Goal: Task Accomplishment & Management: Complete application form

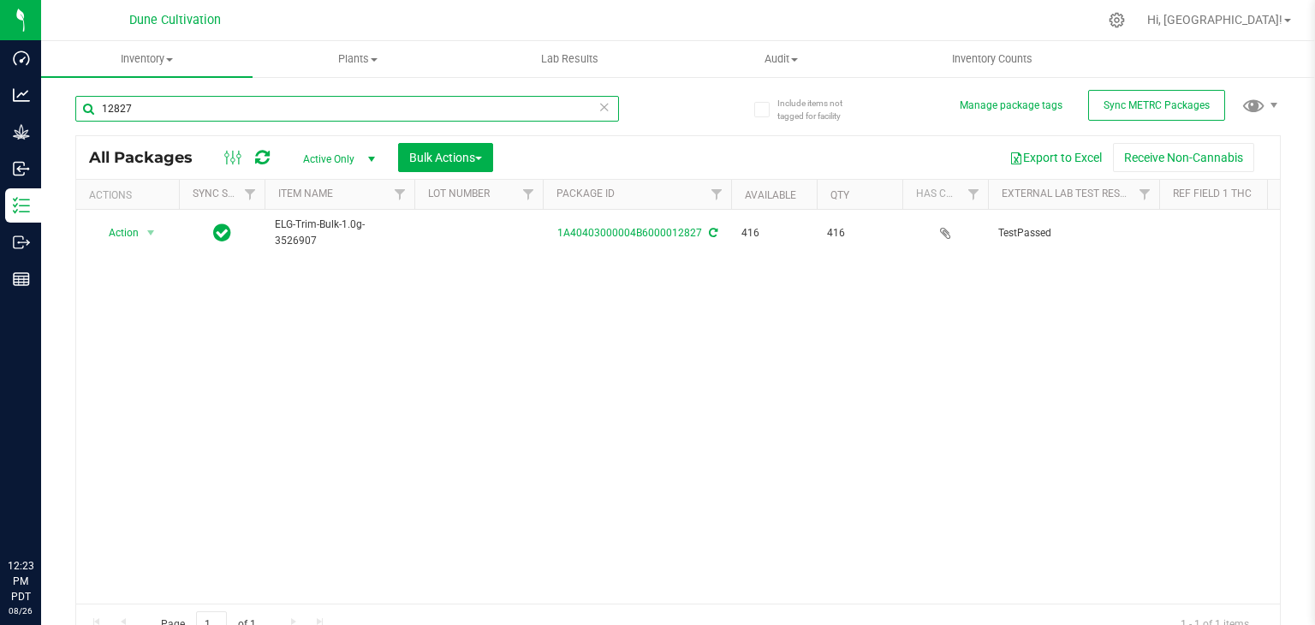
drag, startPoint x: 0, startPoint y: 0, endPoint x: 144, endPoint y: 110, distance: 180.8
click at [144, 110] on input "12827" at bounding box center [347, 109] width 544 height 26
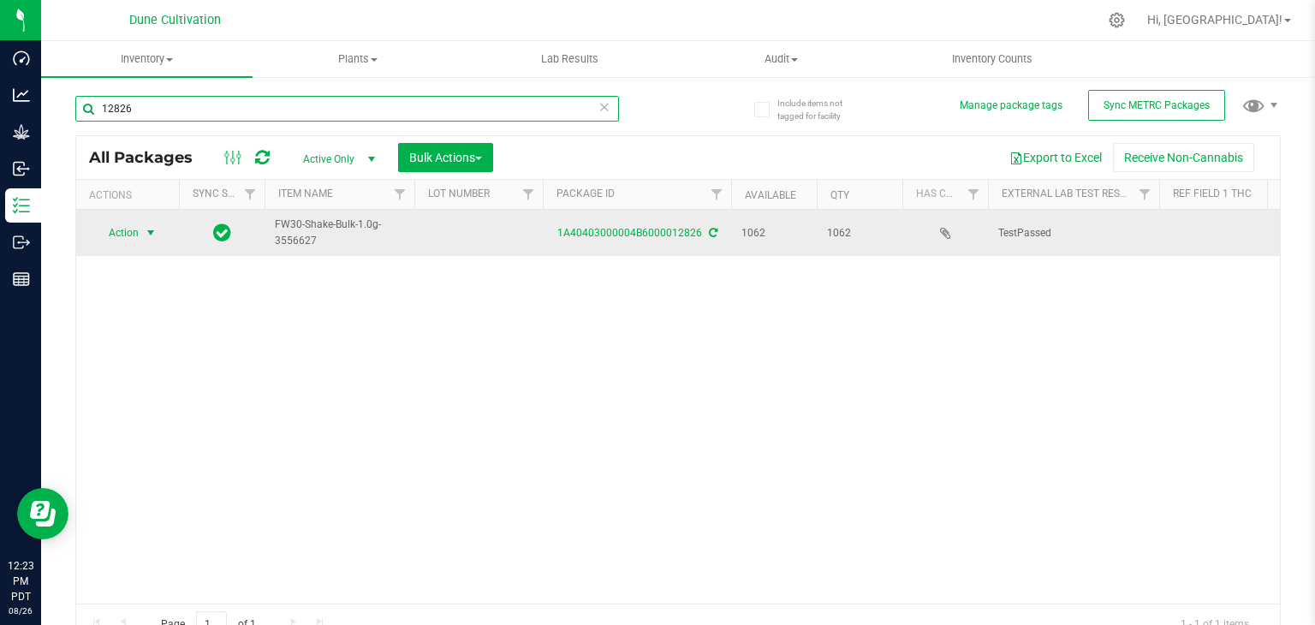
type input "12826"
click at [119, 237] on span "Action" at bounding box center [116, 233] width 46 height 24
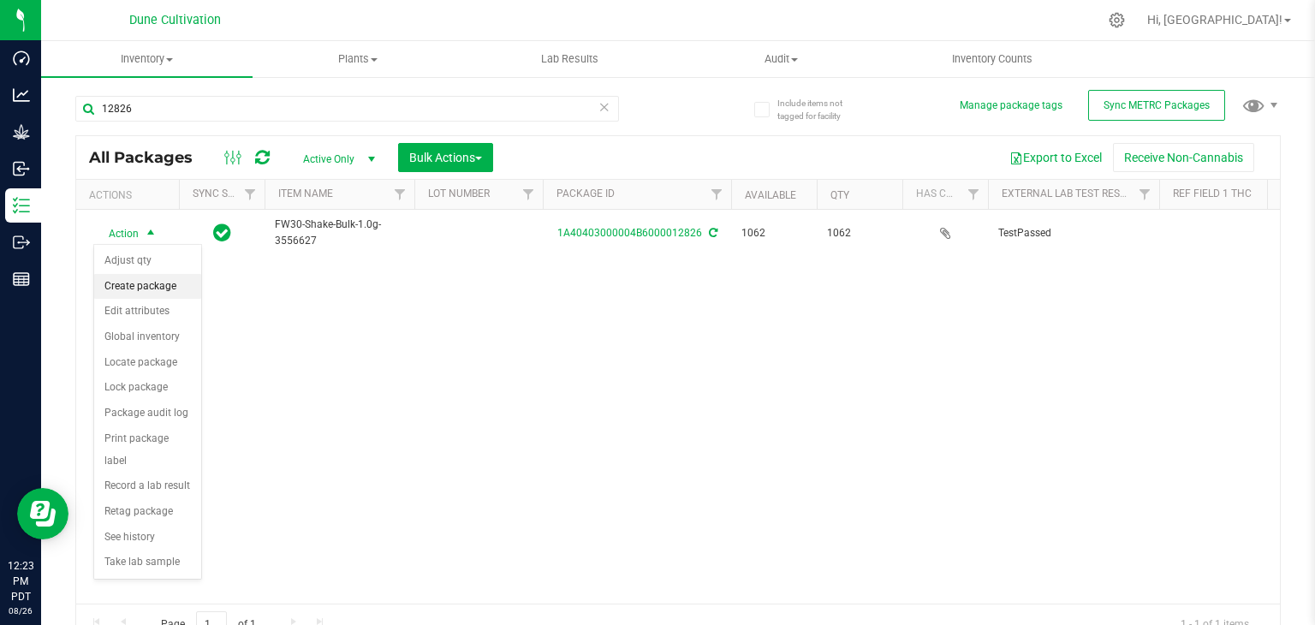
click at [123, 289] on li "Create package" at bounding box center [147, 287] width 107 height 26
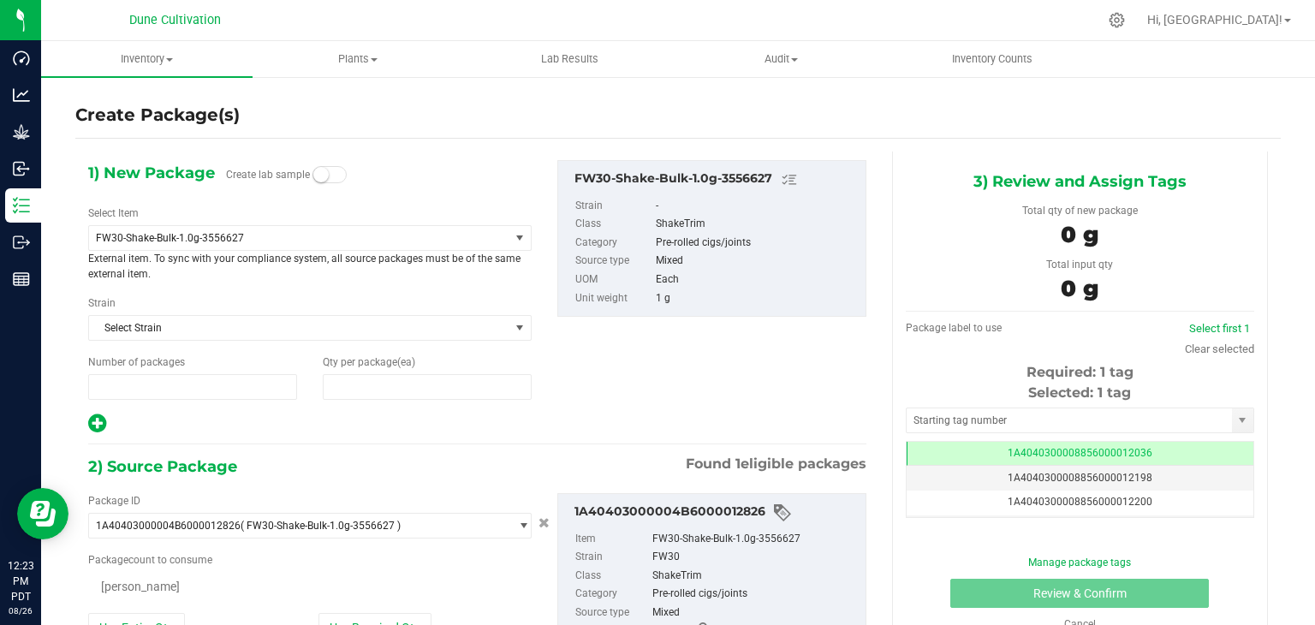
type input "1"
type input "0"
click at [153, 330] on span "FW30" at bounding box center [291, 328] width 390 height 12
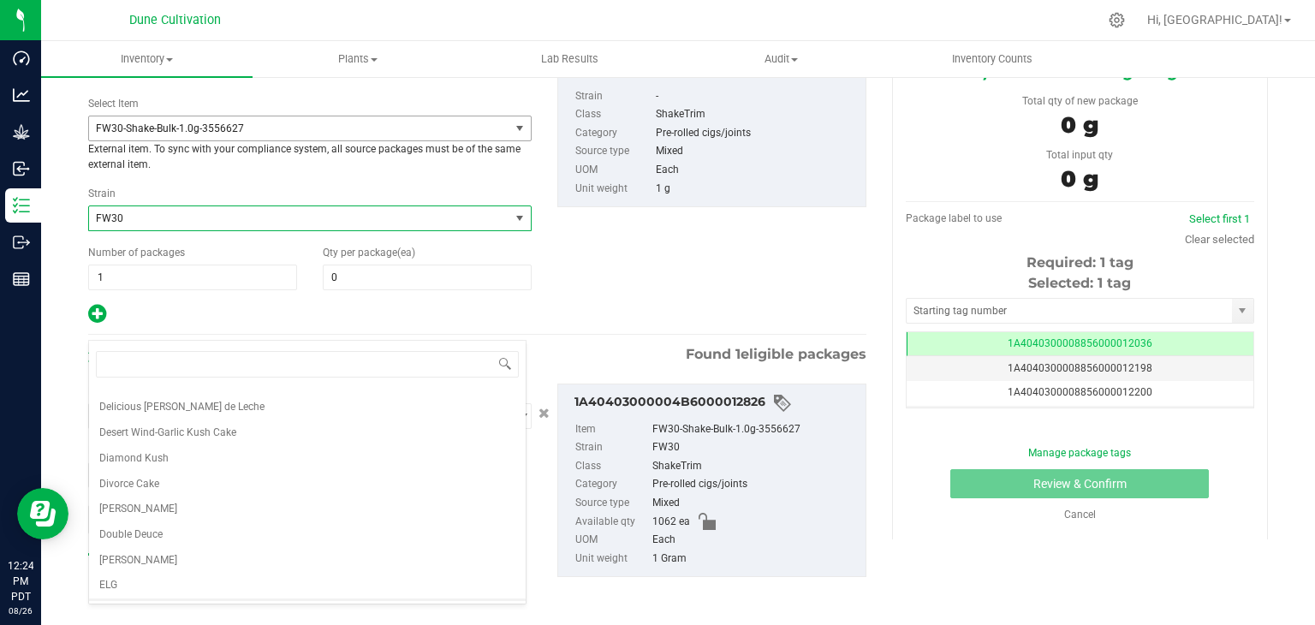
click at [431, 130] on span "FW30-Shake-Bulk-1.0g-3556627" at bounding box center [291, 128] width 390 height 12
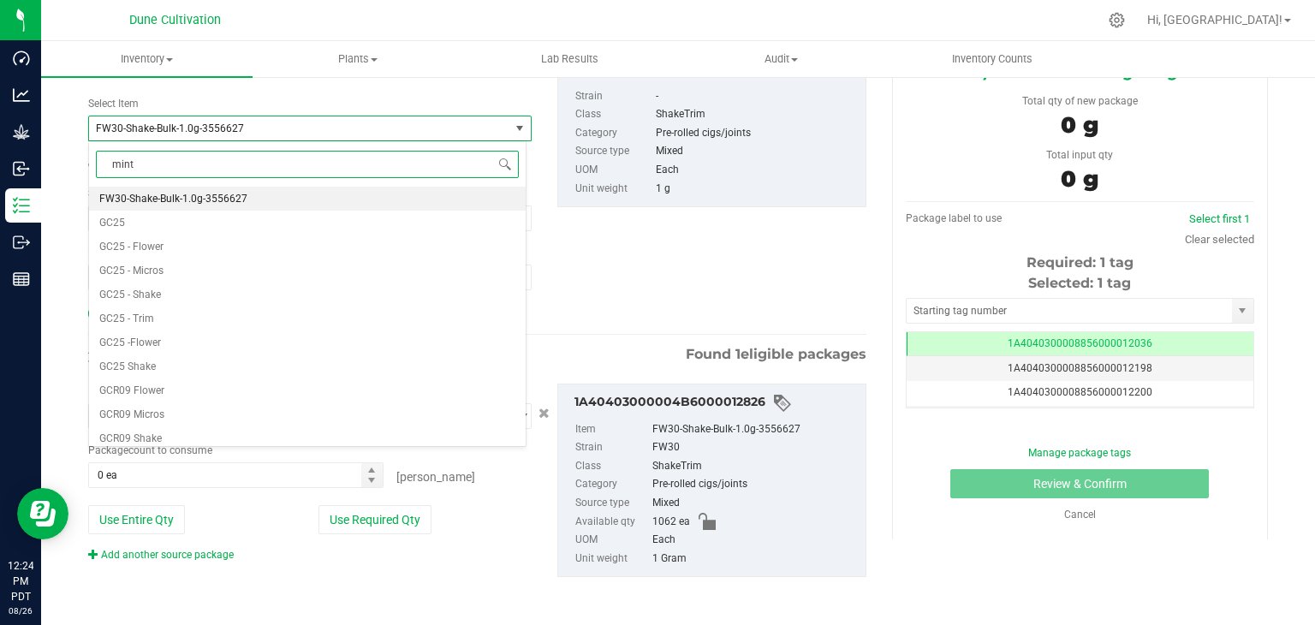
type input "minty"
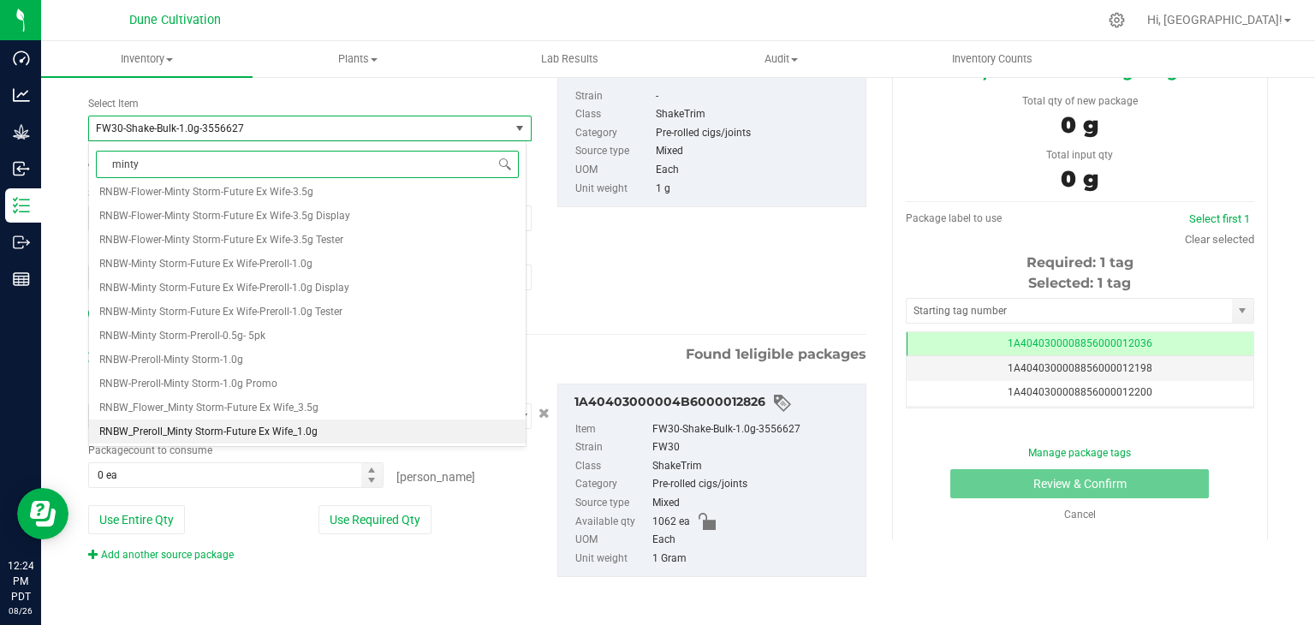
click at [282, 439] on li "RNBW_Preroll_Minty Storm-Future Ex Wife_1.0g" at bounding box center [307, 431] width 437 height 24
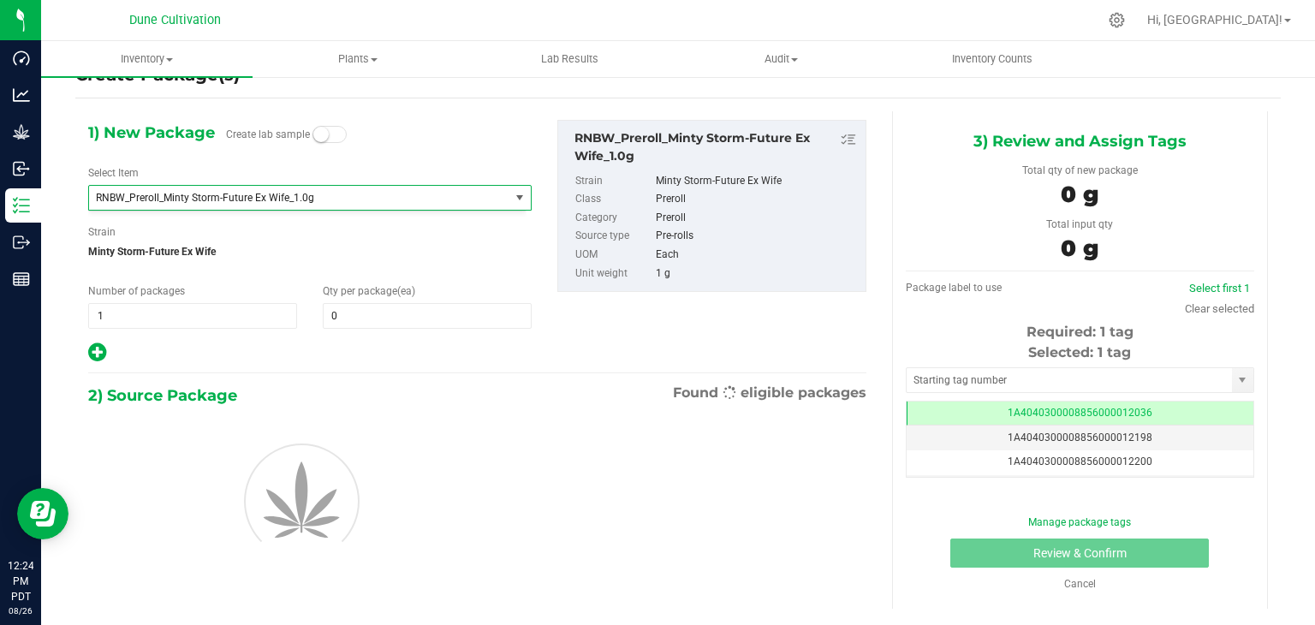
type input "0"
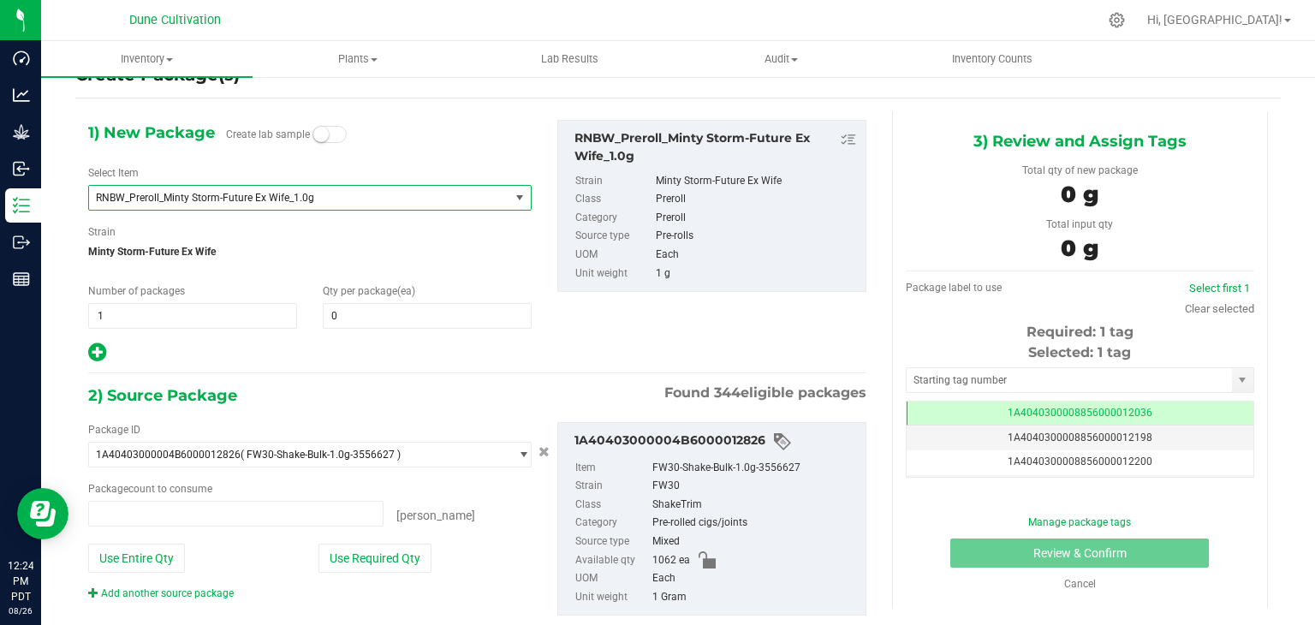
type input "0 ea"
click at [371, 318] on input "0" at bounding box center [427, 316] width 207 height 24
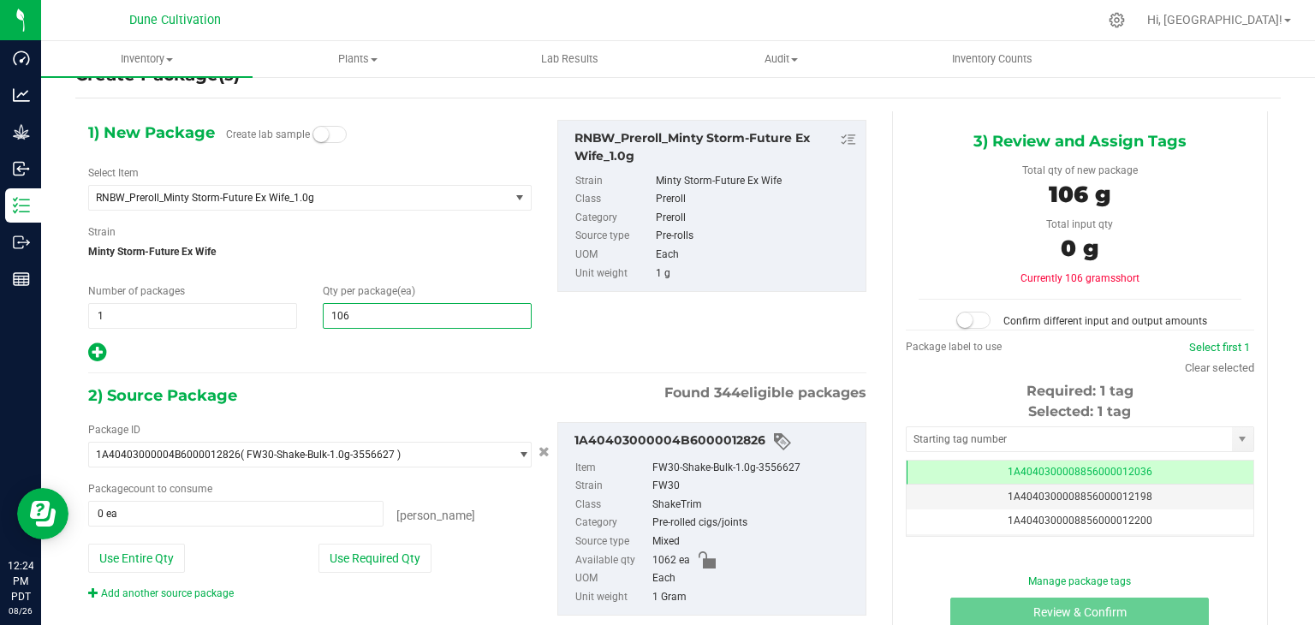
type input "1062"
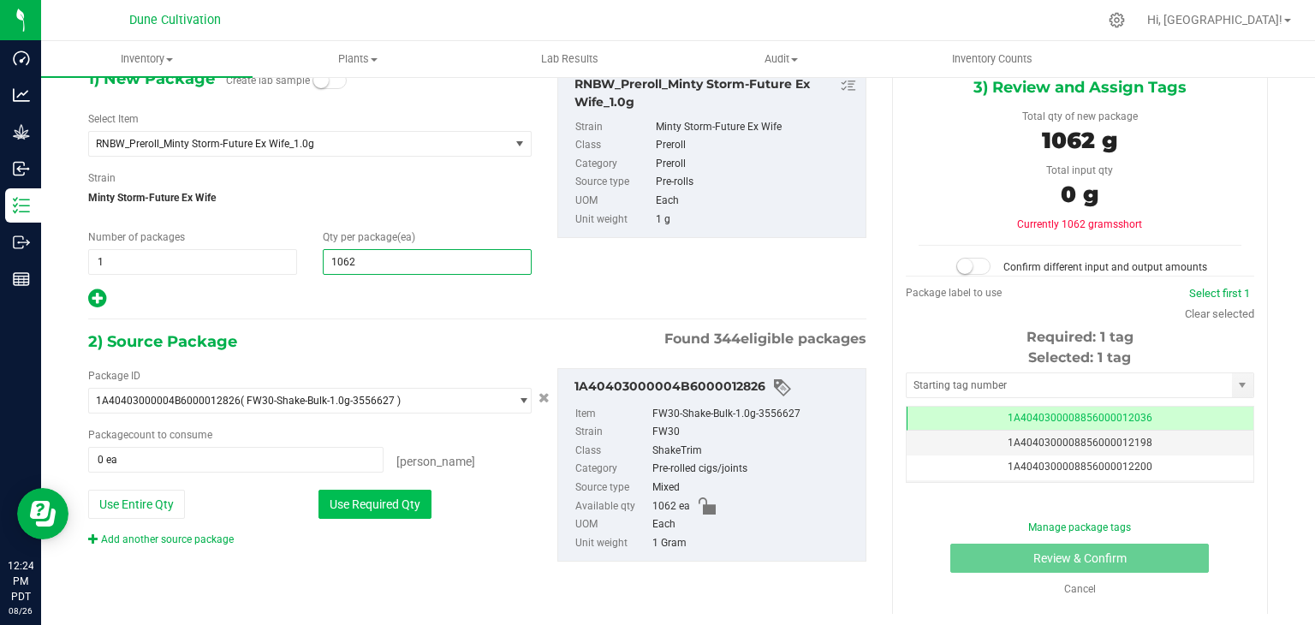
click at [395, 512] on button "Use Required Qty" at bounding box center [374, 504] width 113 height 29
type input "1,062"
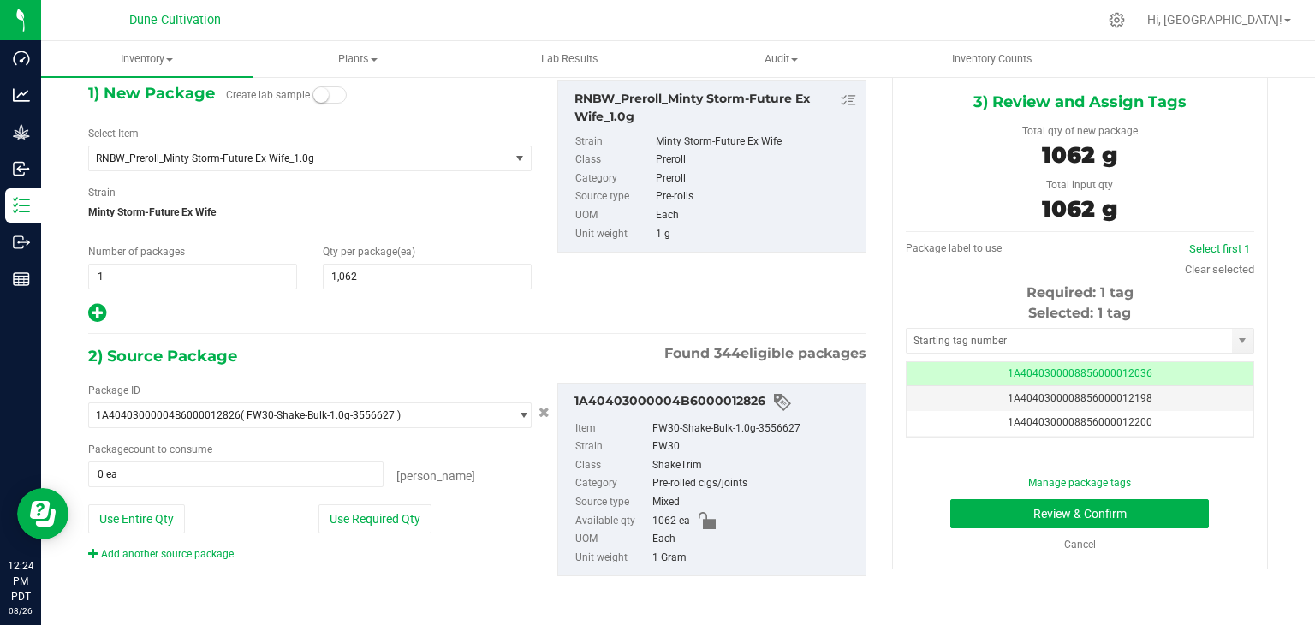
type input "1062 ea"
click at [971, 335] on input "text" at bounding box center [1068, 341] width 325 height 24
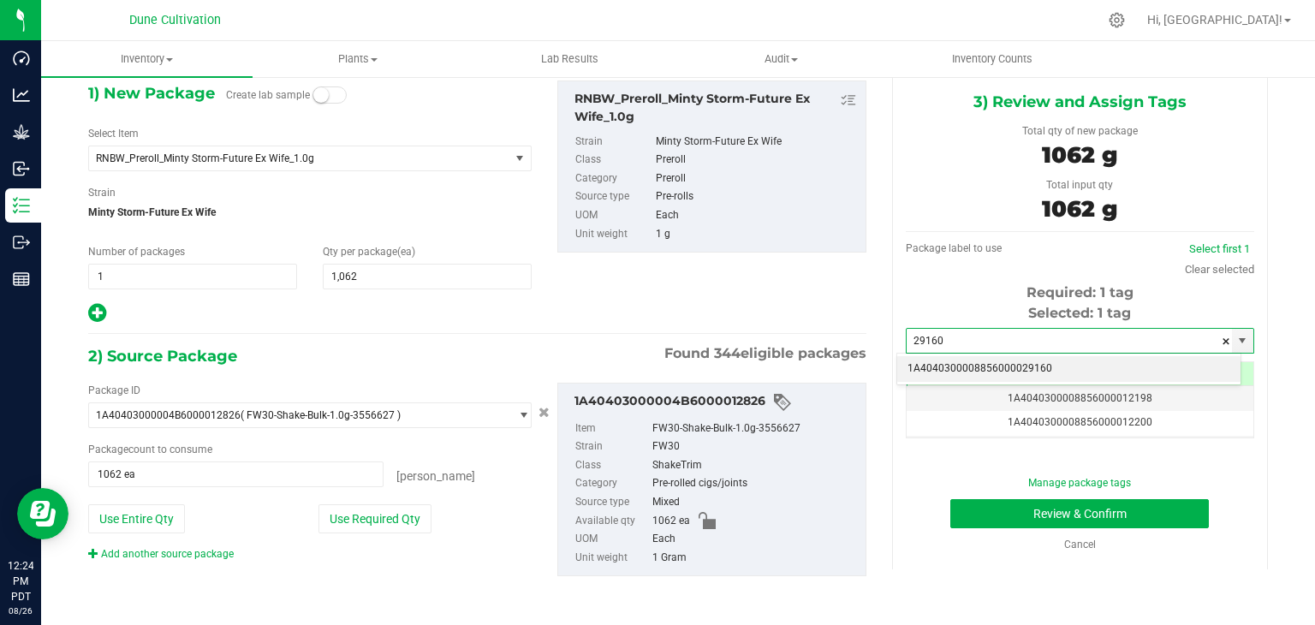
click at [976, 364] on li "1A4040300008856000029160" at bounding box center [1068, 369] width 343 height 26
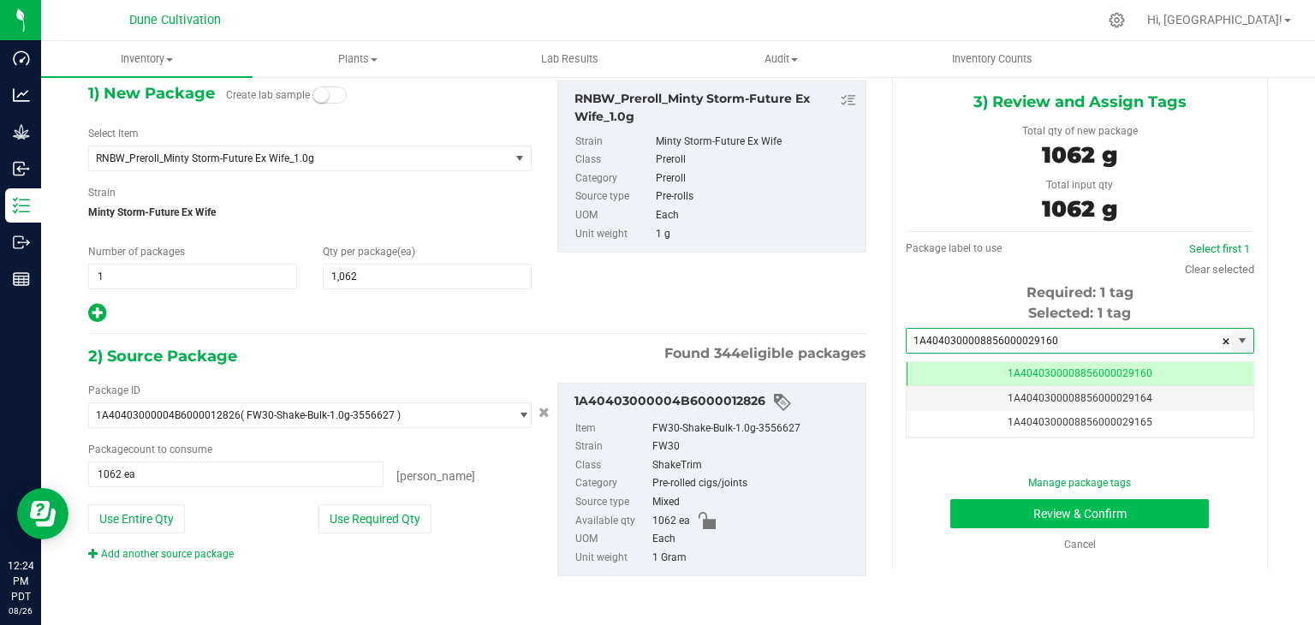
type input "1A4040300008856000029160"
click at [950, 517] on button "Review & Confirm" at bounding box center [1079, 513] width 258 height 29
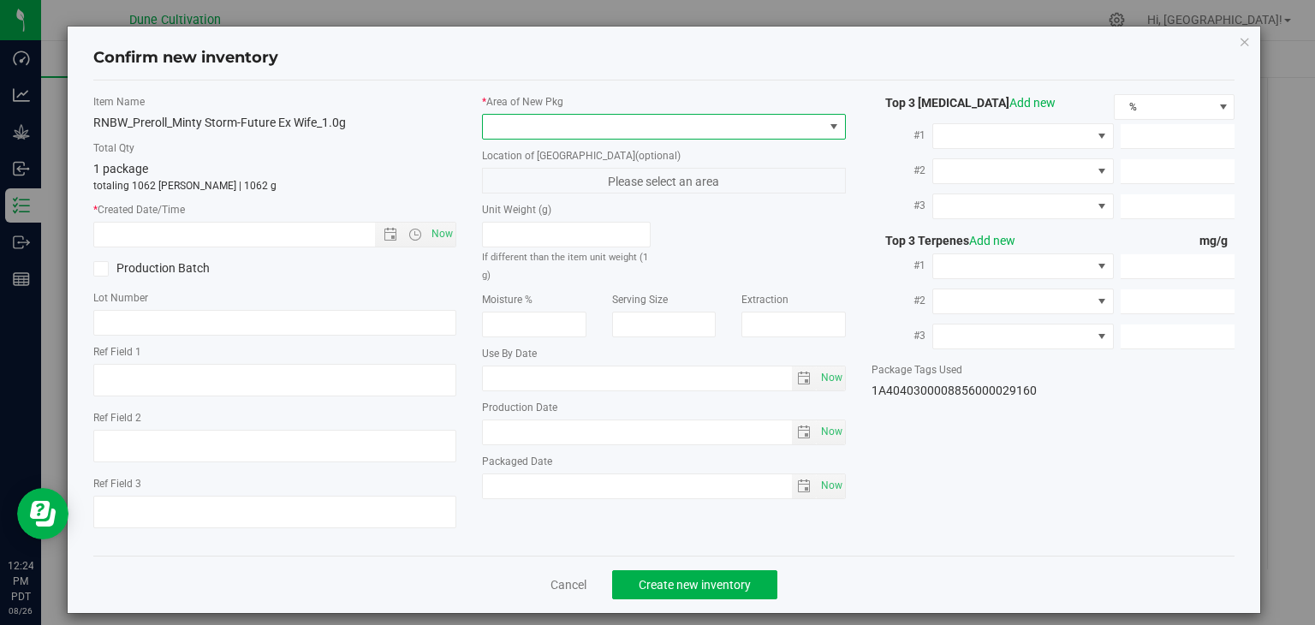
click at [759, 116] on span at bounding box center [653, 127] width 341 height 24
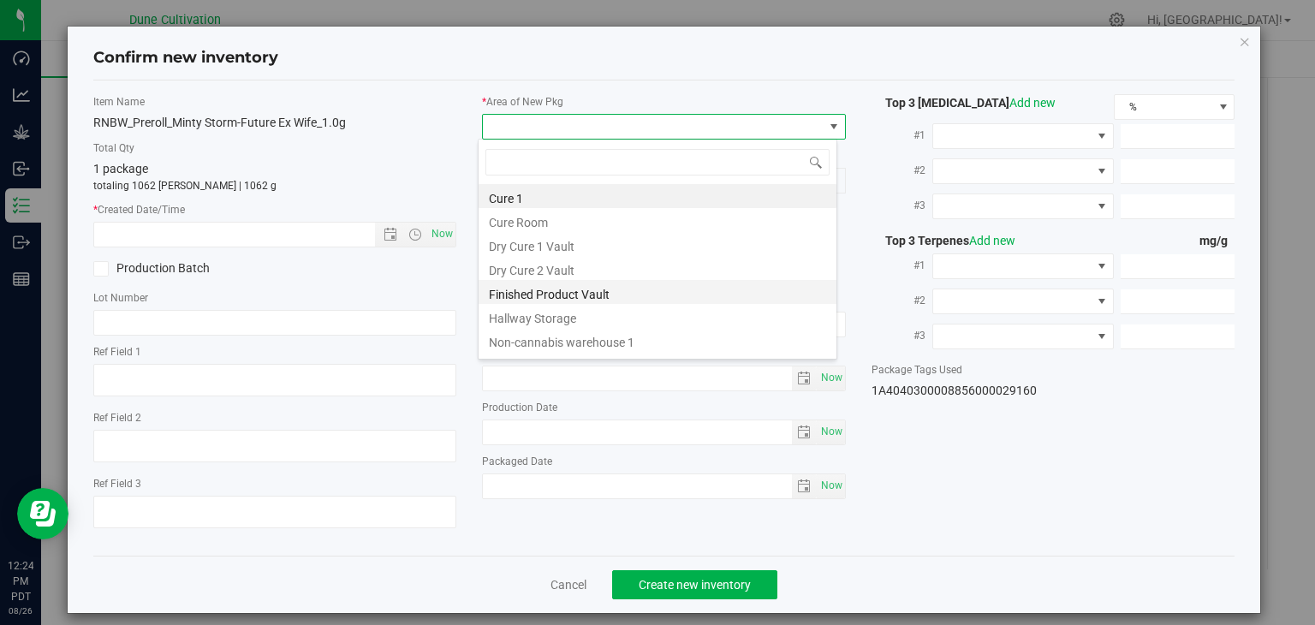
click at [496, 291] on li "Finished Product Vault" at bounding box center [657, 292] width 358 height 24
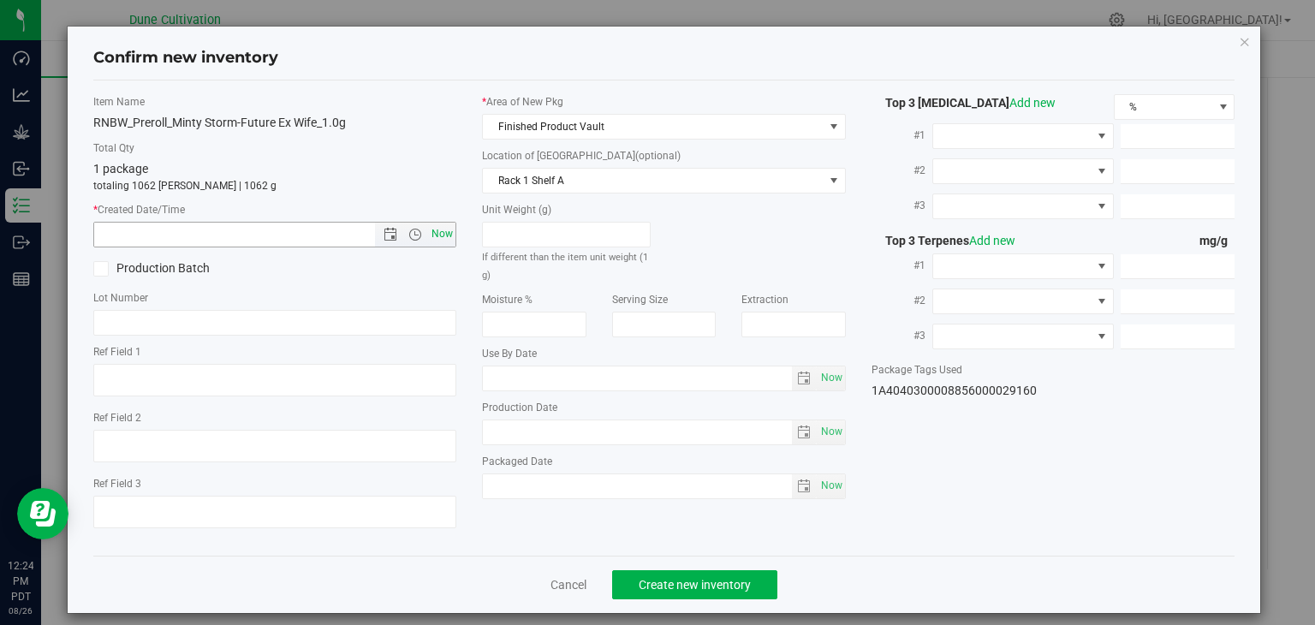
click at [439, 237] on span "Now" at bounding box center [442, 234] width 29 height 25
type input "[DATE] 12:24 PM"
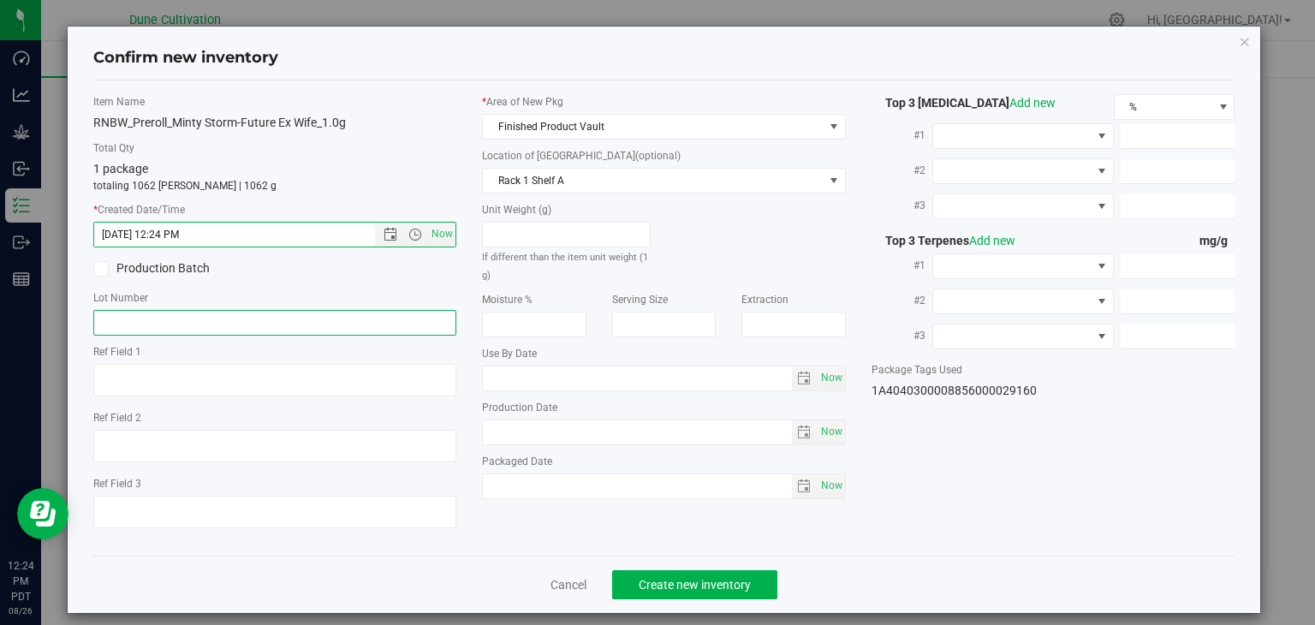
click at [339, 318] on input "text" at bounding box center [275, 323] width 364 height 26
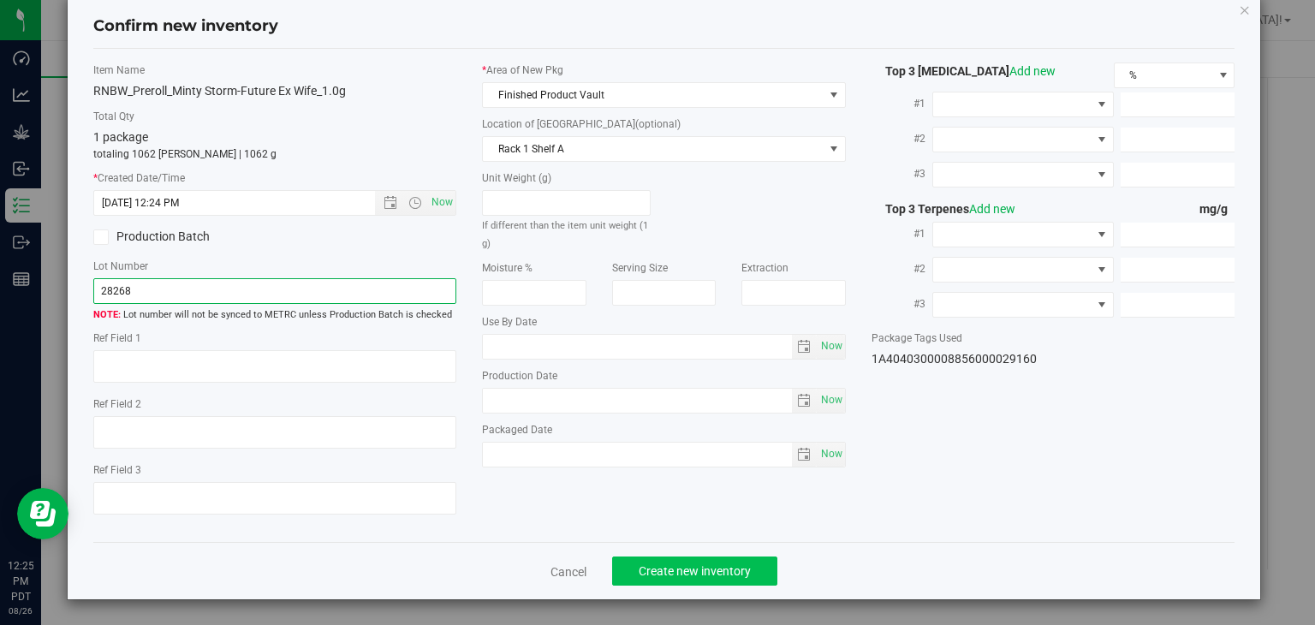
type input "28268"
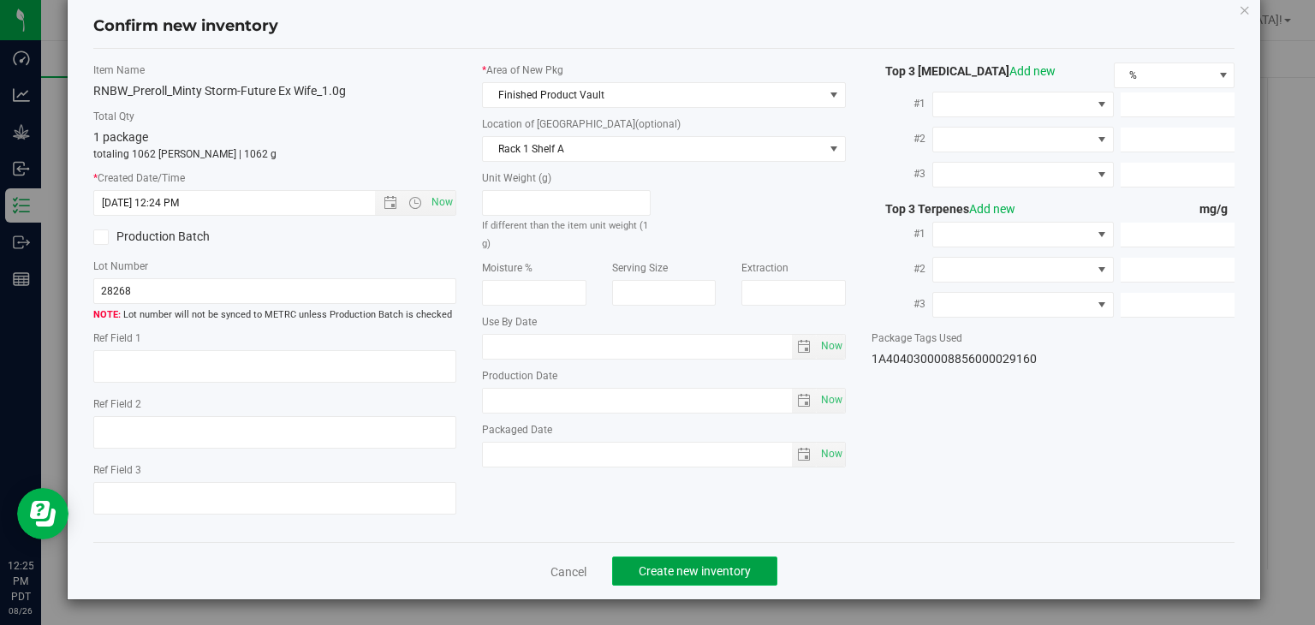
click at [695, 574] on span "Create new inventory" at bounding box center [695, 571] width 112 height 14
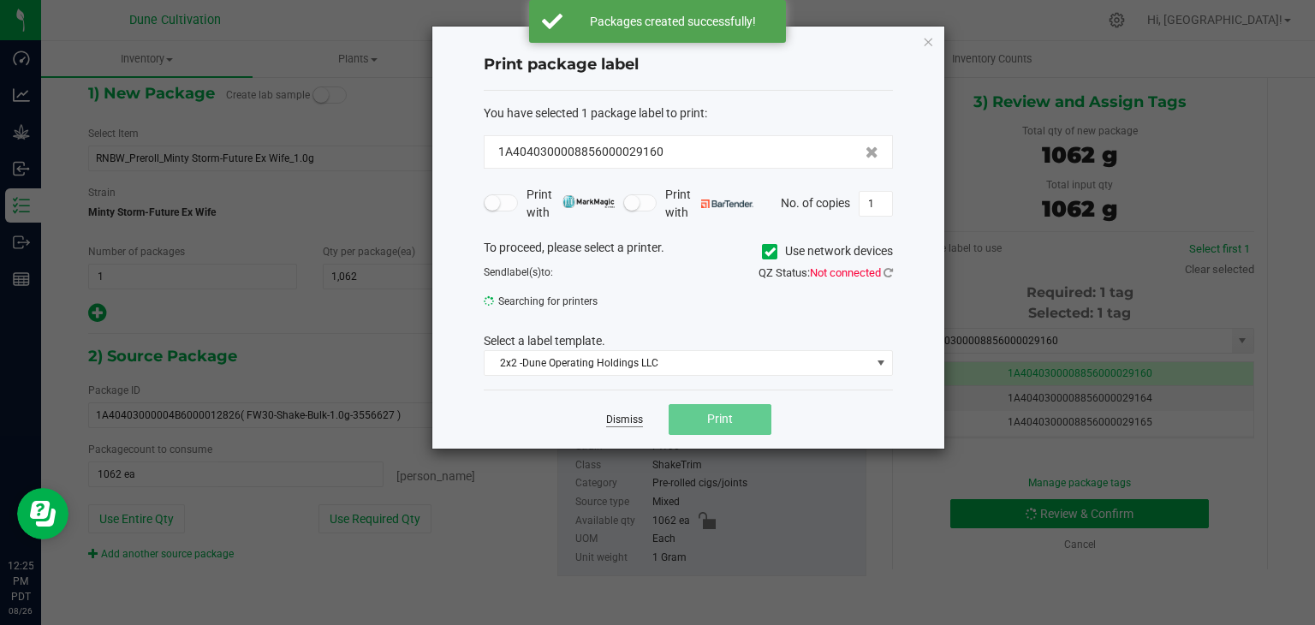
click at [616, 419] on link "Dismiss" at bounding box center [624, 420] width 37 height 15
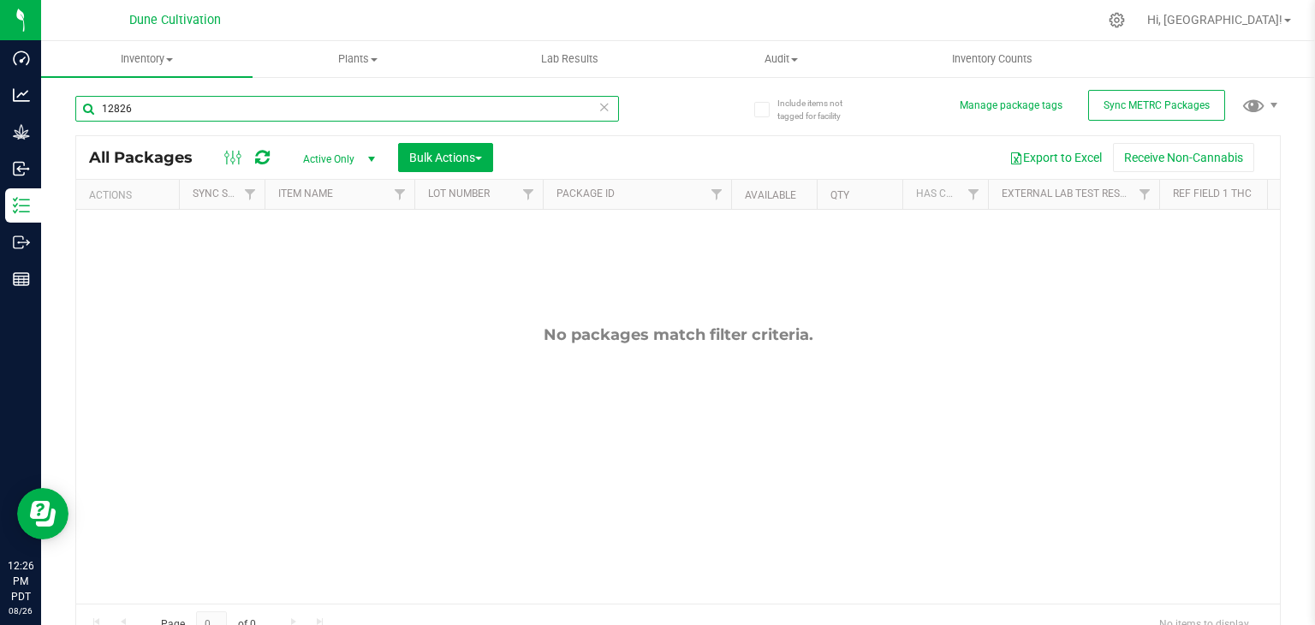
click at [222, 108] on input "12826" at bounding box center [347, 109] width 544 height 26
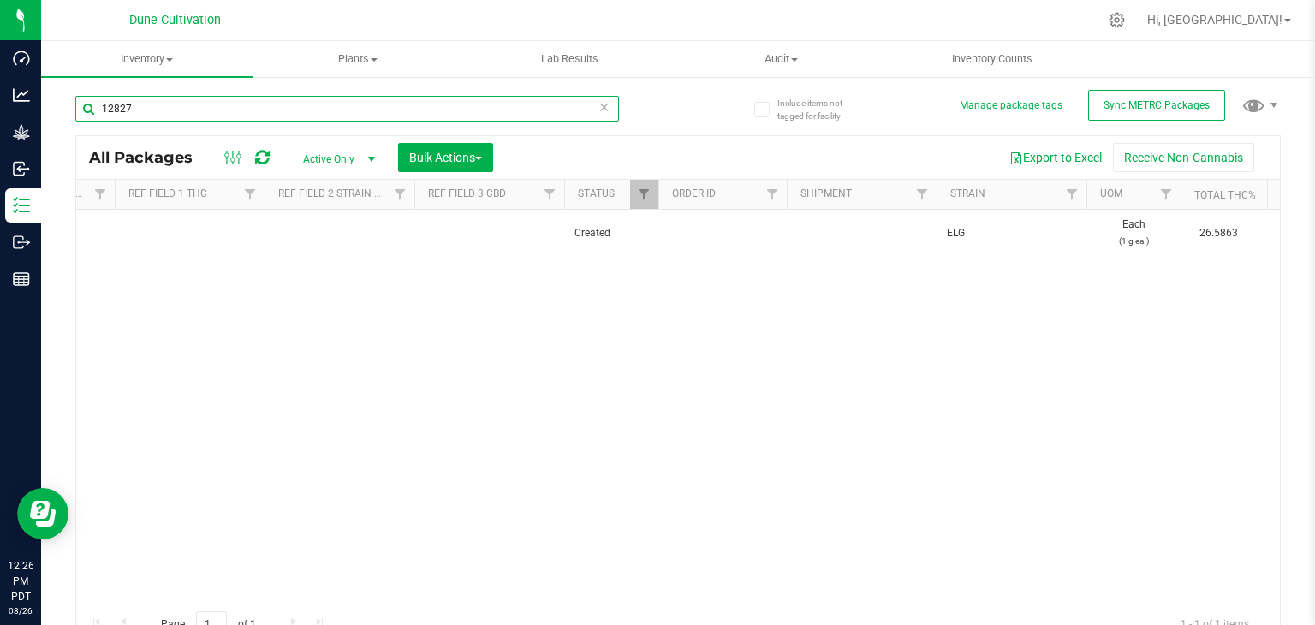
scroll to position [0, 1396]
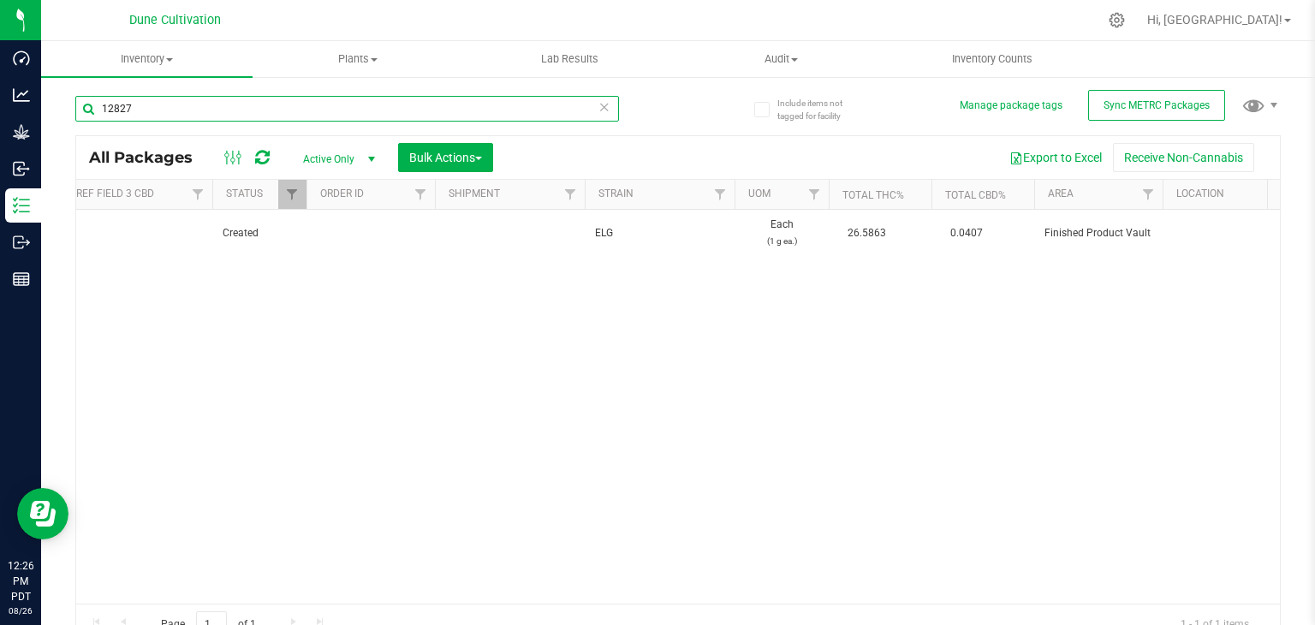
type input "12827"
click at [424, 614] on div "Page 1 of 1 1 - 1 of 1 items" at bounding box center [677, 623] width 1203 height 41
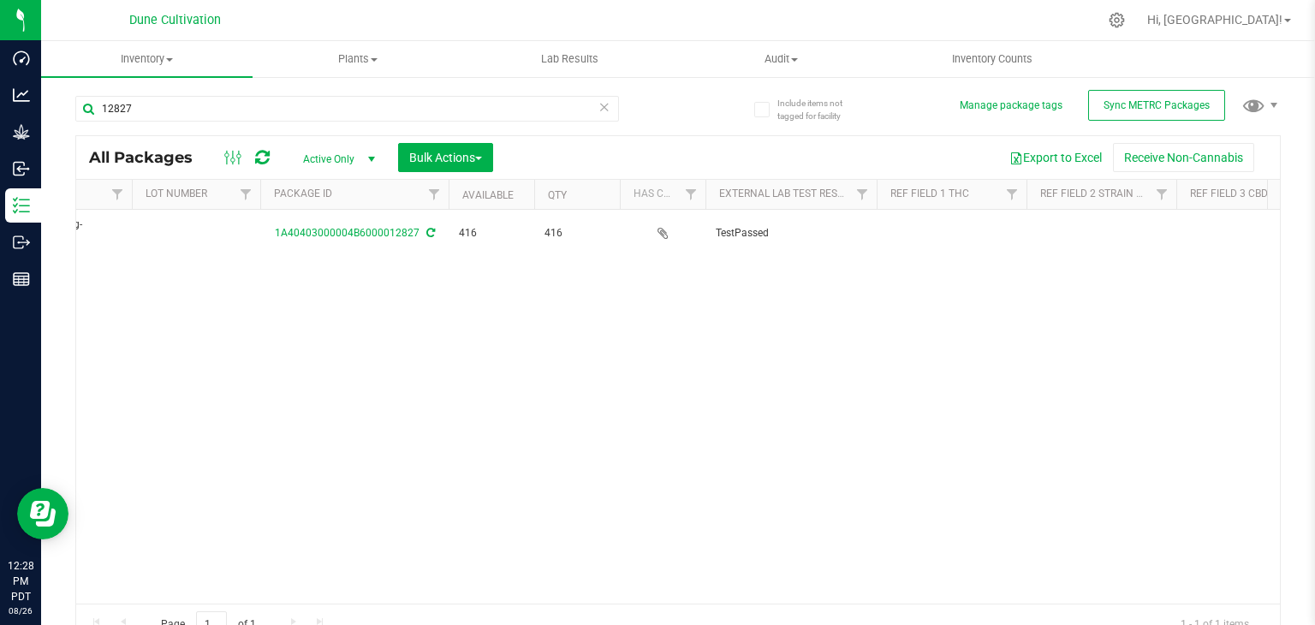
scroll to position [0, 0]
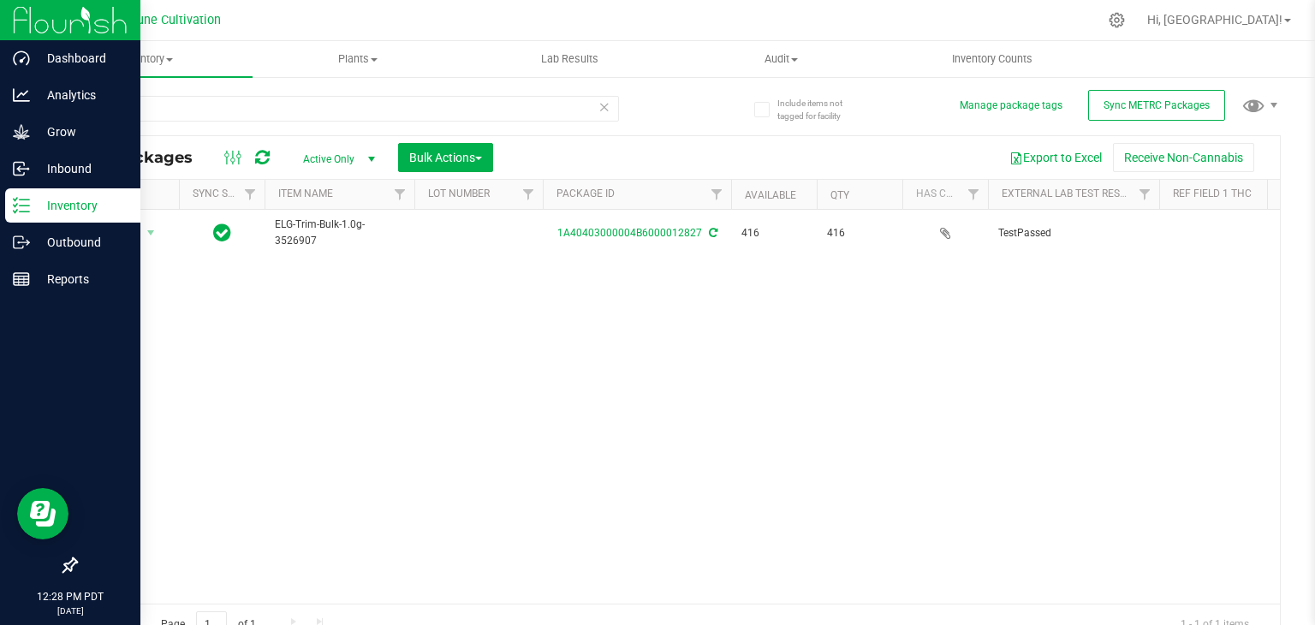
click at [0, 583] on div "12:28 PM PDT [DATE] 08/26" at bounding box center [70, 603] width 140 height 44
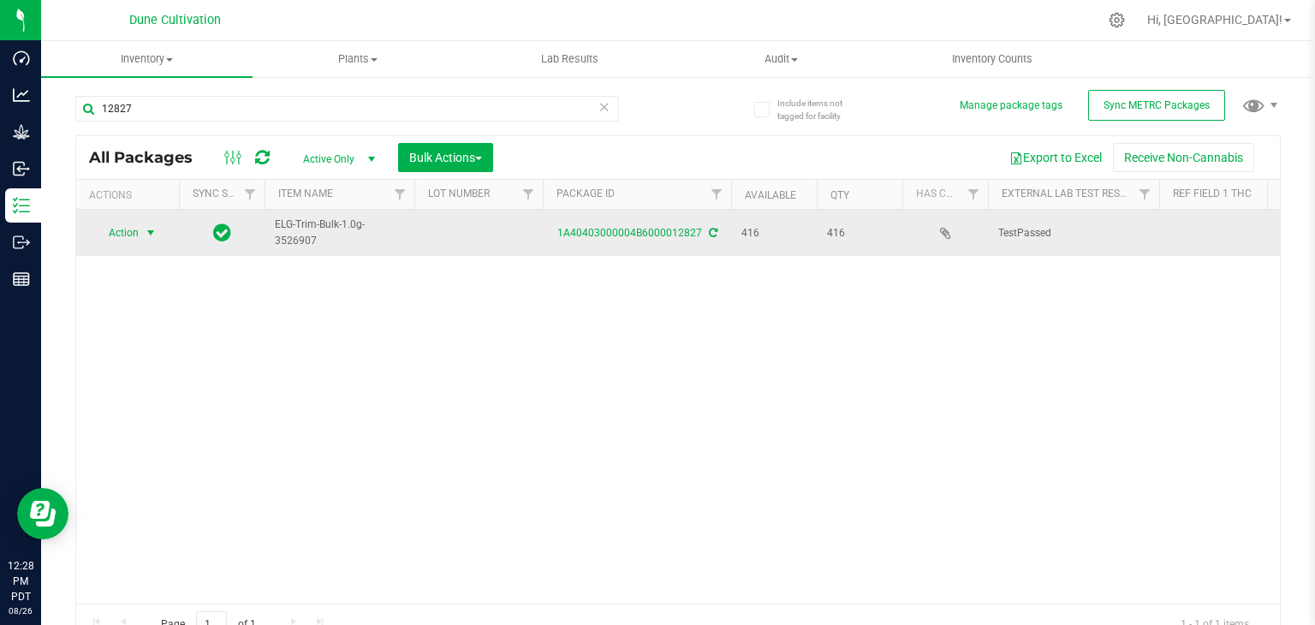
drag, startPoint x: 114, startPoint y: 229, endPoint x: 122, endPoint y: 237, distance: 11.5
click at [114, 229] on span "Action" at bounding box center [116, 233] width 46 height 24
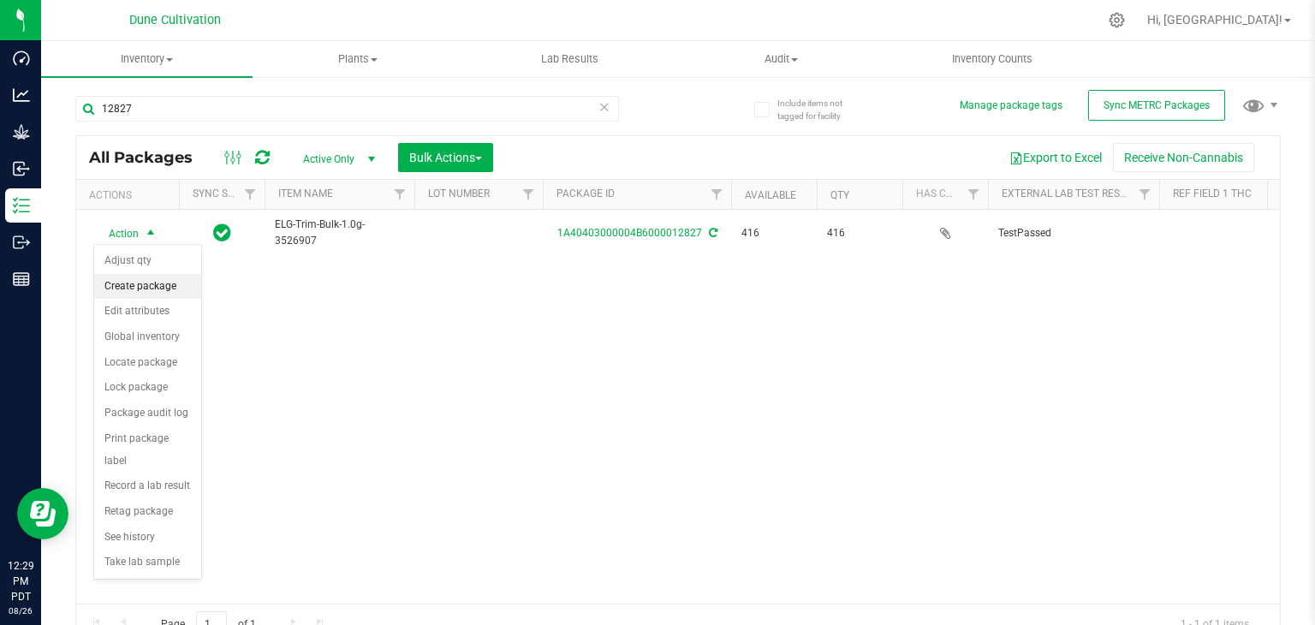
click at [131, 285] on li "Create package" at bounding box center [147, 287] width 107 height 26
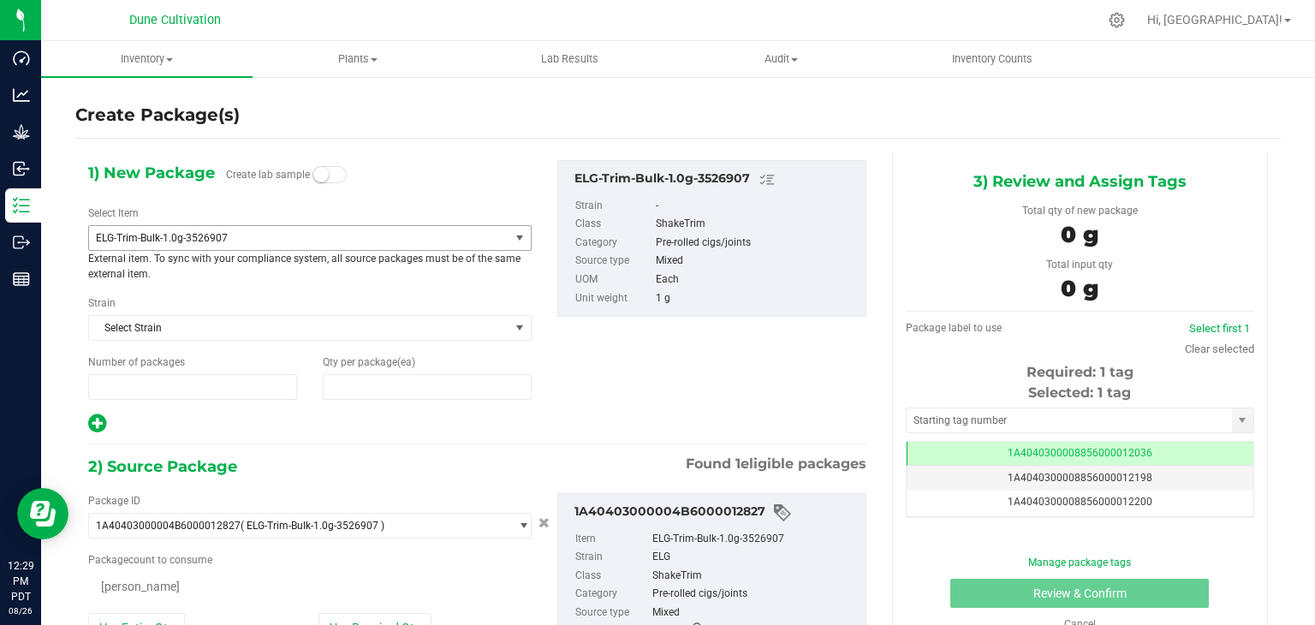
type input "1"
type input "0"
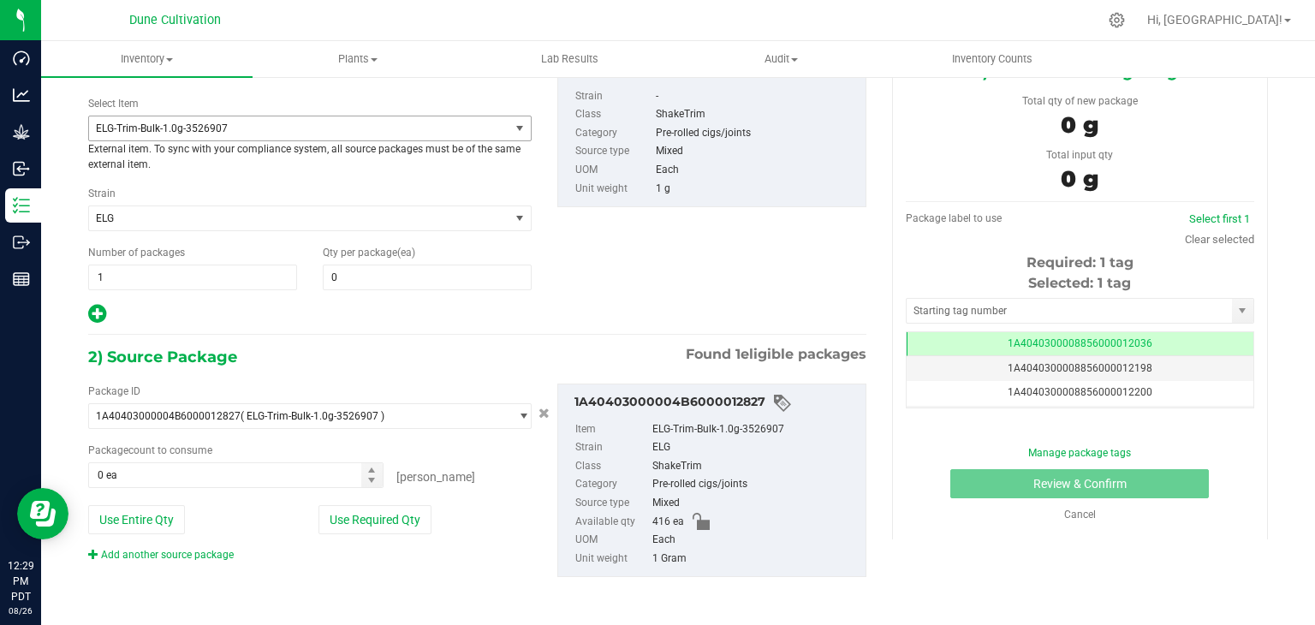
click at [281, 122] on span "ELG-Trim-Bulk-1.0g-3526907" at bounding box center [291, 128] width 390 height 12
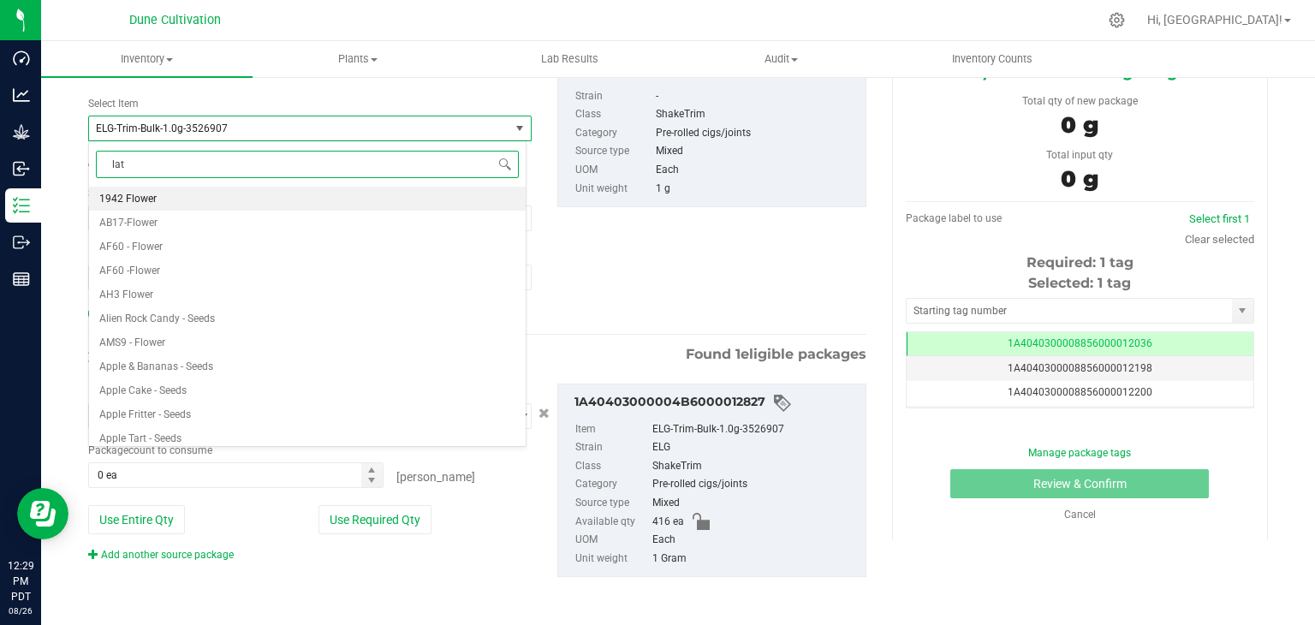
type input "late"
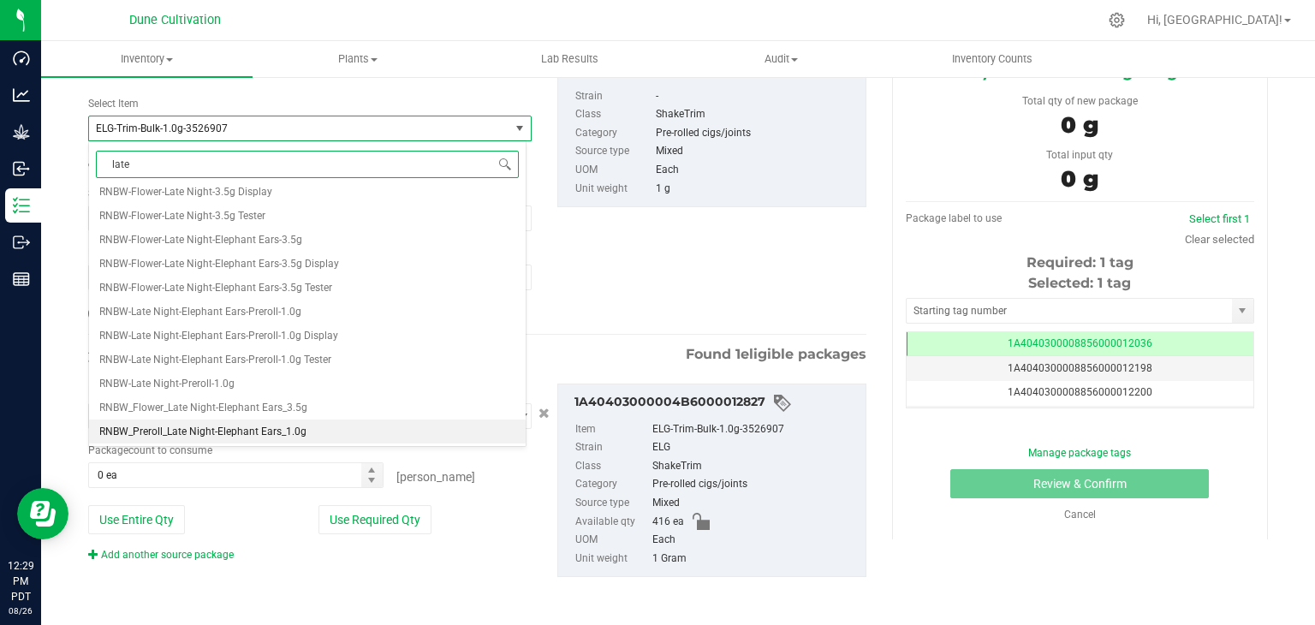
click at [277, 436] on span "RNBW_Preroll_Late Night-Elephant Ears_1.0g" at bounding box center [202, 431] width 207 height 12
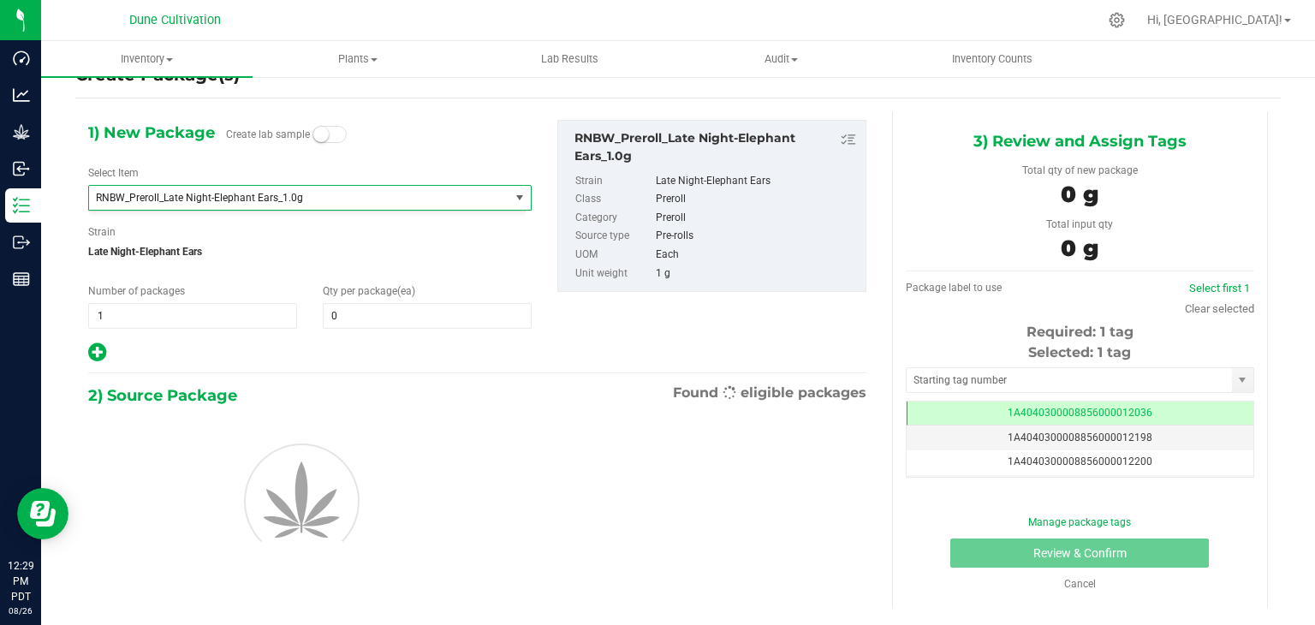
type input "0"
click at [351, 316] on input "0" at bounding box center [427, 316] width 207 height 24
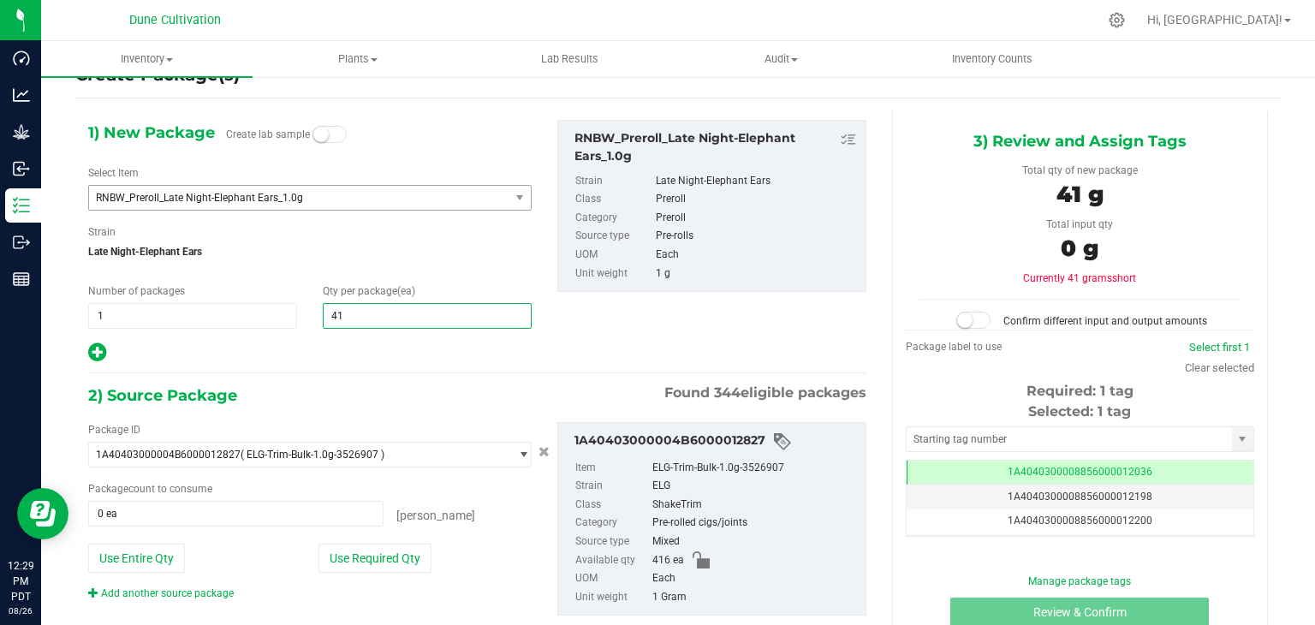
type input "416"
click at [356, 549] on button "Use Required Qty" at bounding box center [374, 558] width 113 height 29
type input "416"
type input "416 ea"
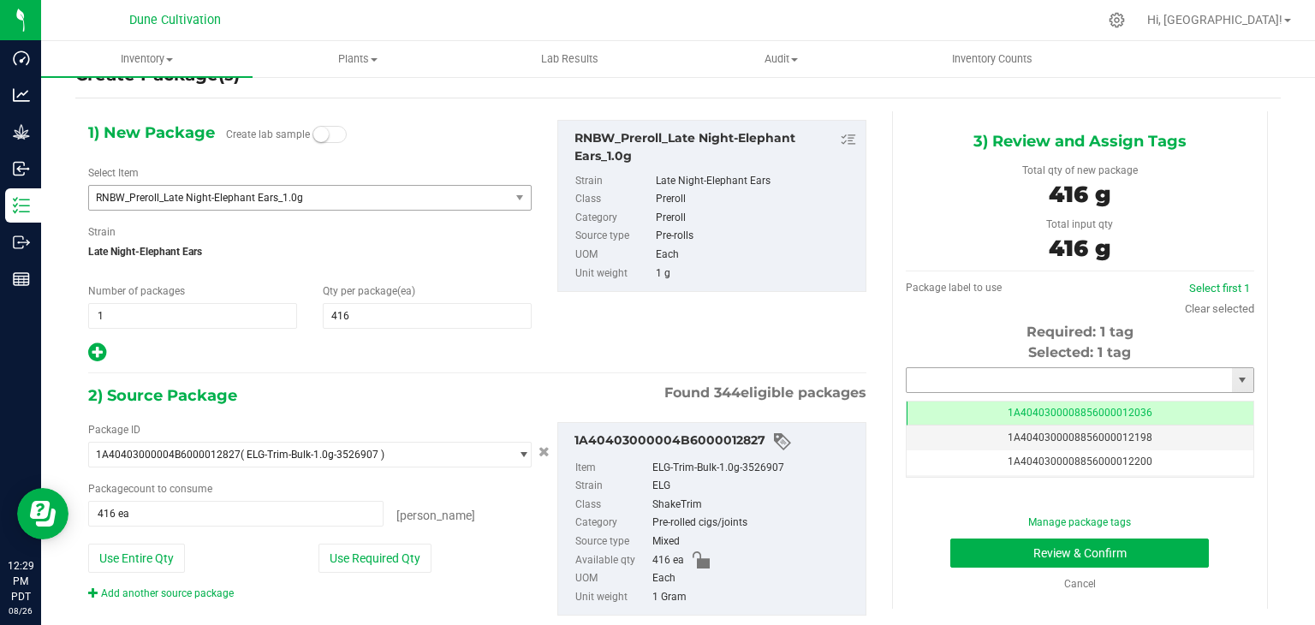
click at [1001, 386] on input "text" at bounding box center [1068, 380] width 325 height 24
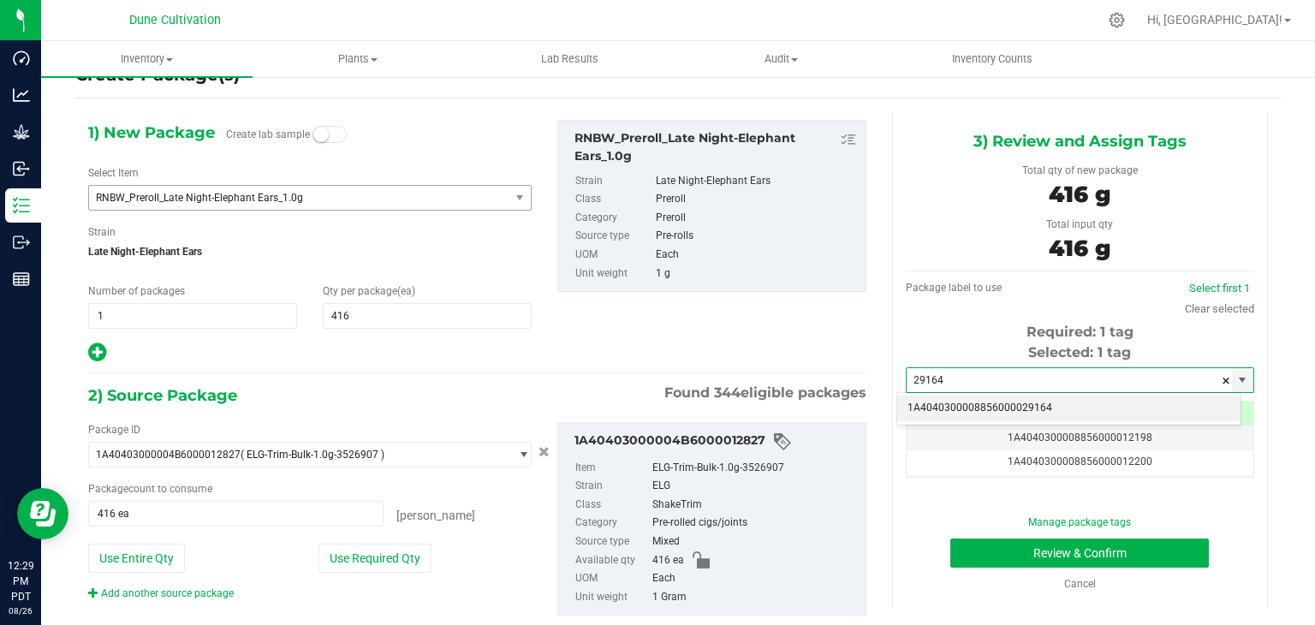
click at [979, 415] on li "1A4040300008856000029164" at bounding box center [1068, 408] width 343 height 26
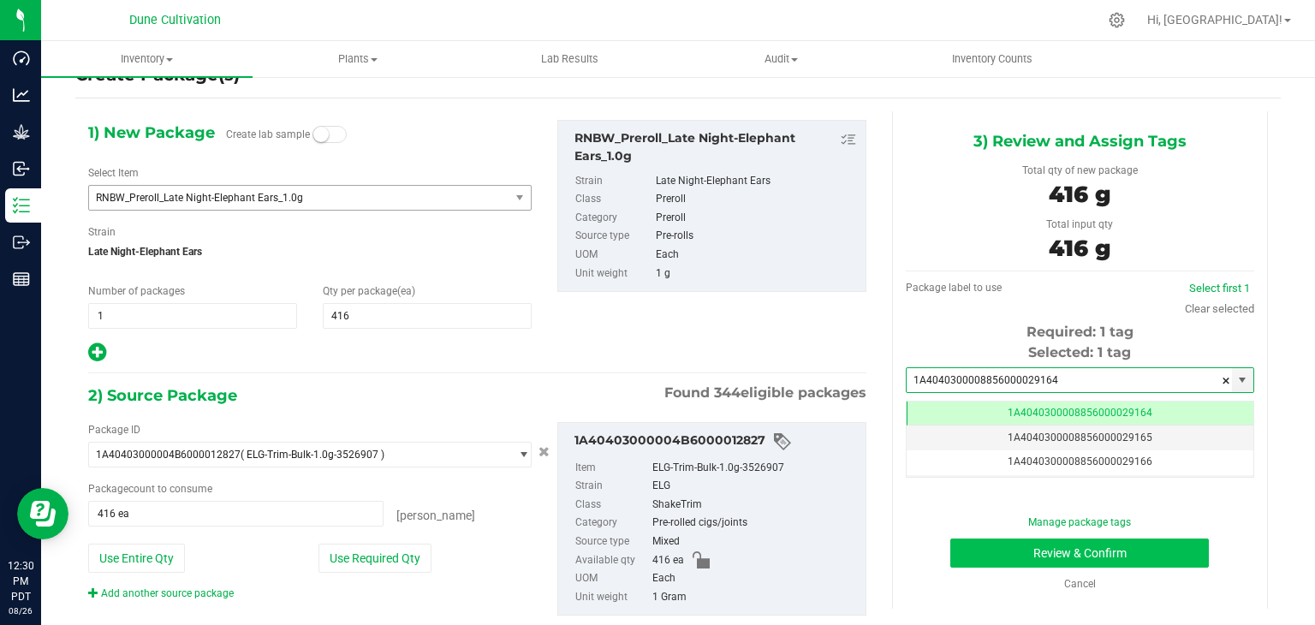
type input "1A4040300008856000029164"
click at [960, 544] on button "Review & Confirm" at bounding box center [1079, 552] width 258 height 29
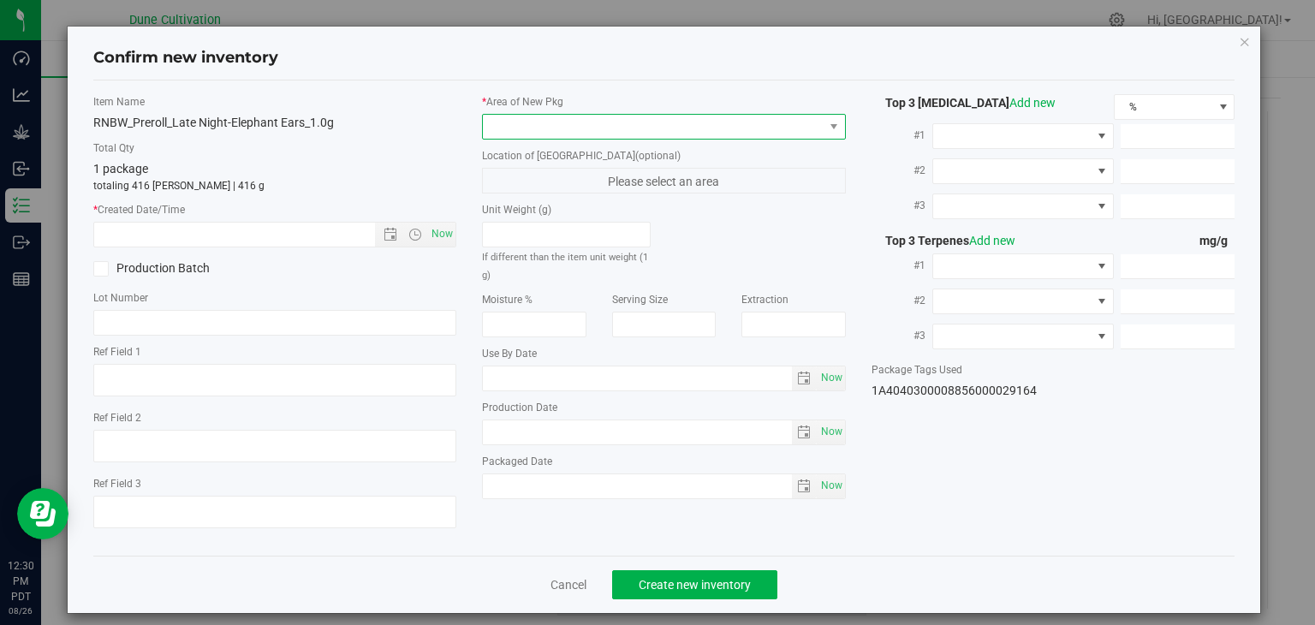
click at [719, 115] on span at bounding box center [653, 127] width 341 height 24
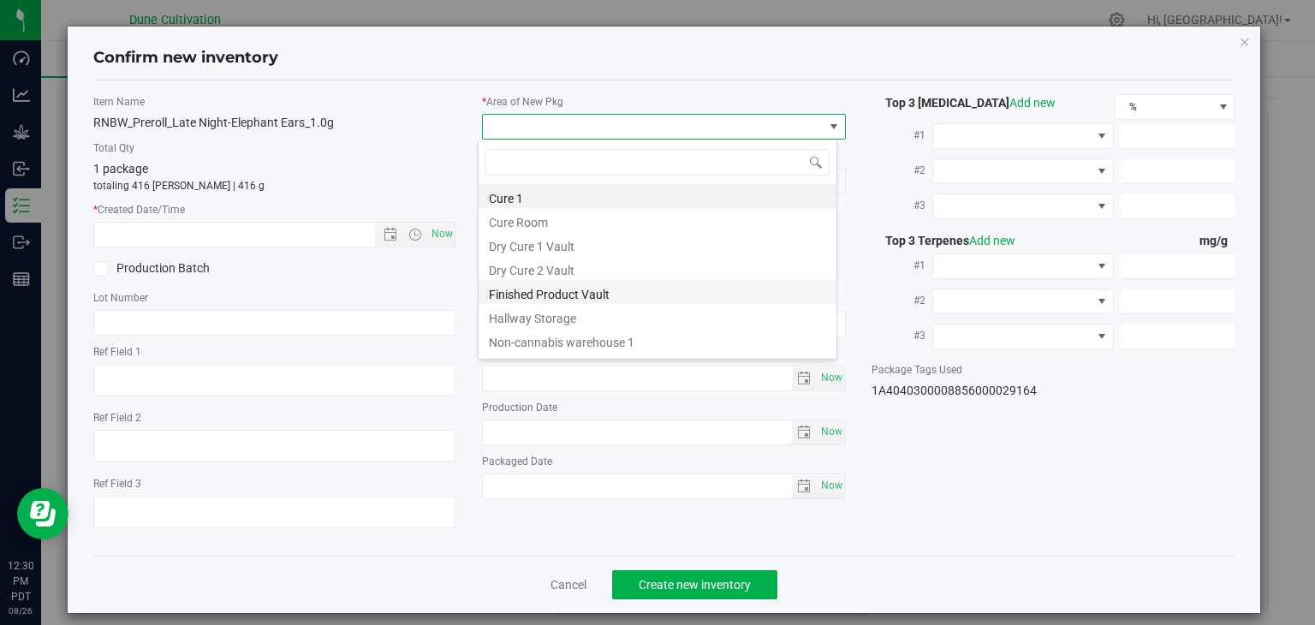
click at [567, 300] on li "Finished Product Vault" at bounding box center [657, 292] width 358 height 24
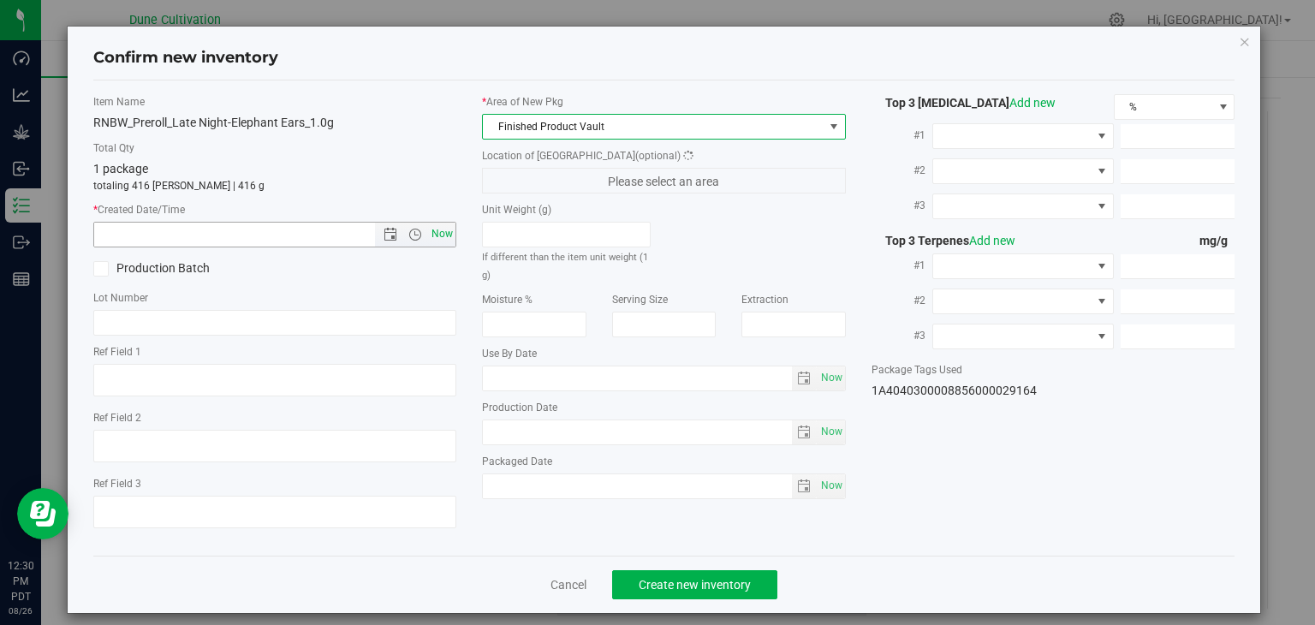
click at [433, 232] on span "Now" at bounding box center [442, 234] width 29 height 25
type input "[DATE] 12:30 PM"
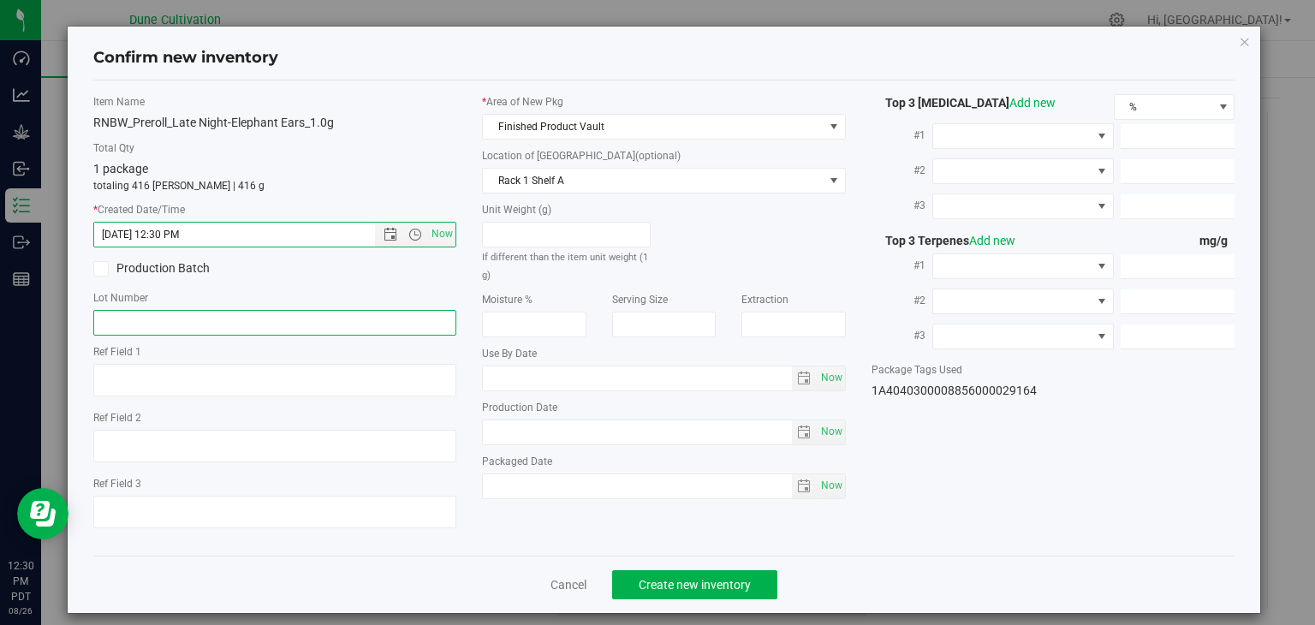
click at [370, 331] on input "text" at bounding box center [275, 323] width 364 height 26
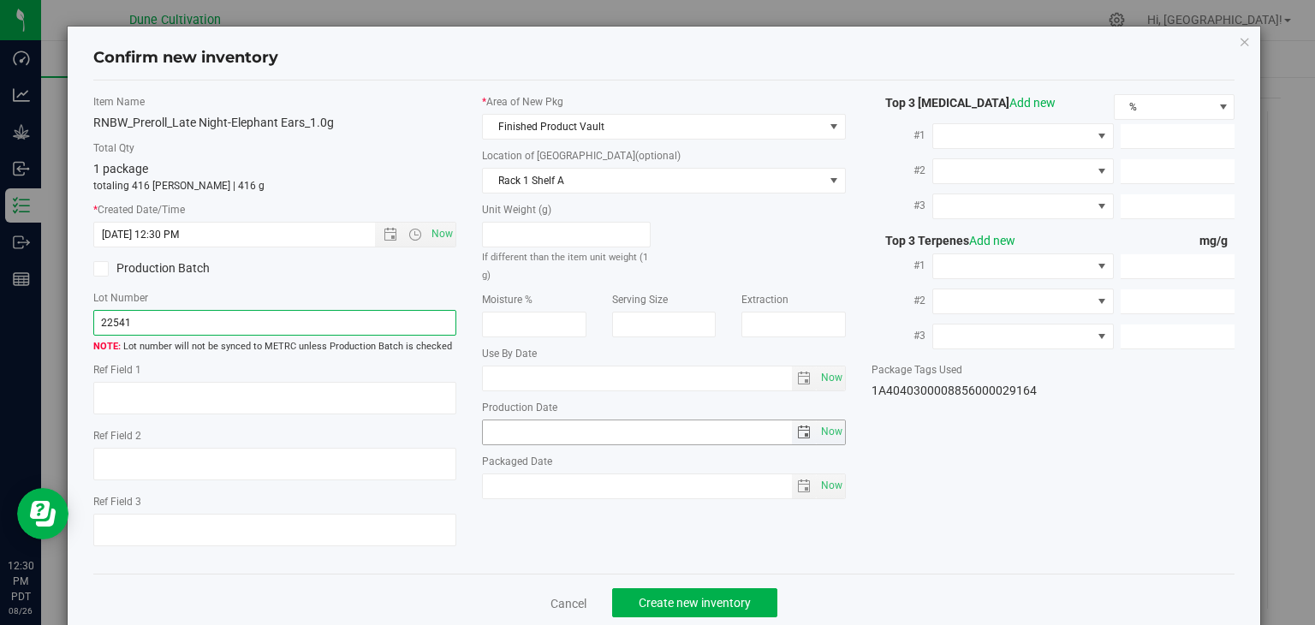
type input "22541"
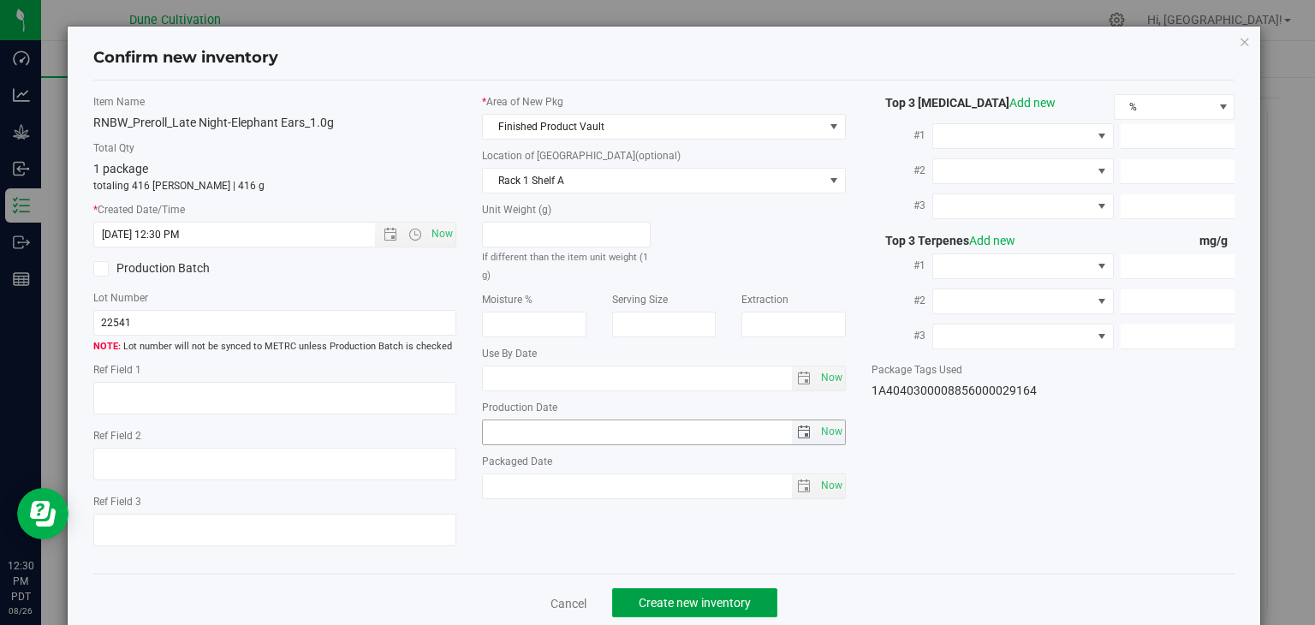
click at [675, 603] on span "Create new inventory" at bounding box center [695, 603] width 112 height 14
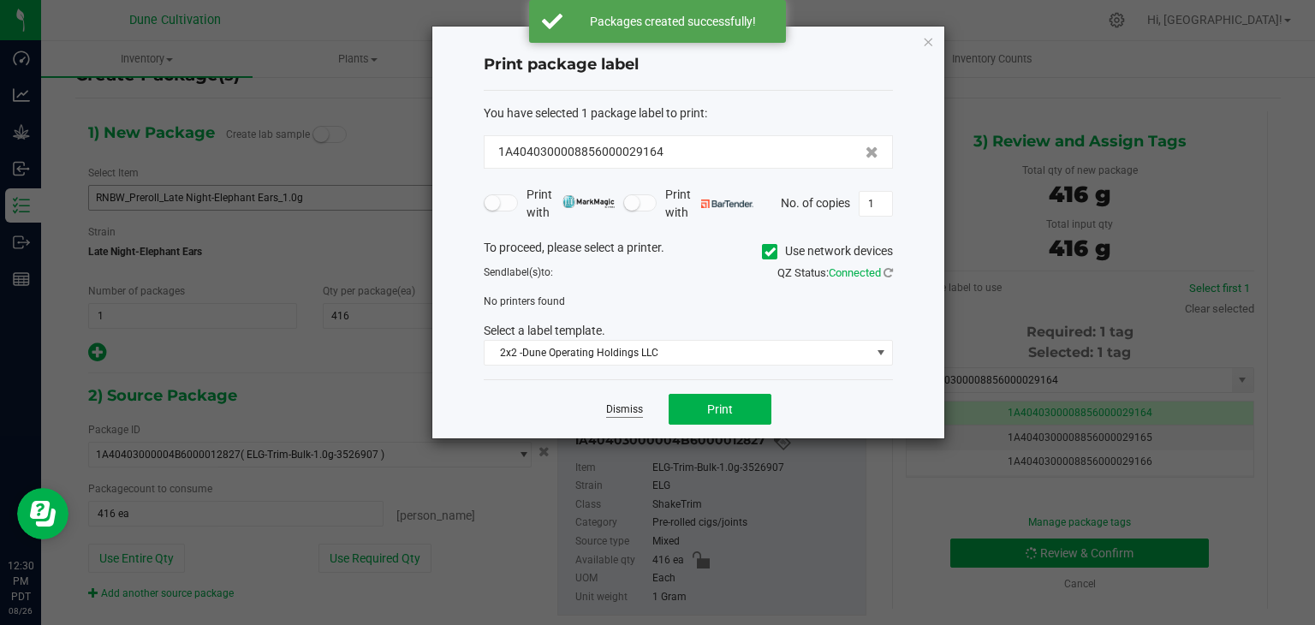
click at [609, 415] on link "Dismiss" at bounding box center [624, 409] width 37 height 15
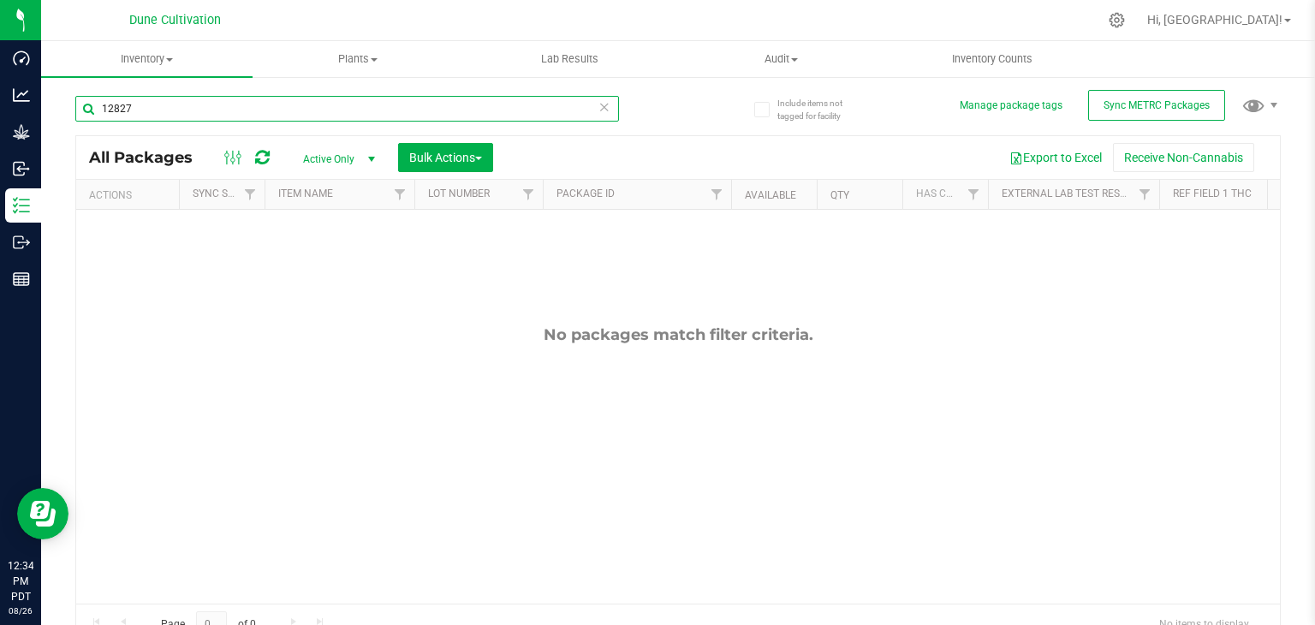
click at [276, 103] on input "12827" at bounding box center [347, 109] width 544 height 26
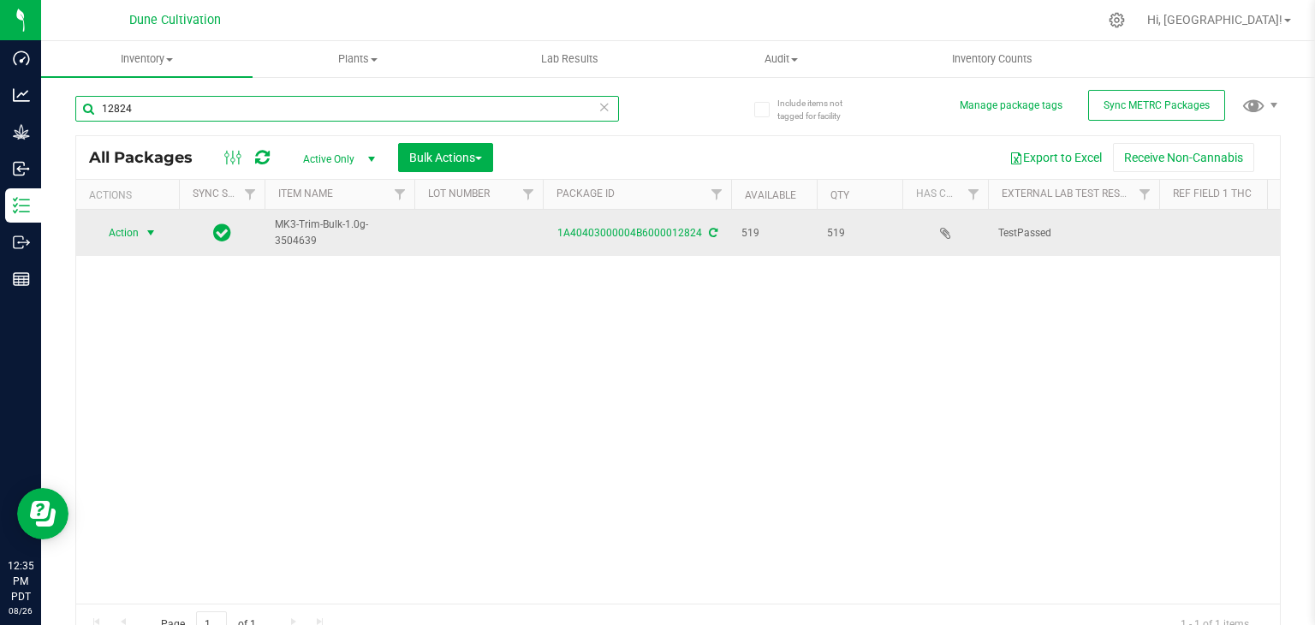
type input "12824"
click at [113, 235] on span "Action" at bounding box center [116, 233] width 46 height 24
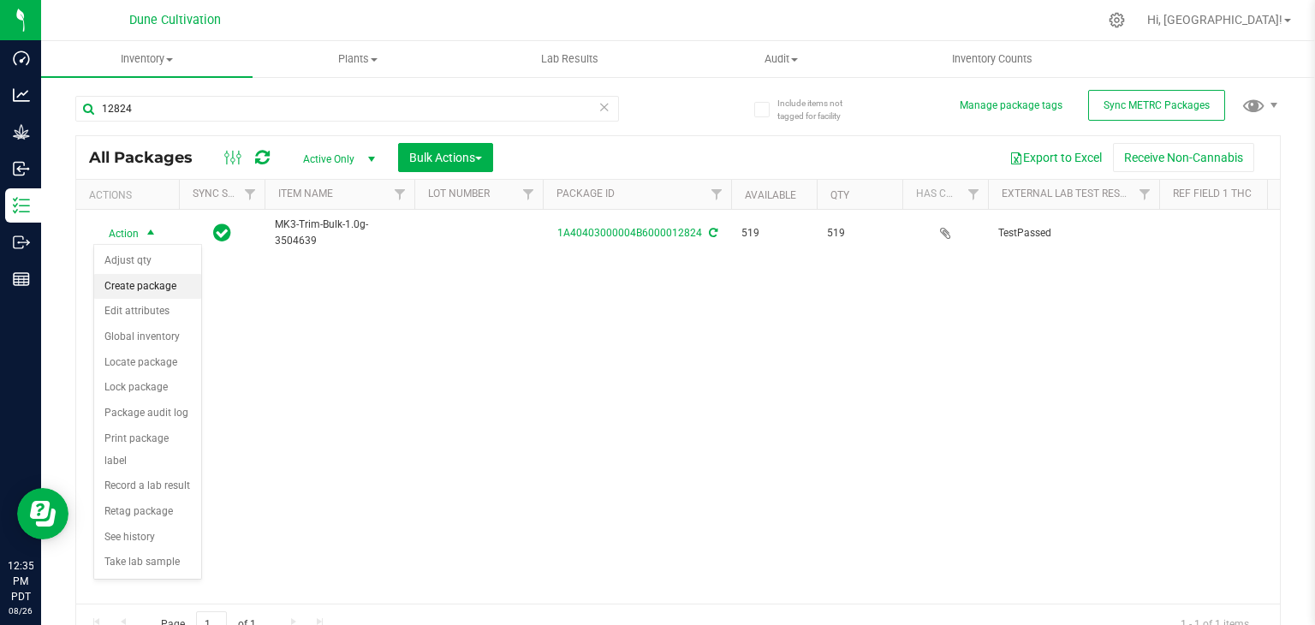
click at [133, 290] on li "Create package" at bounding box center [147, 287] width 107 height 26
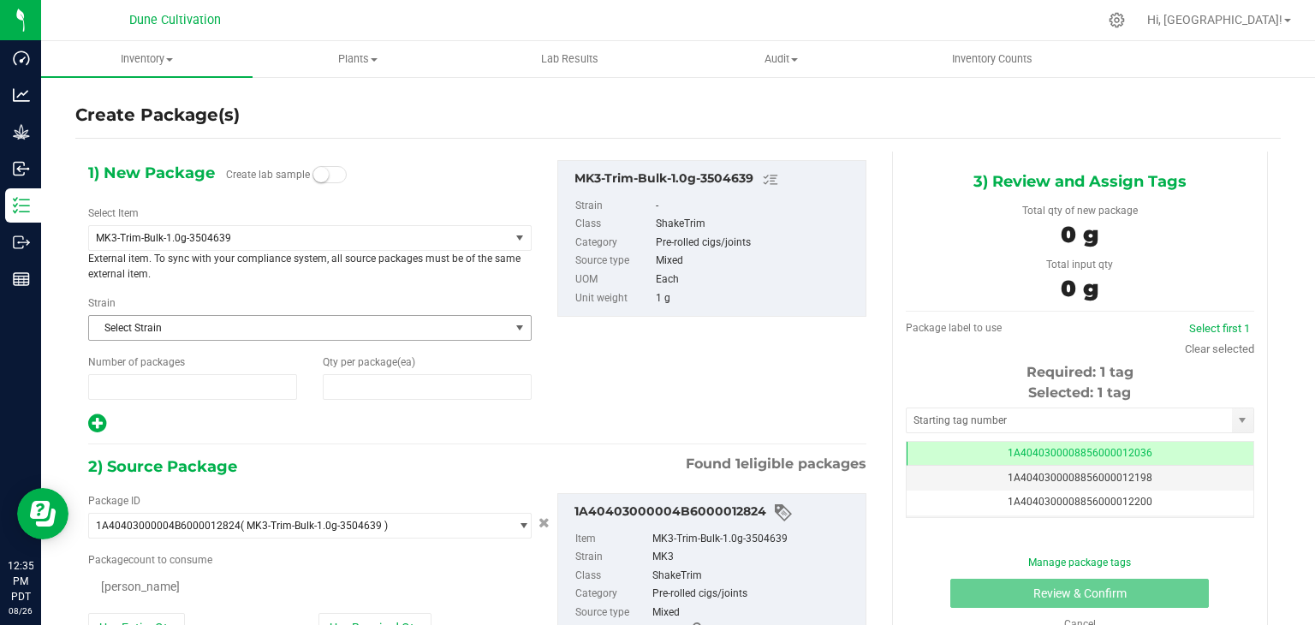
type input "1"
type input "0"
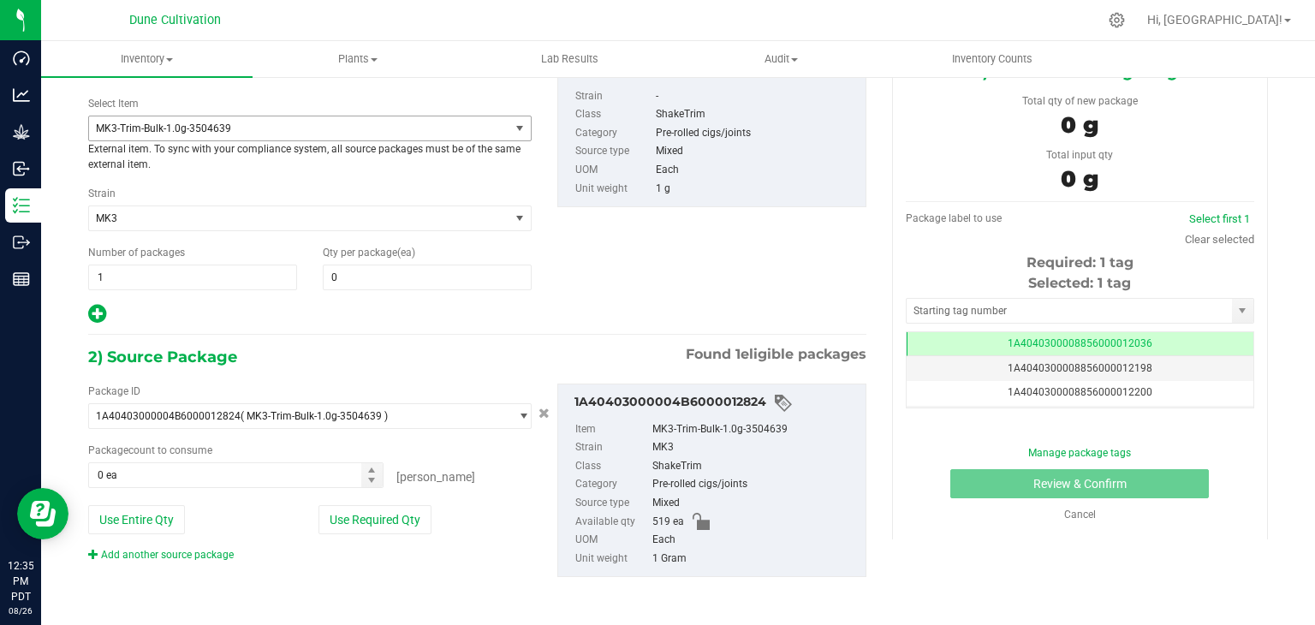
click at [363, 124] on span "MK3-Trim-Bulk-1.0g-3504639" at bounding box center [291, 128] width 390 height 12
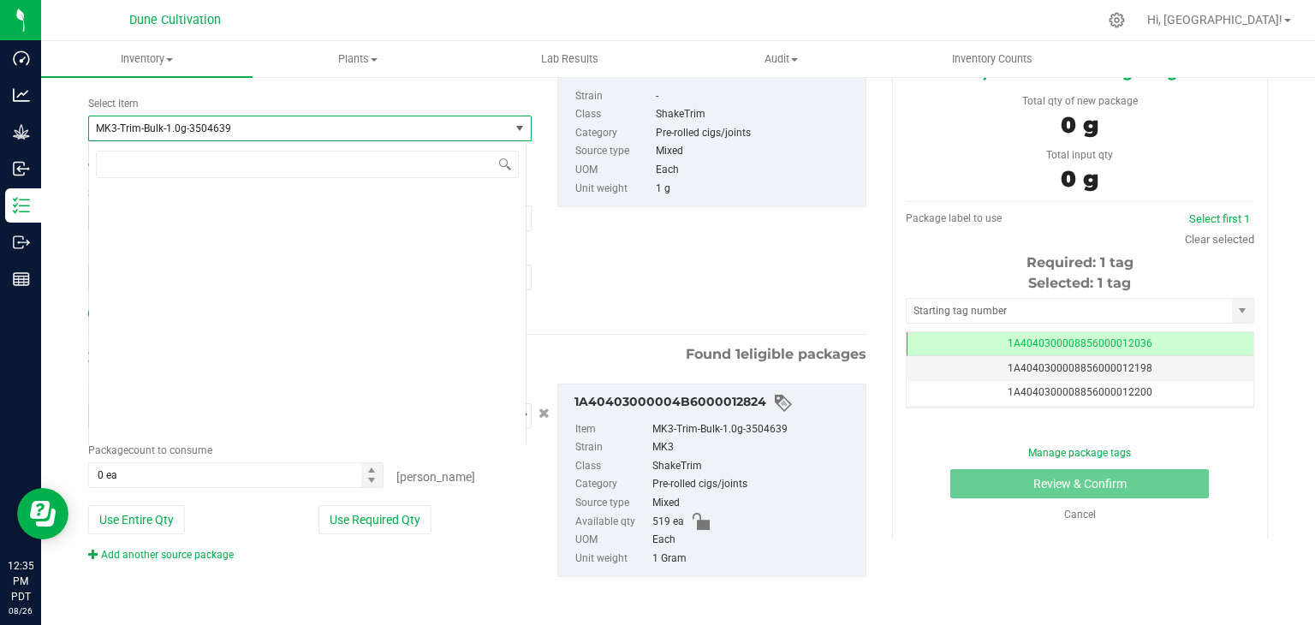
scroll to position [48963, 0]
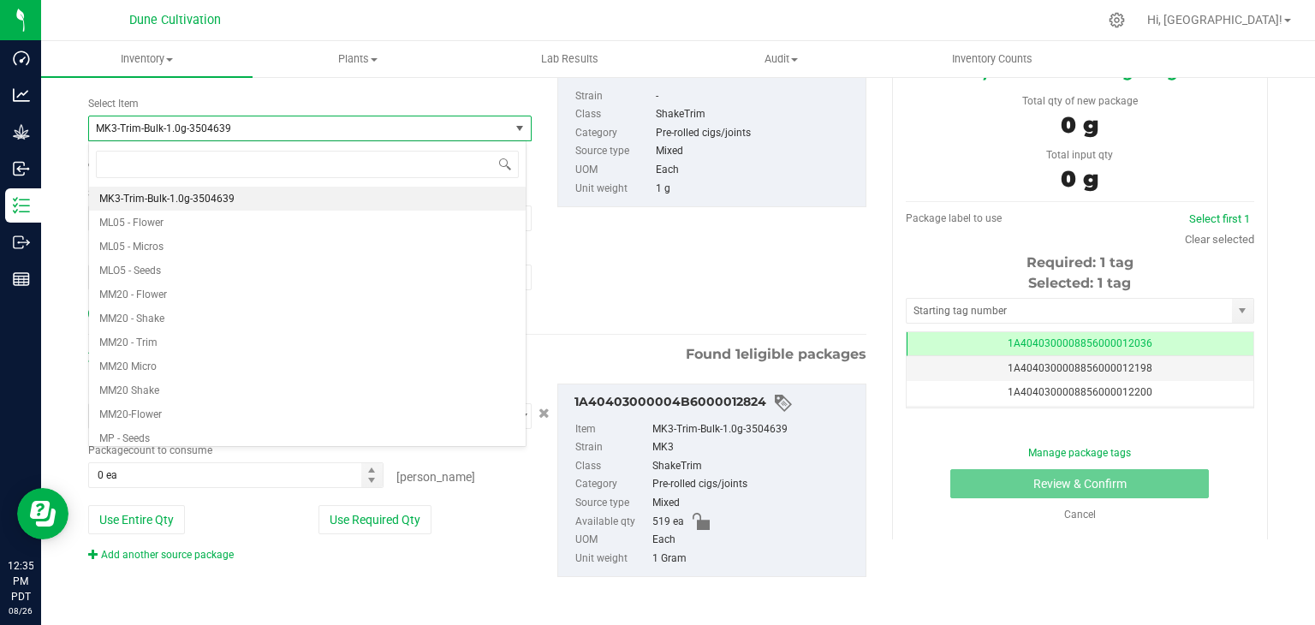
click at [621, 247] on div "1) New Package Create lab sample Select Item MK3-Trim-Bulk-1.0g-3504639 MH02 Sh…" at bounding box center [477, 188] width 804 height 275
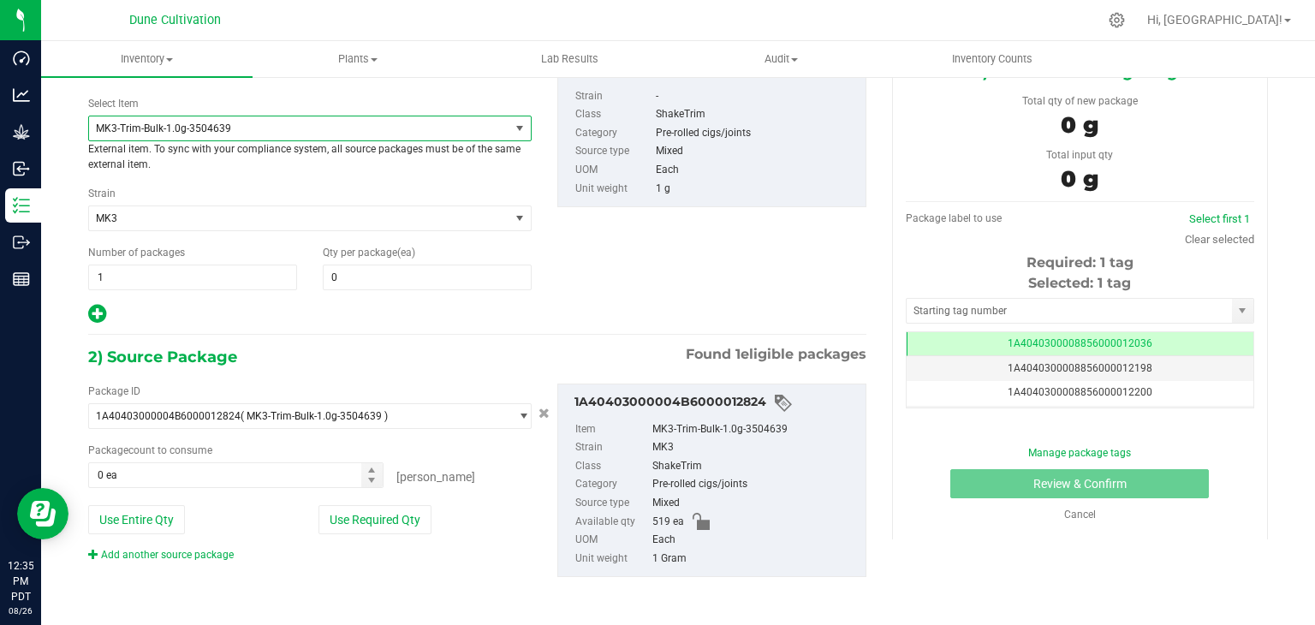
click at [406, 138] on span "MK3-Trim-Bulk-1.0g-3504639" at bounding box center [299, 128] width 420 height 24
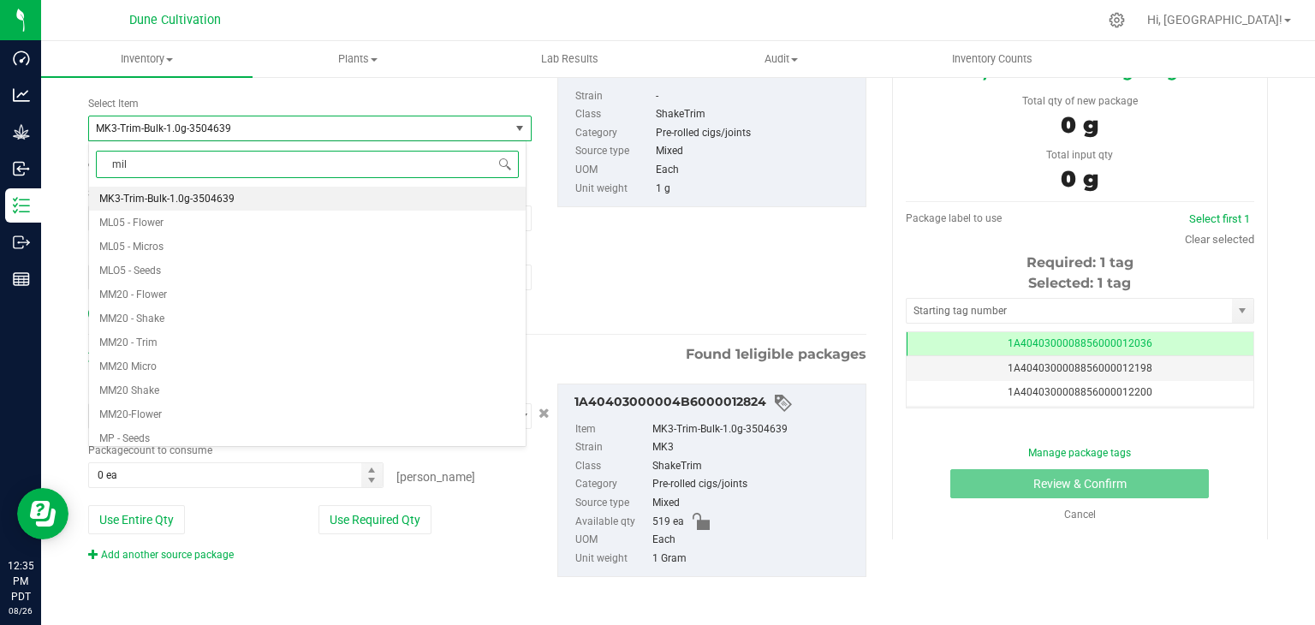
type input "milk"
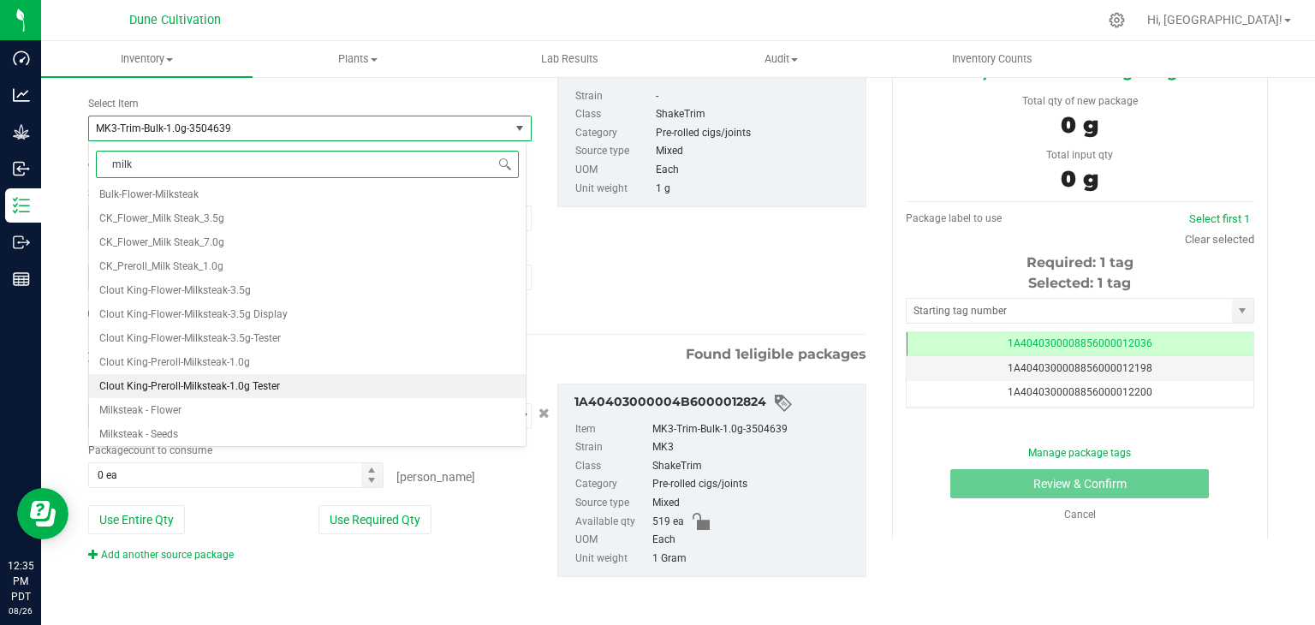
scroll to position [55, 0]
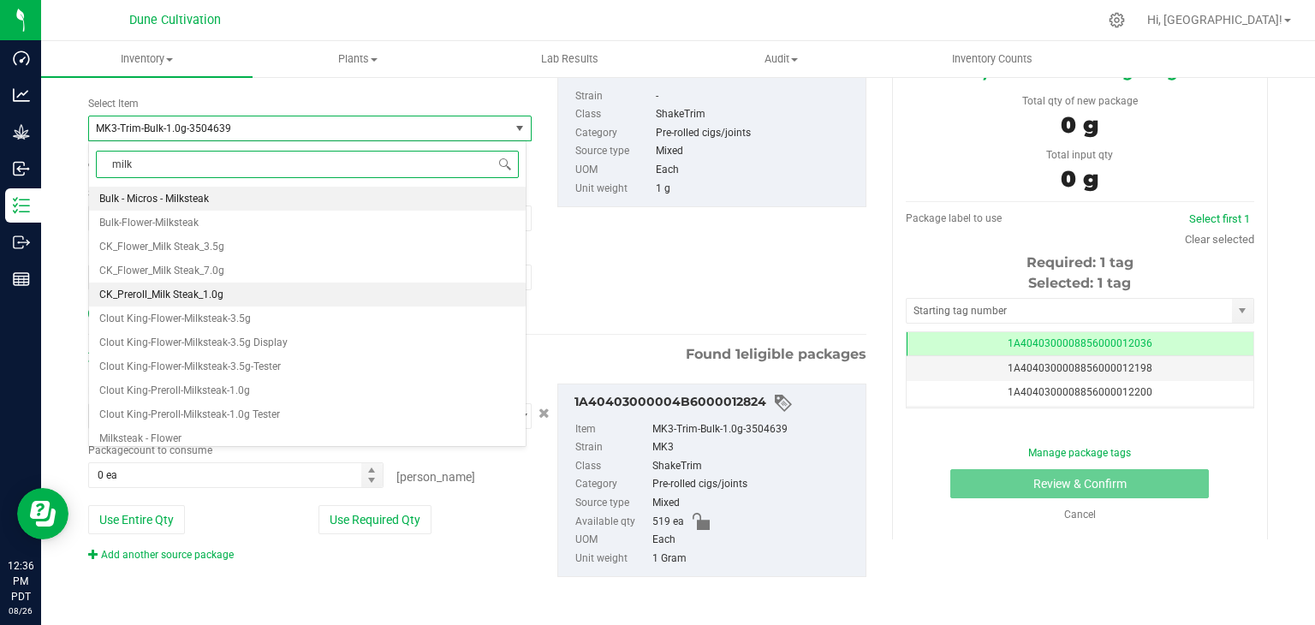
click at [211, 291] on span "CK_Preroll_Milk Steak_1.0g" at bounding box center [161, 294] width 124 height 12
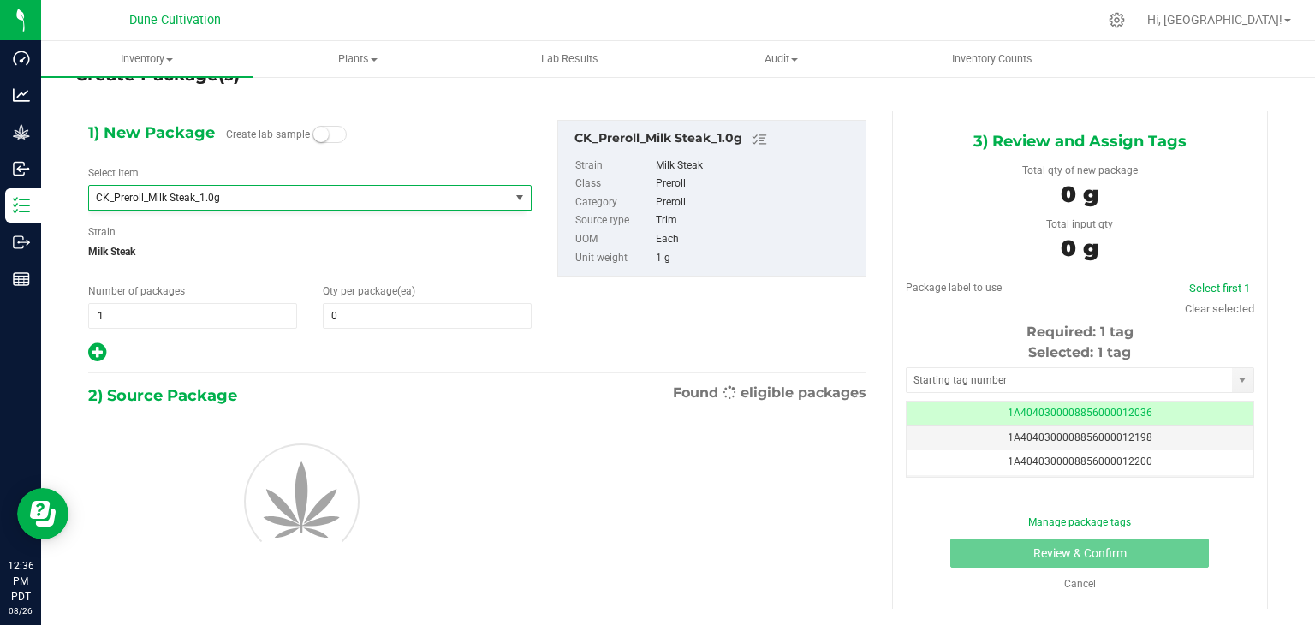
type input "0"
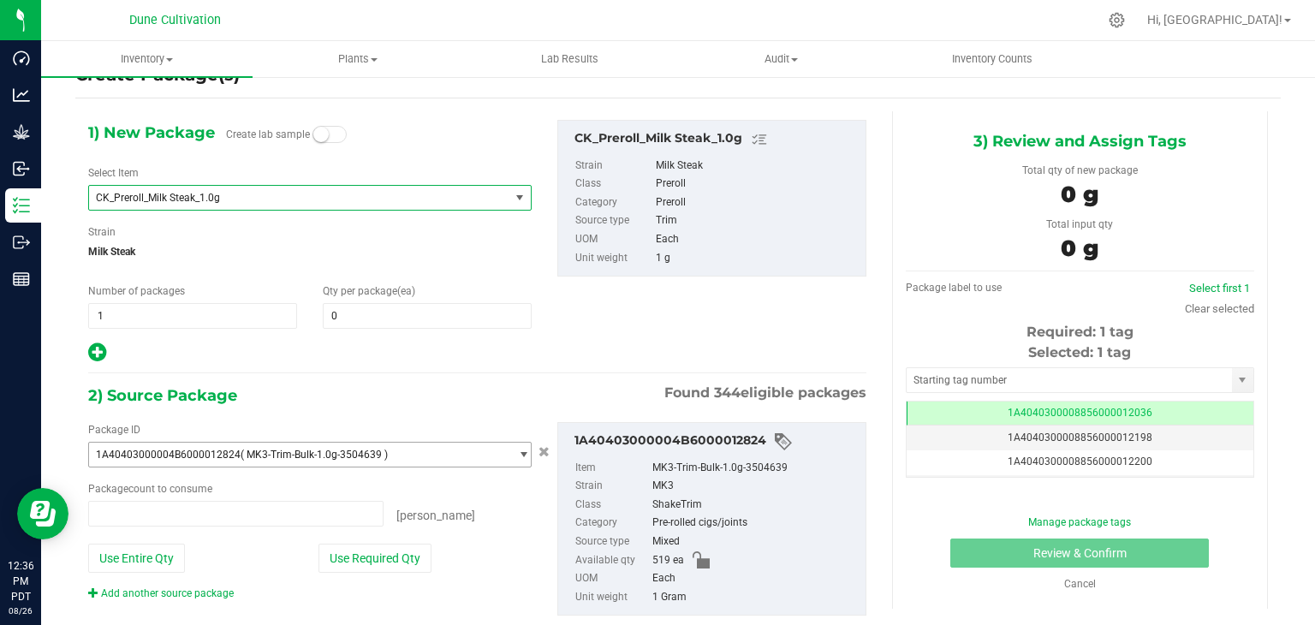
type input "0 ea"
click at [405, 316] on span "0 0" at bounding box center [427, 316] width 209 height 26
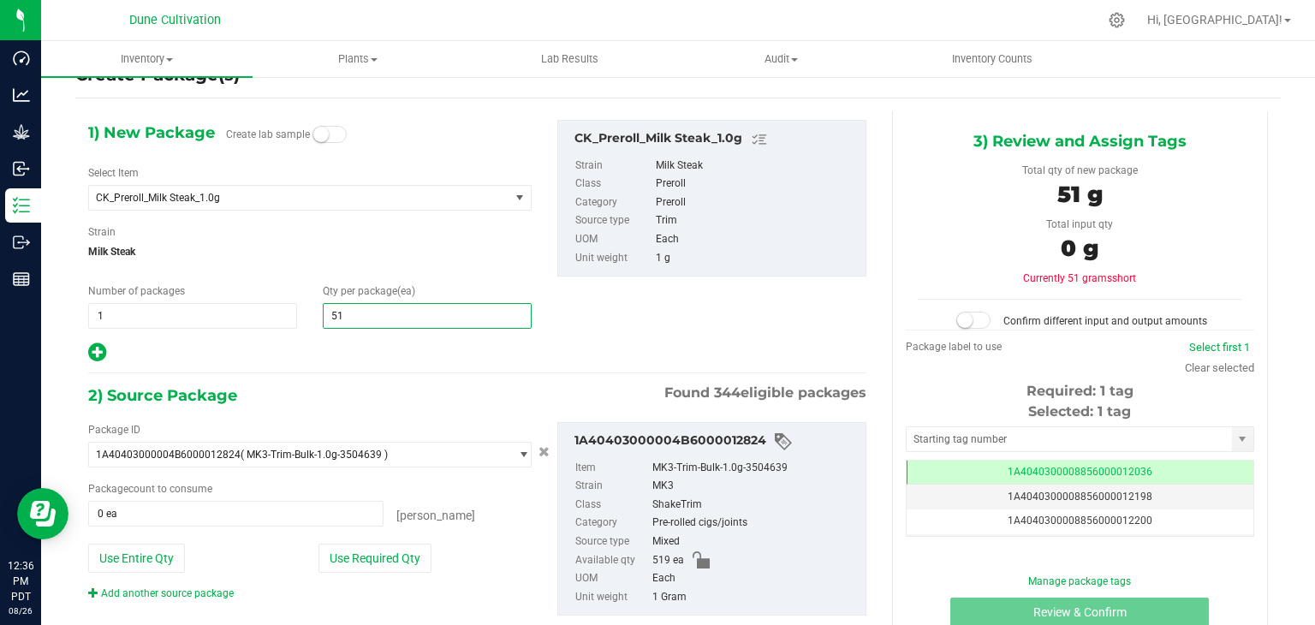
type input "519"
click at [482, 379] on div "1) New Package Create lab sample Select Item CK_Preroll_Milk Steak_1.0g CK_Flow…" at bounding box center [477, 381] width 804 height 541
type input "519"
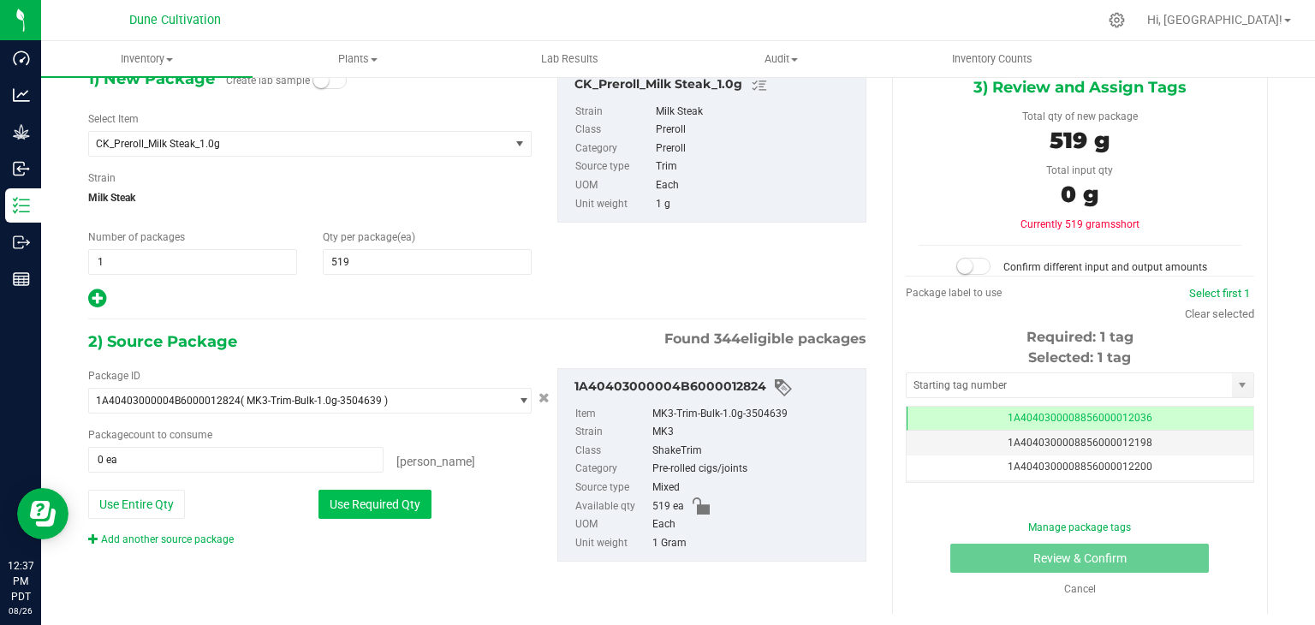
click at [328, 506] on button "Use Required Qty" at bounding box center [374, 504] width 113 height 29
type input "519 ea"
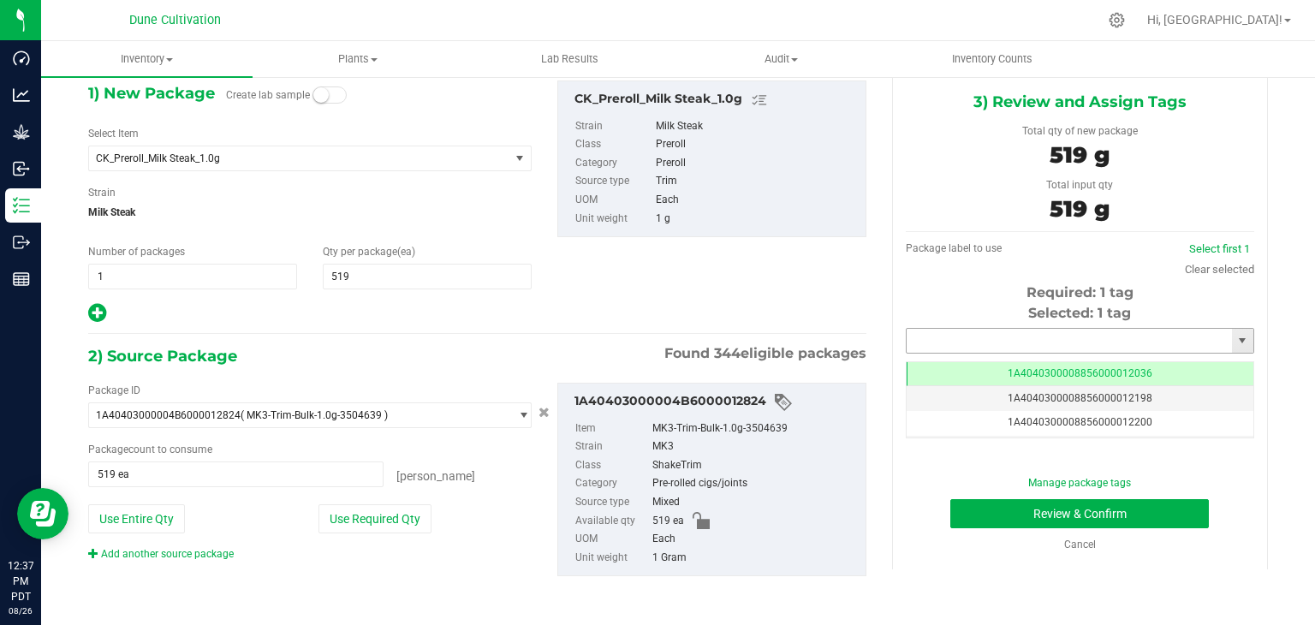
click at [950, 339] on input "text" at bounding box center [1068, 341] width 325 height 24
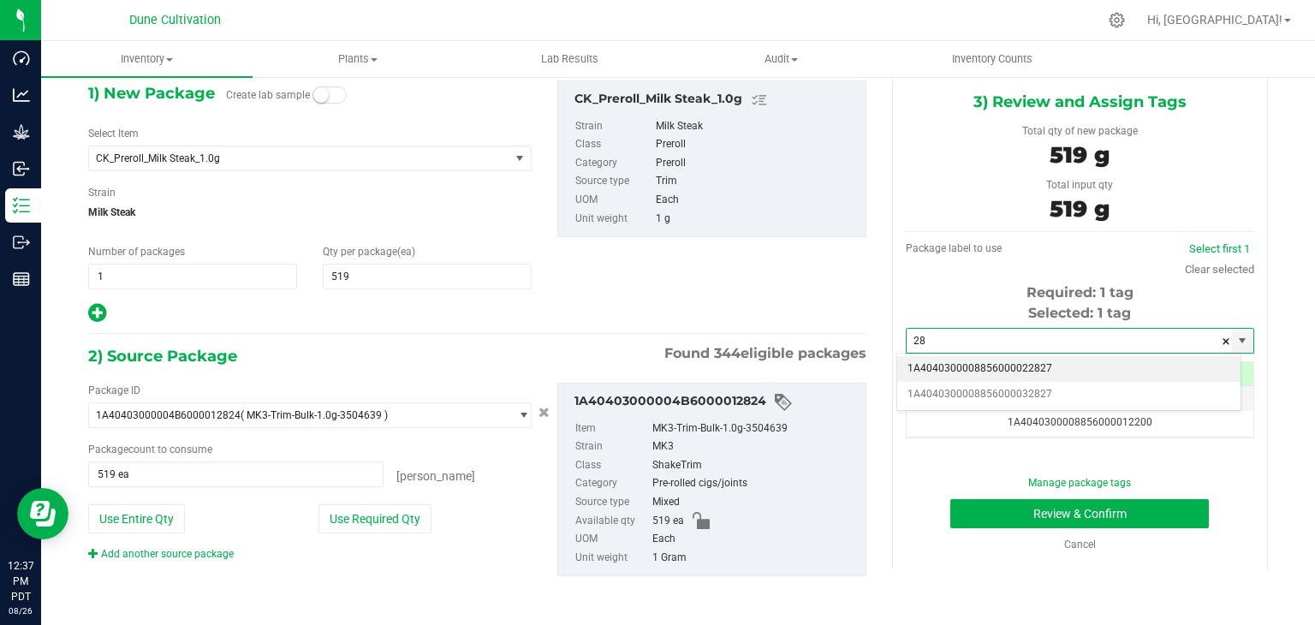
type input "2"
click at [905, 367] on li "1A4040300008856000029165" at bounding box center [1068, 369] width 343 height 26
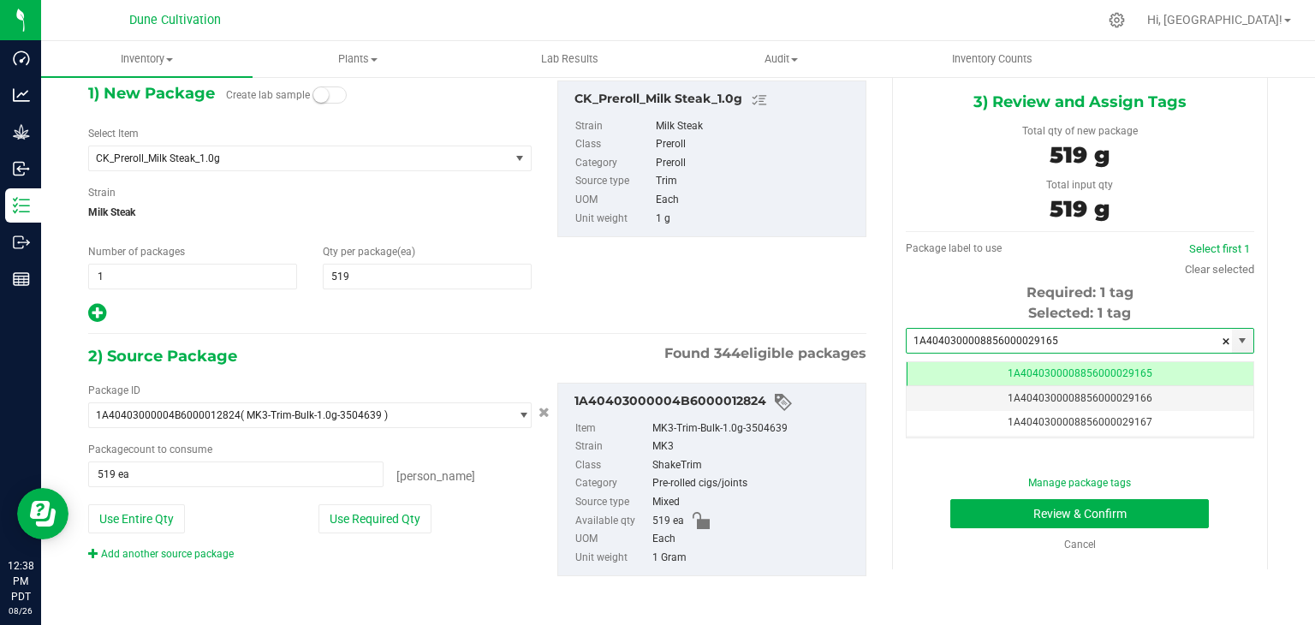
scroll to position [0, 0]
type input "1A4040300008856000029165"
click at [983, 512] on button "Review & Confirm" at bounding box center [1079, 513] width 258 height 29
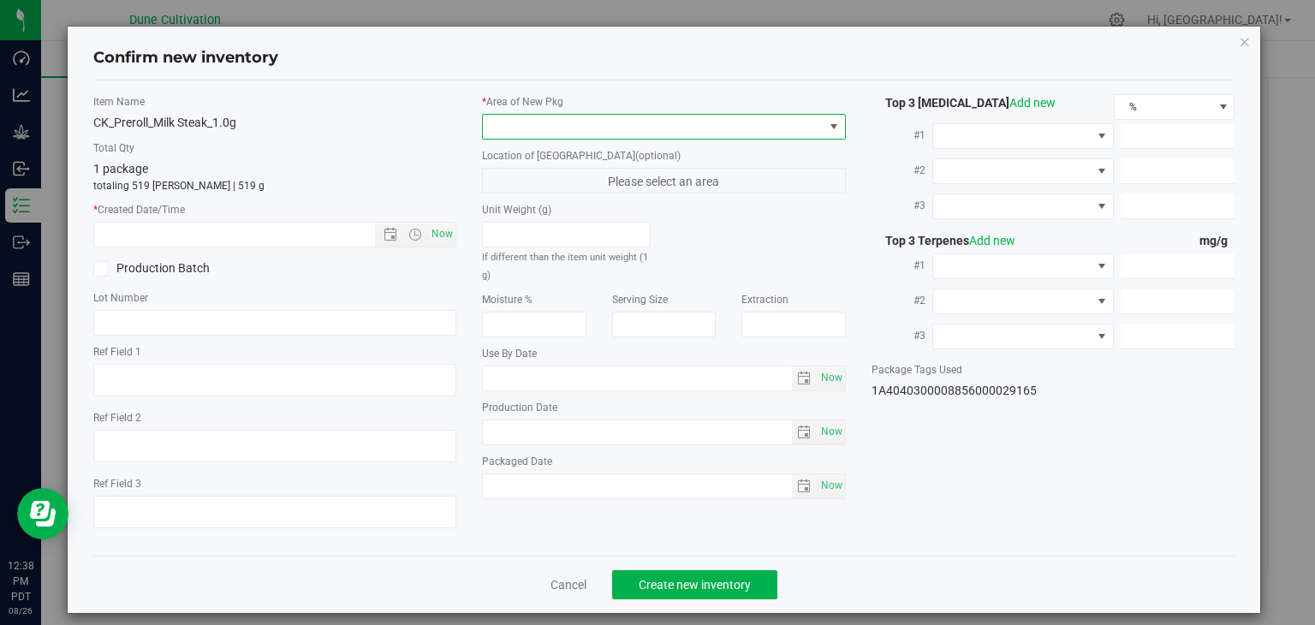
click at [706, 137] on span at bounding box center [653, 127] width 341 height 24
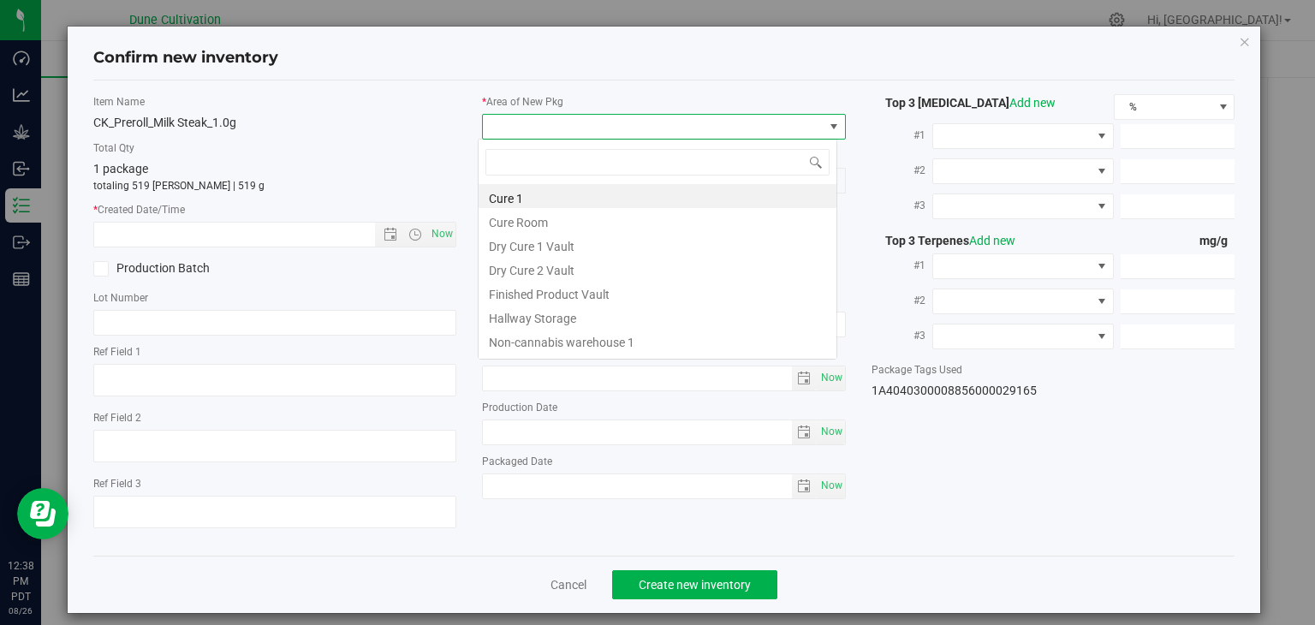
scroll to position [25, 359]
click at [592, 291] on li "Finished Product Vault" at bounding box center [657, 292] width 358 height 24
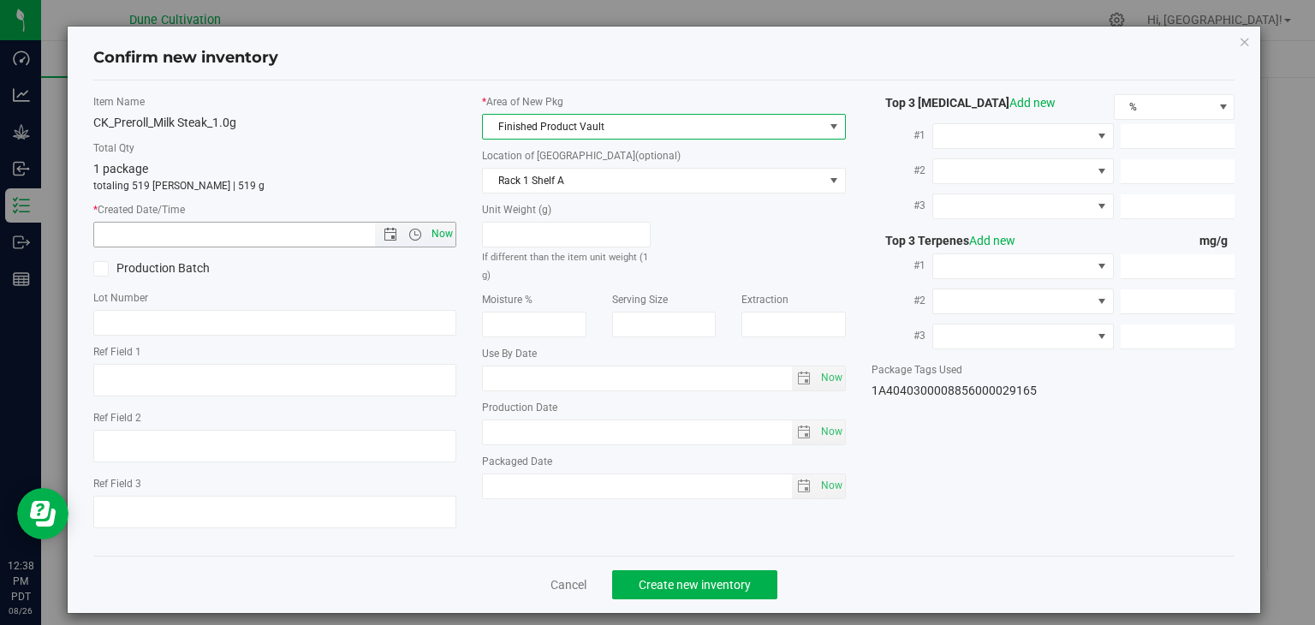
click at [437, 232] on span "Now" at bounding box center [442, 234] width 29 height 25
type input "[DATE] 12:38 PM"
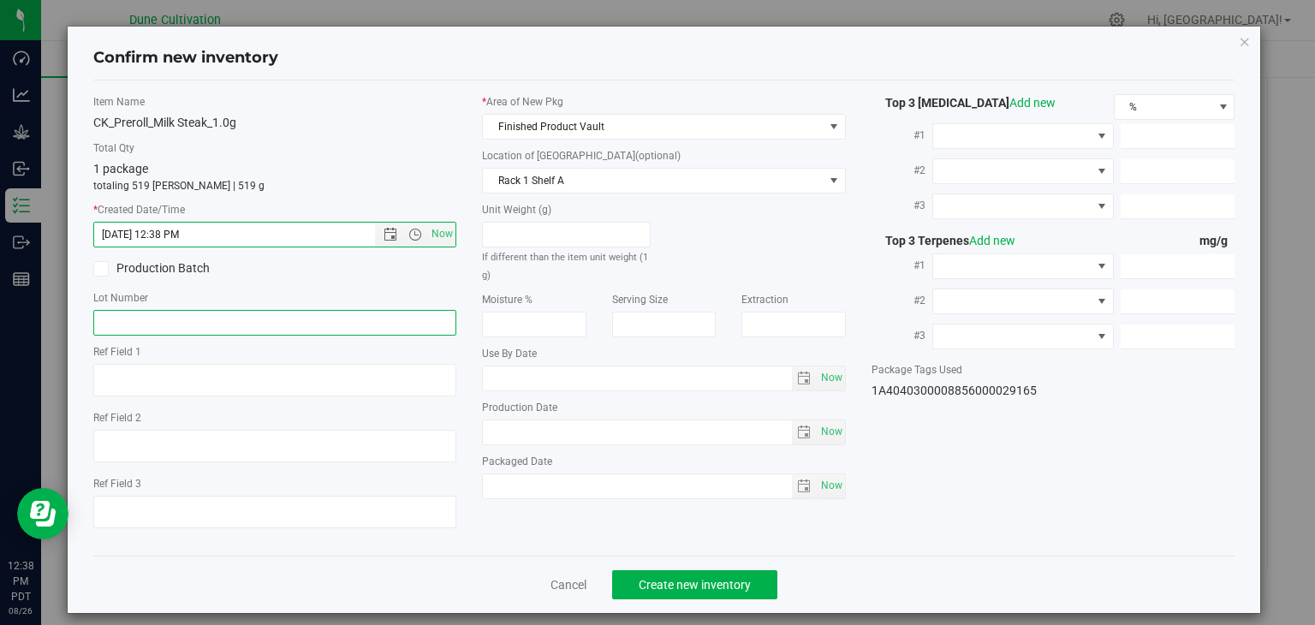
click at [224, 330] on input "text" at bounding box center [275, 323] width 364 height 26
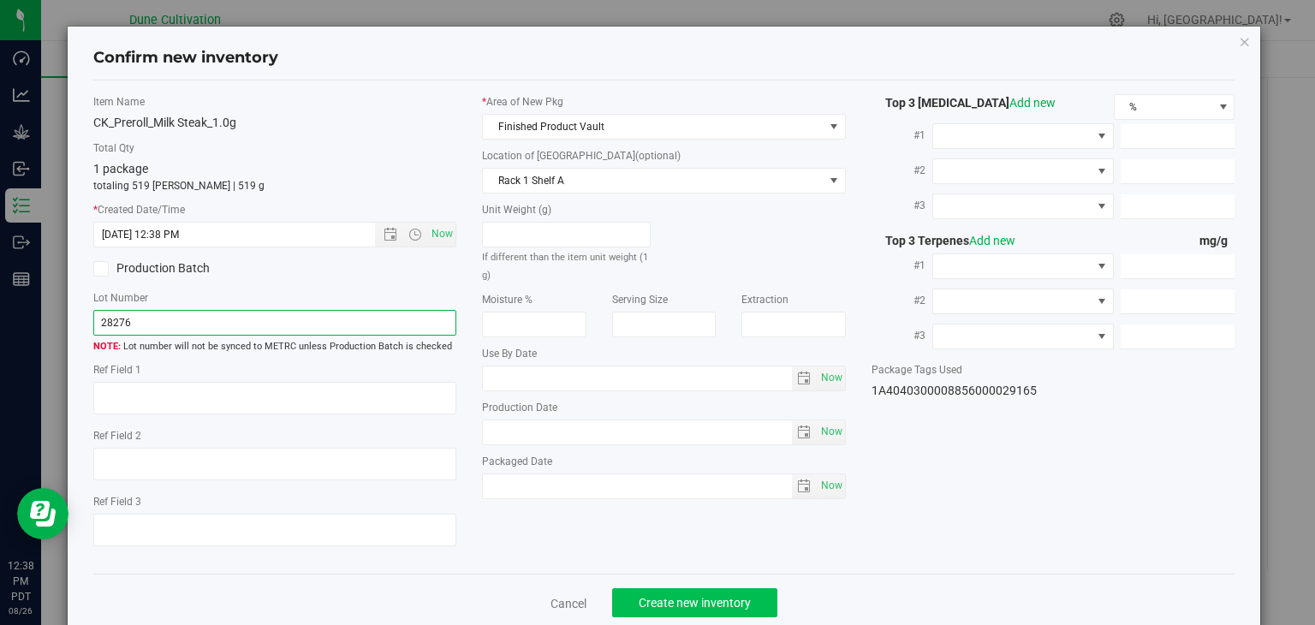
type input "28276"
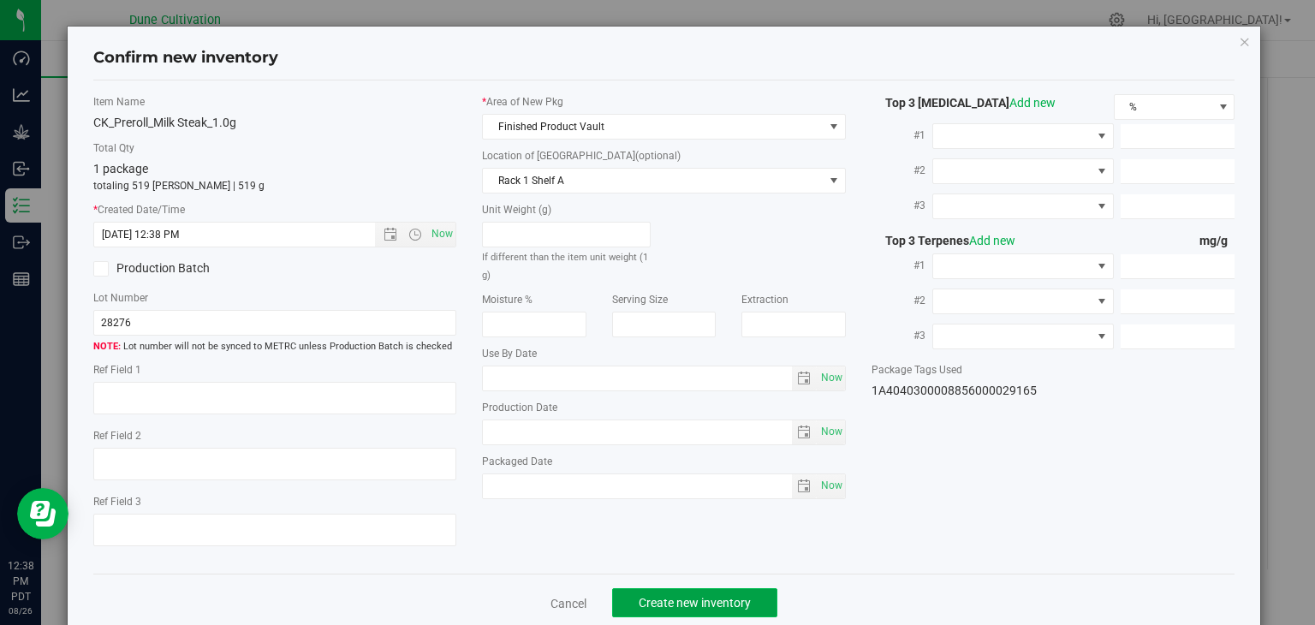
click at [707, 604] on span "Create new inventory" at bounding box center [695, 603] width 112 height 14
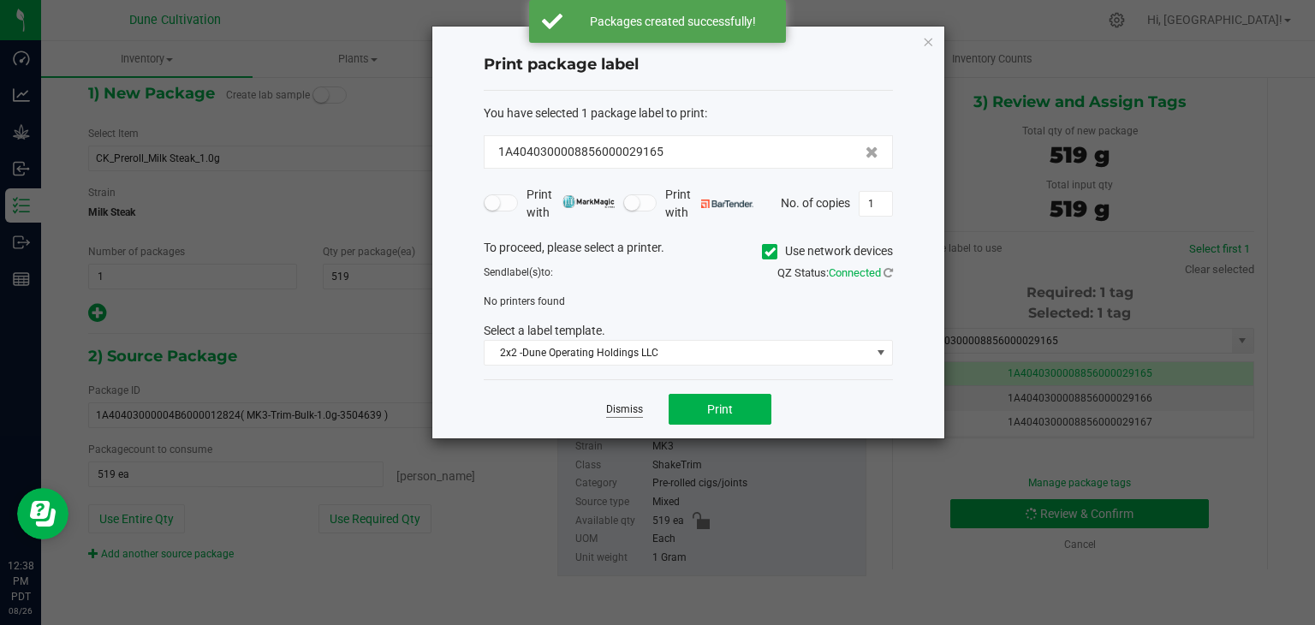
click at [639, 408] on link "Dismiss" at bounding box center [624, 409] width 37 height 15
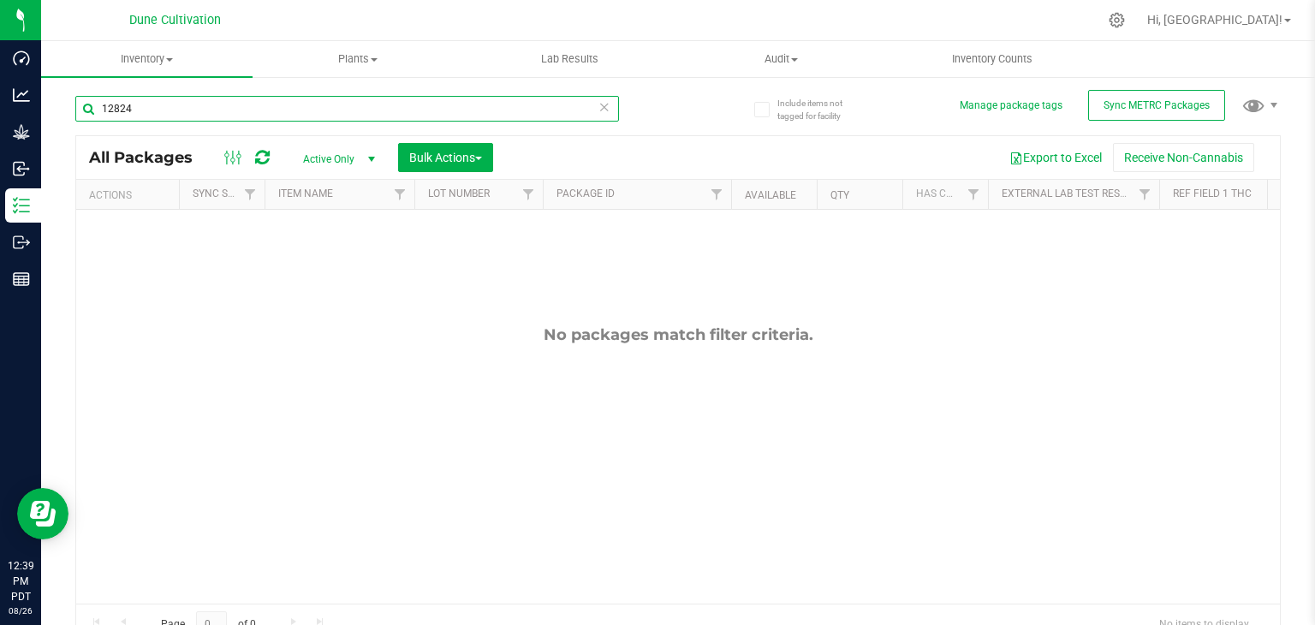
click at [193, 110] on input "12824" at bounding box center [347, 109] width 544 height 26
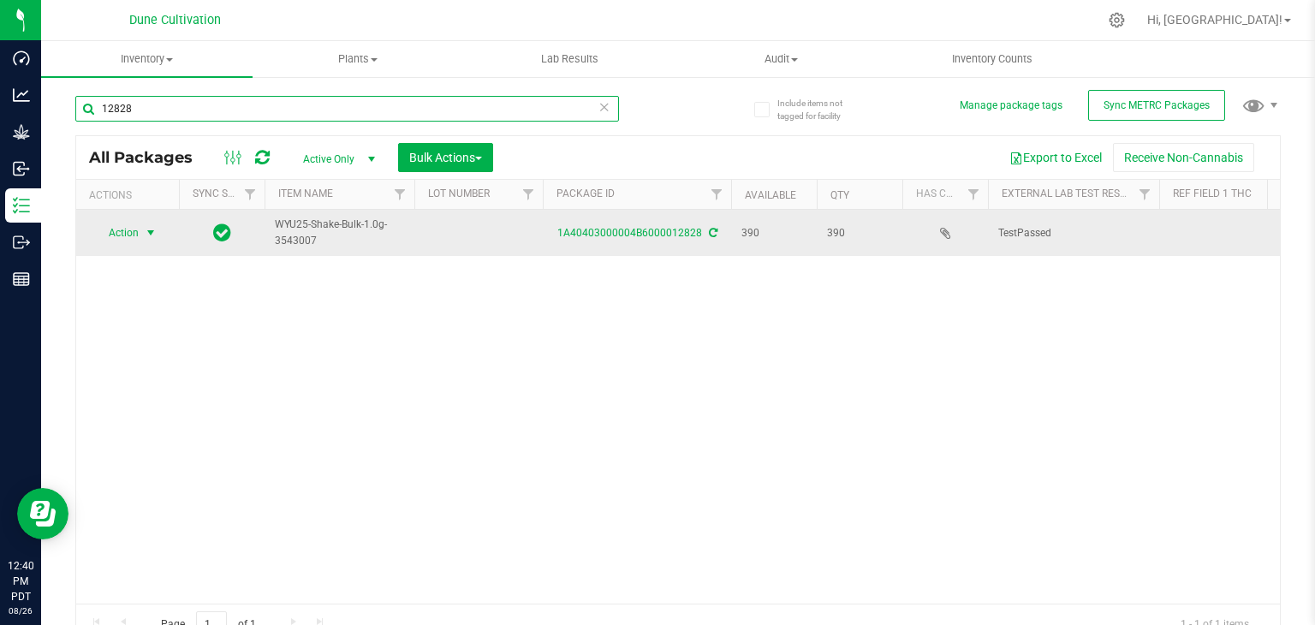
type input "12828"
click at [107, 229] on span "Action" at bounding box center [116, 233] width 46 height 24
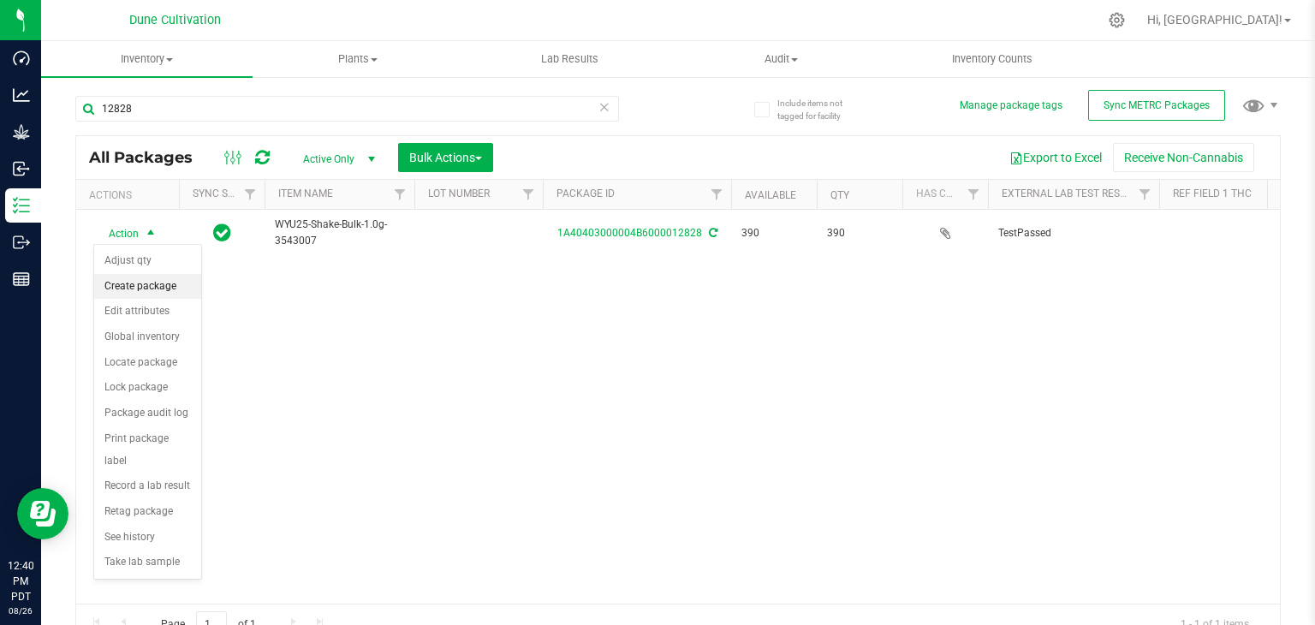
click at [124, 290] on li "Create package" at bounding box center [147, 287] width 107 height 26
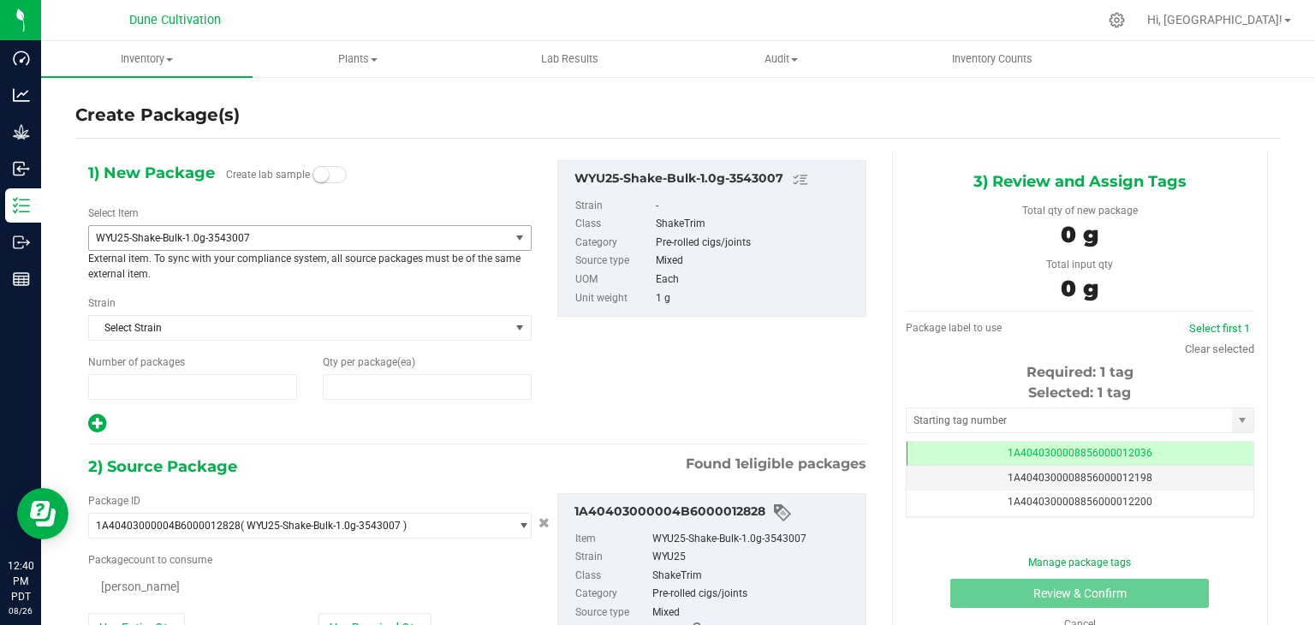
type input "1"
type input "0"
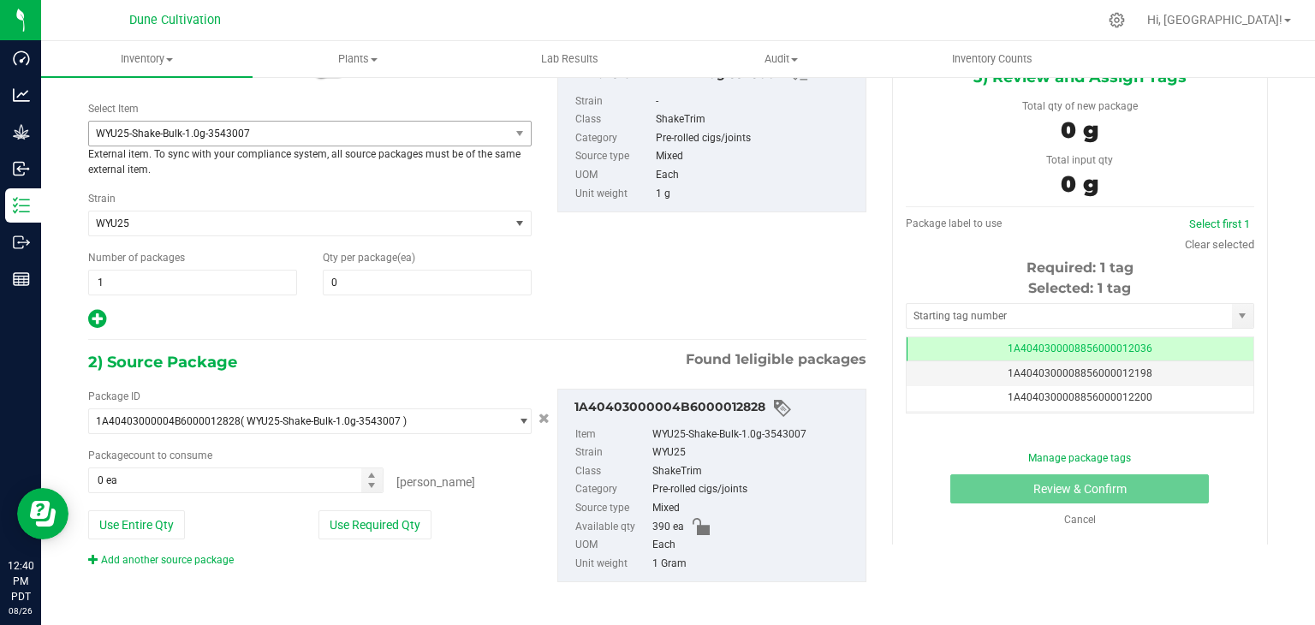
scroll to position [110, 0]
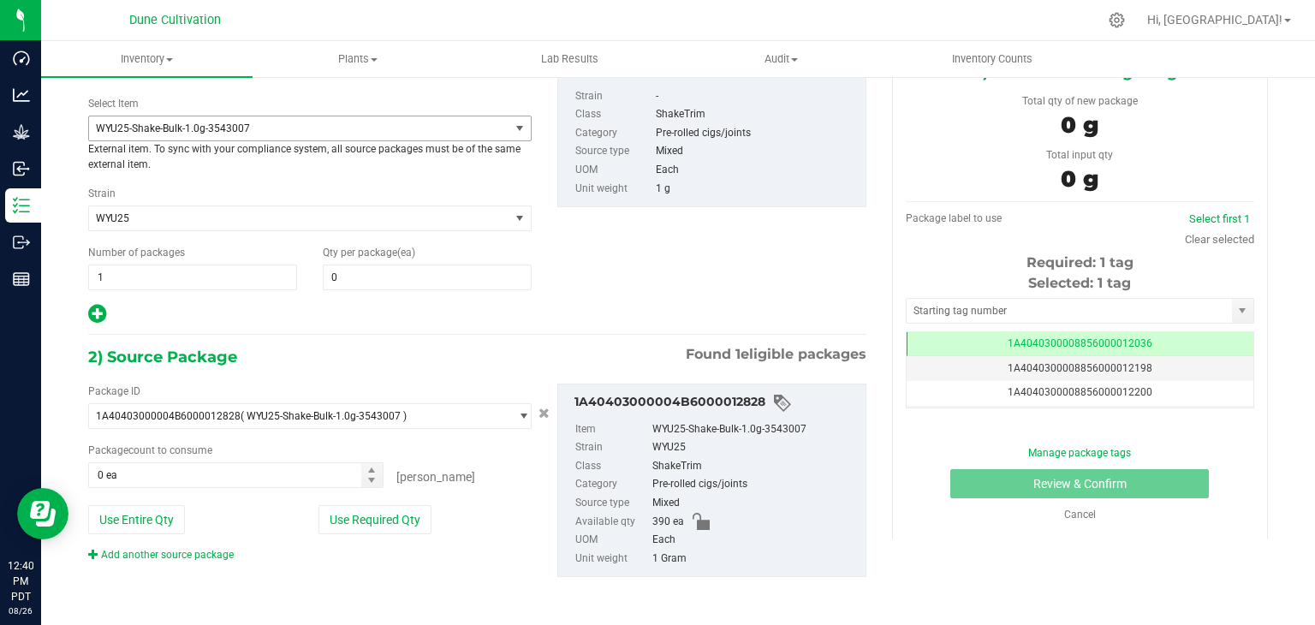
click at [384, 132] on span "WYU25-Shake-Bulk-1.0g-3543007" at bounding box center [291, 128] width 390 height 12
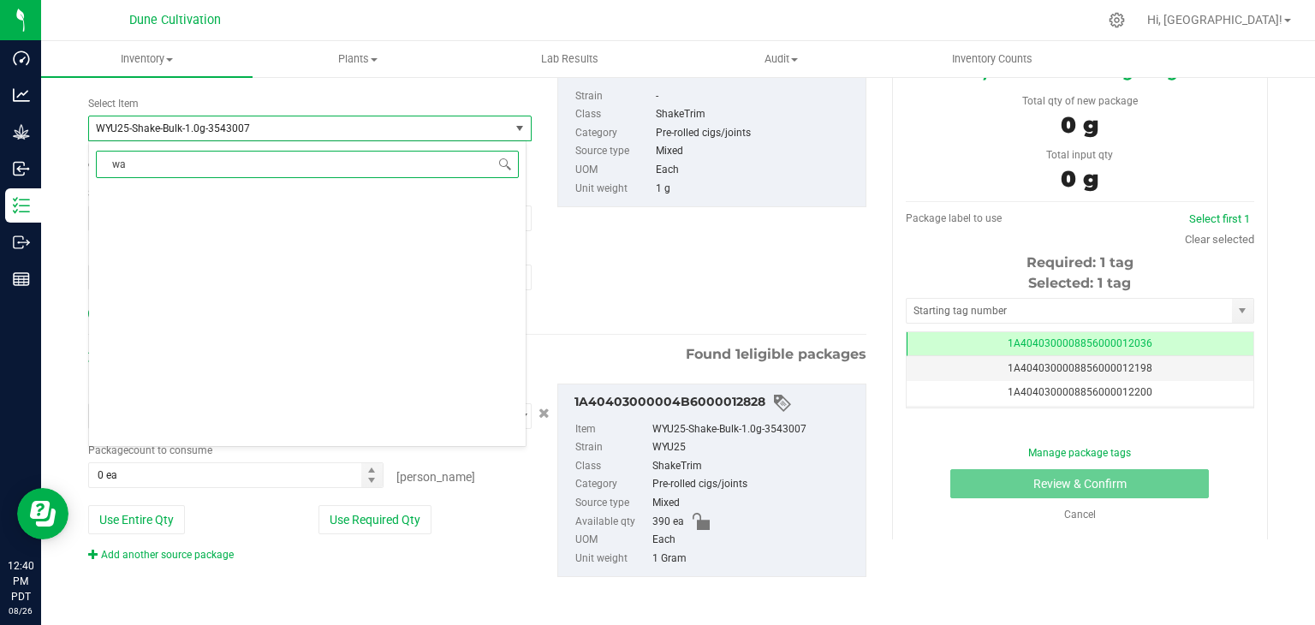
scroll to position [0, 0]
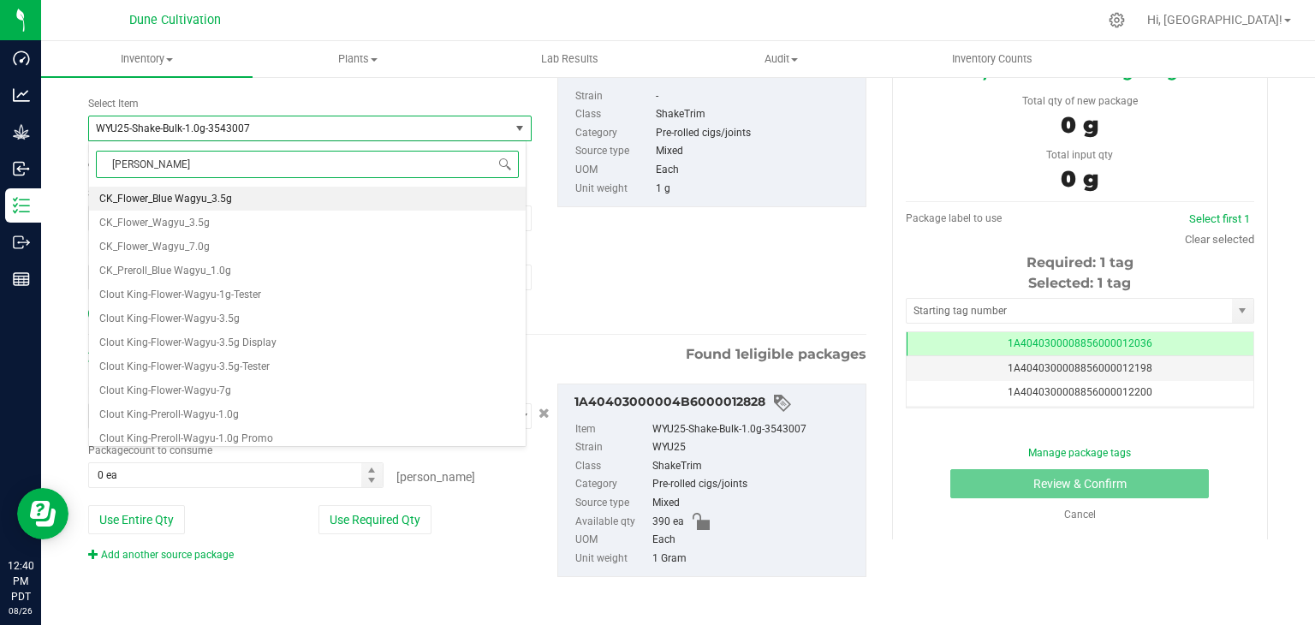
type input "wagyu"
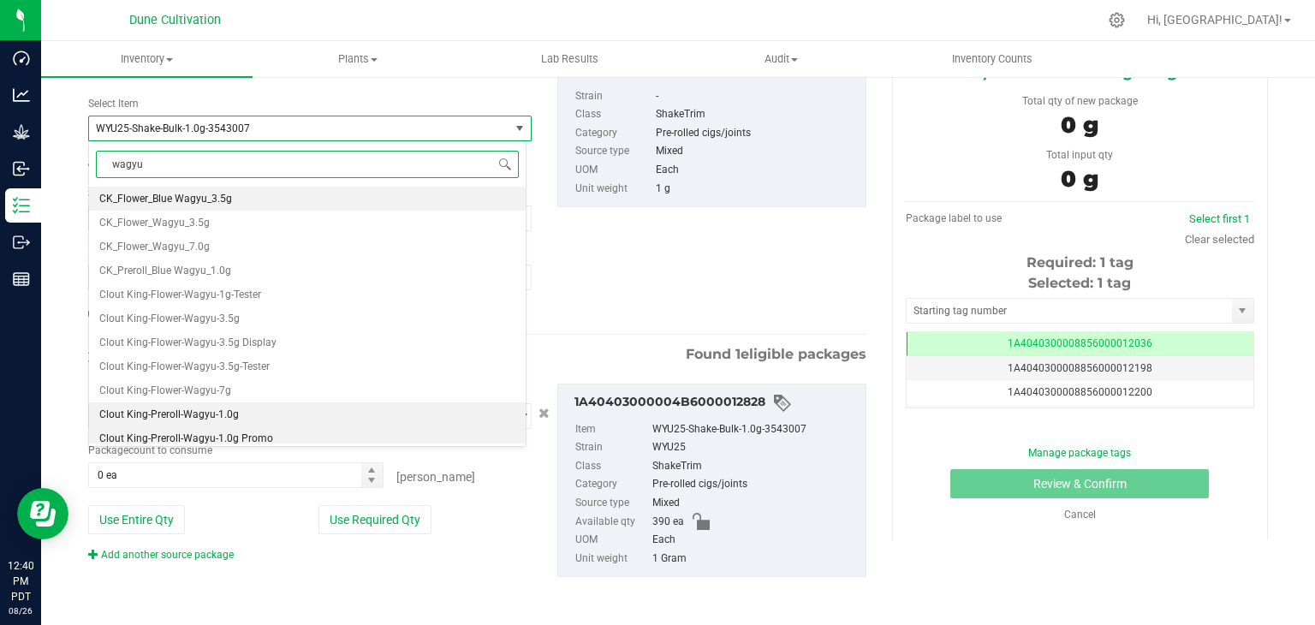
scroll to position [31, 0]
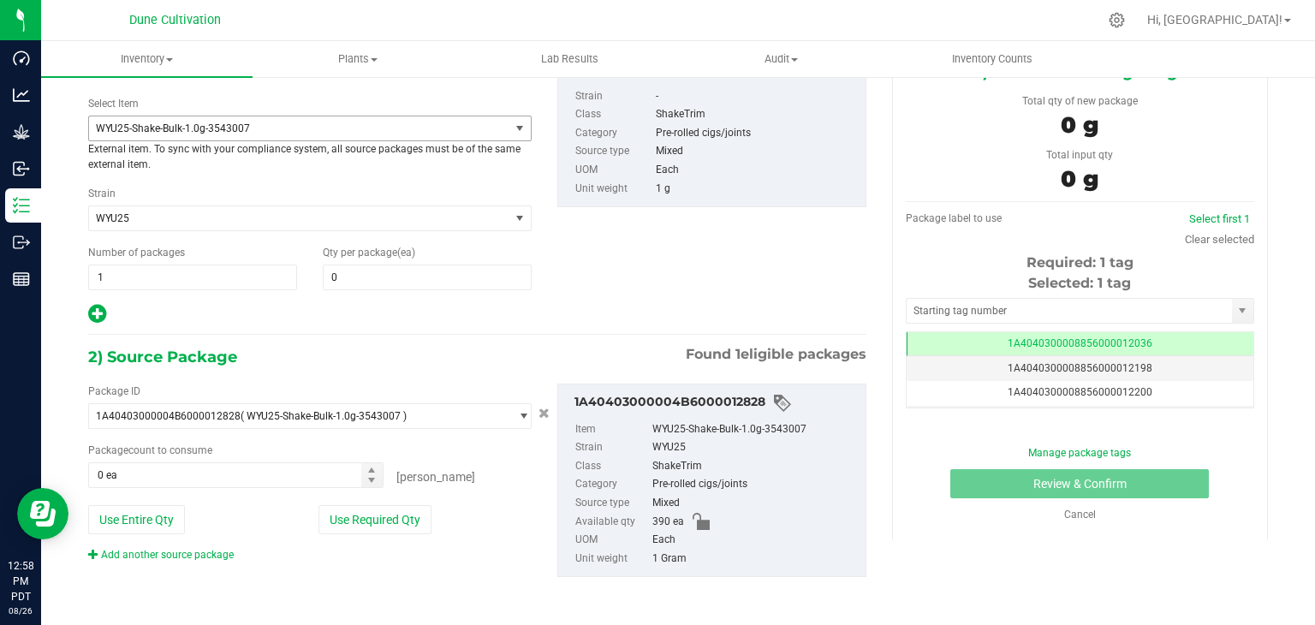
click at [286, 133] on span "WYU25-Shake-Bulk-1.0g-3543007" at bounding box center [291, 128] width 390 height 12
click at [224, 122] on span "WYU25-Shake-Bulk-1.0g-3543007" at bounding box center [291, 128] width 390 height 12
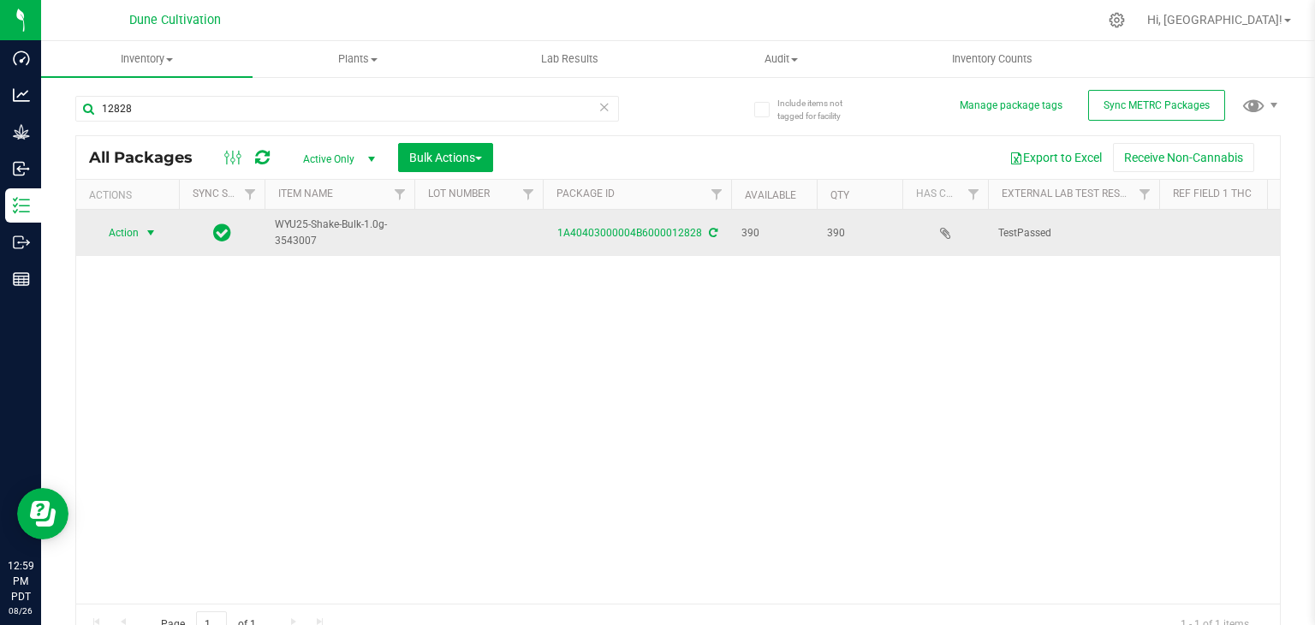
click at [113, 235] on span "Action" at bounding box center [116, 233] width 46 height 24
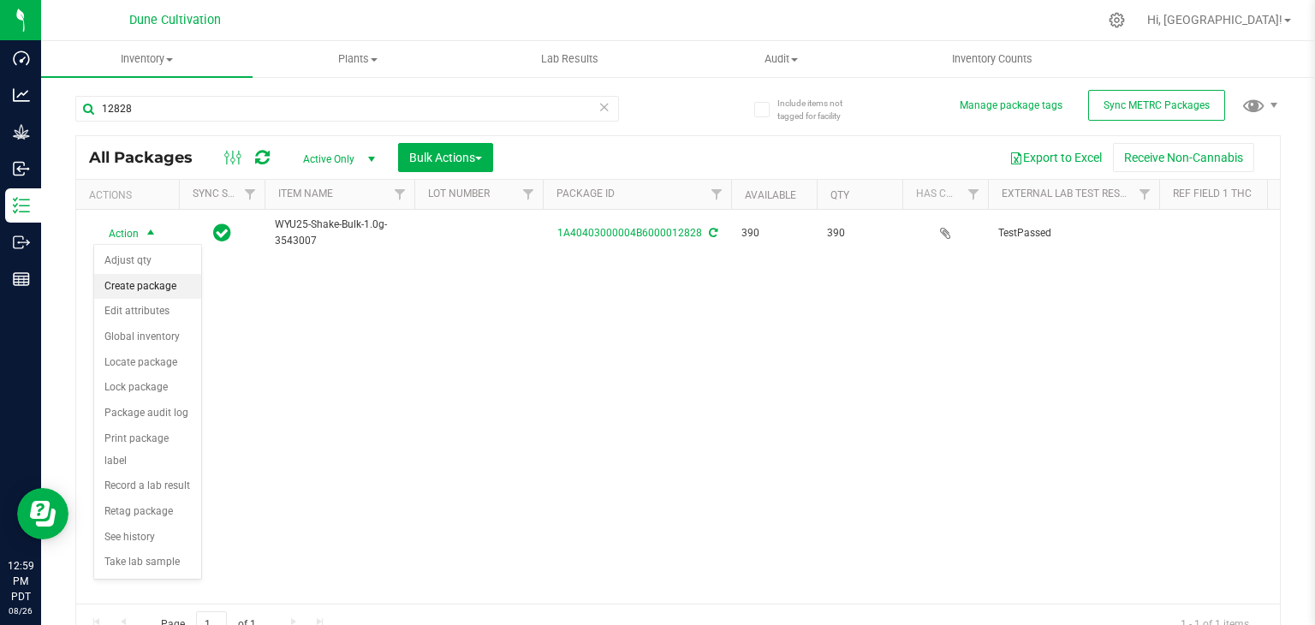
click at [153, 290] on li "Create package" at bounding box center [147, 287] width 107 height 26
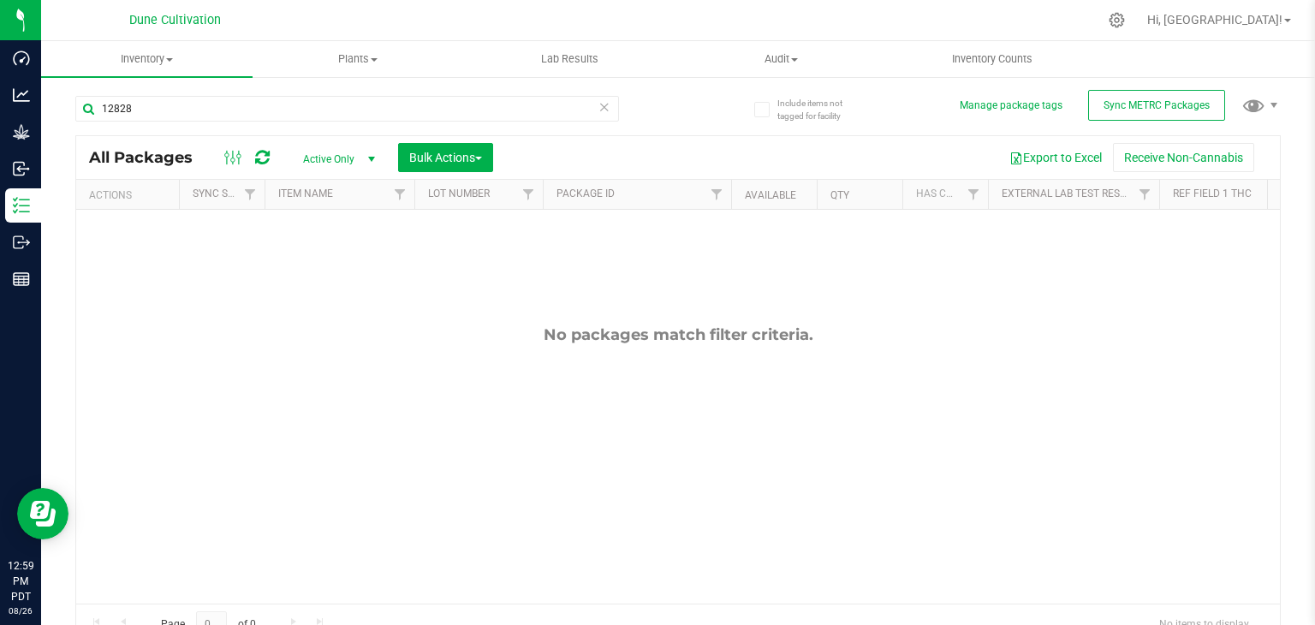
click at [598, 109] on icon at bounding box center [604, 106] width 12 height 21
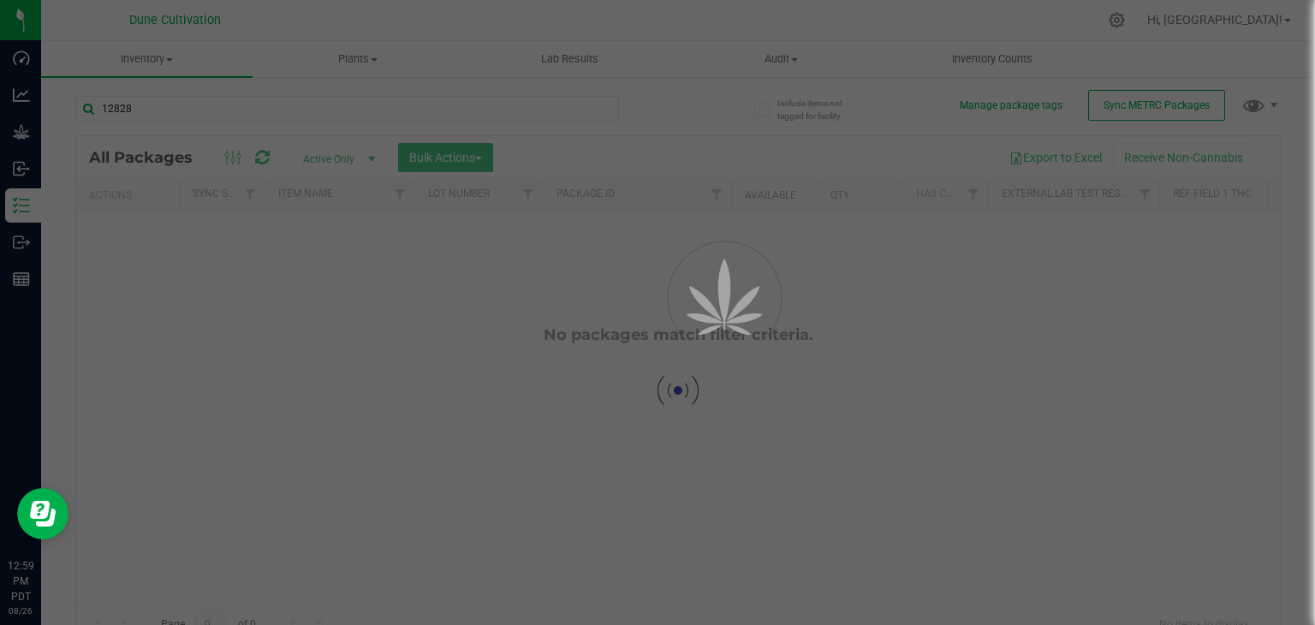
click at [603, 108] on div at bounding box center [657, 312] width 1315 height 625
click at [600, 108] on div at bounding box center [657, 312] width 1315 height 625
click at [600, 109] on div at bounding box center [657, 312] width 1315 height 625
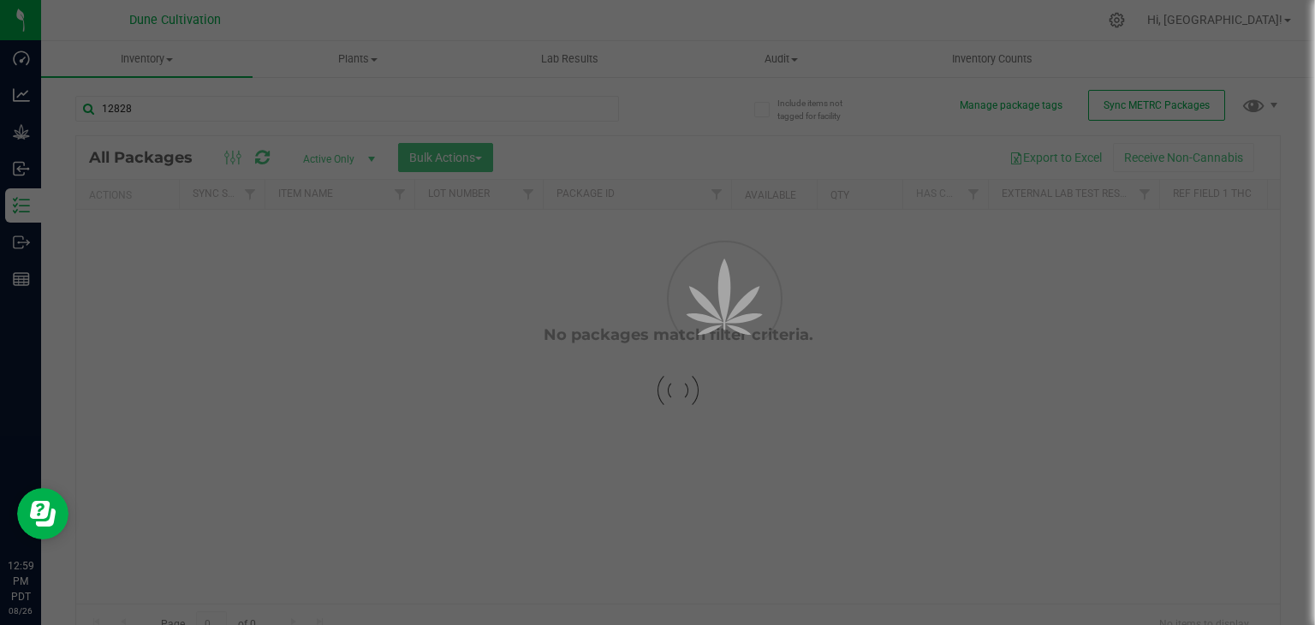
click at [596, 109] on div at bounding box center [657, 312] width 1315 height 625
click at [15, 61] on div at bounding box center [657, 312] width 1315 height 625
click at [15, 62] on div at bounding box center [657, 312] width 1315 height 625
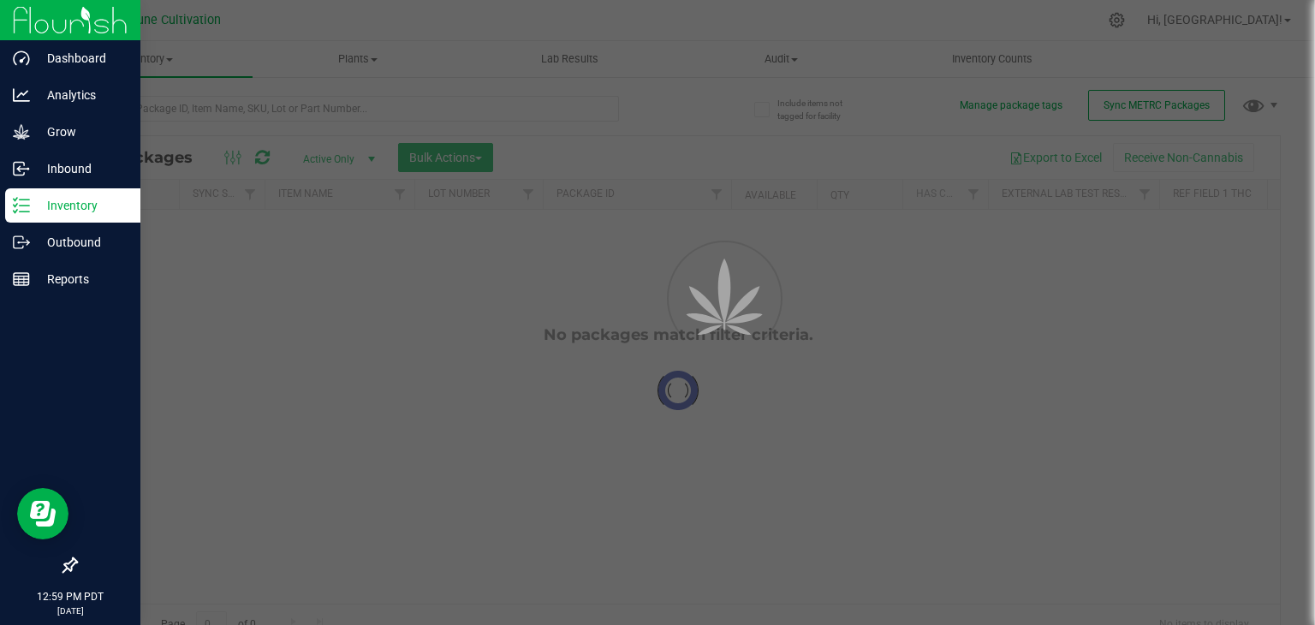
click at [21, 213] on icon at bounding box center [21, 205] width 17 height 17
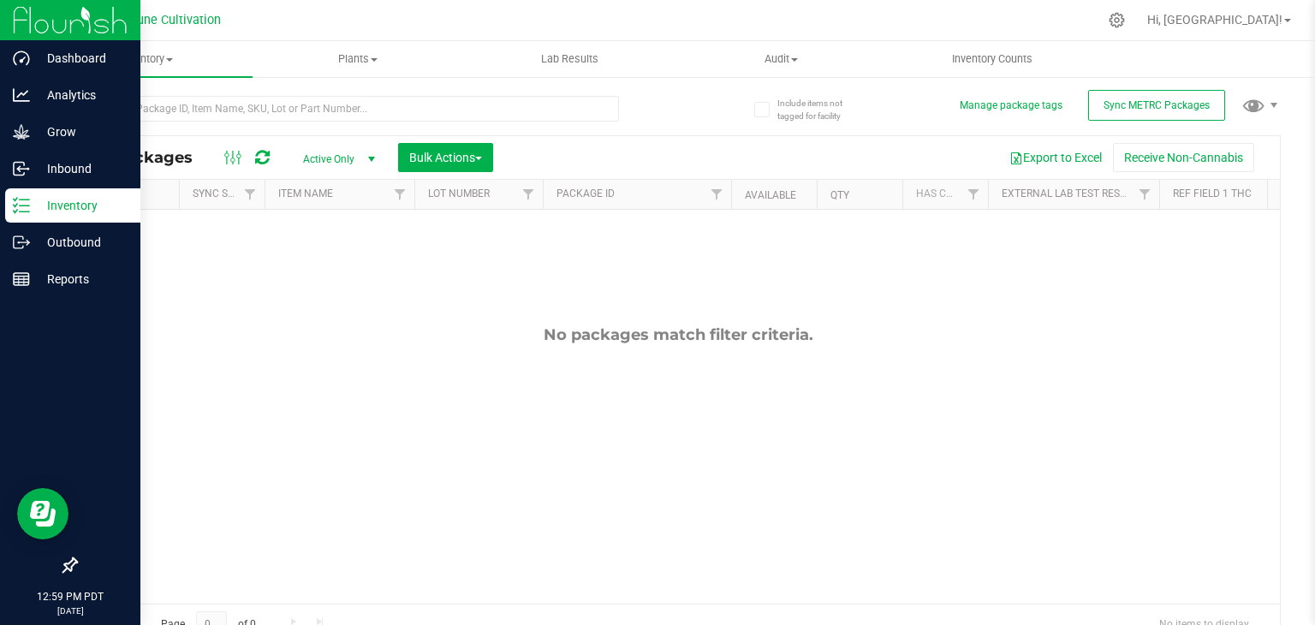
drag, startPoint x: 24, startPoint y: 215, endPoint x: 30, endPoint y: 206, distance: 10.4
click at [24, 214] on div "Inventory" at bounding box center [72, 205] width 135 height 34
click at [78, 210] on p "Inventory" at bounding box center [81, 205] width 103 height 21
click at [61, 208] on p "Inventory" at bounding box center [81, 205] width 103 height 21
click at [67, 56] on p "Dashboard" at bounding box center [81, 58] width 103 height 21
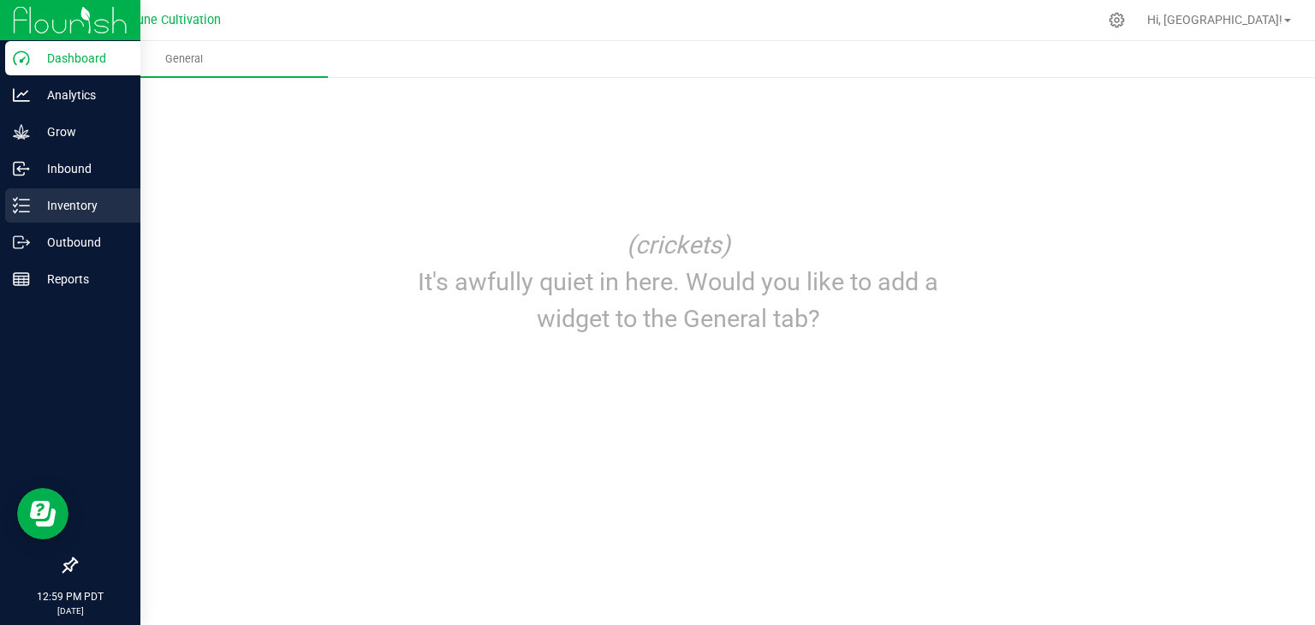
click at [52, 204] on p "Inventory" at bounding box center [81, 205] width 103 height 21
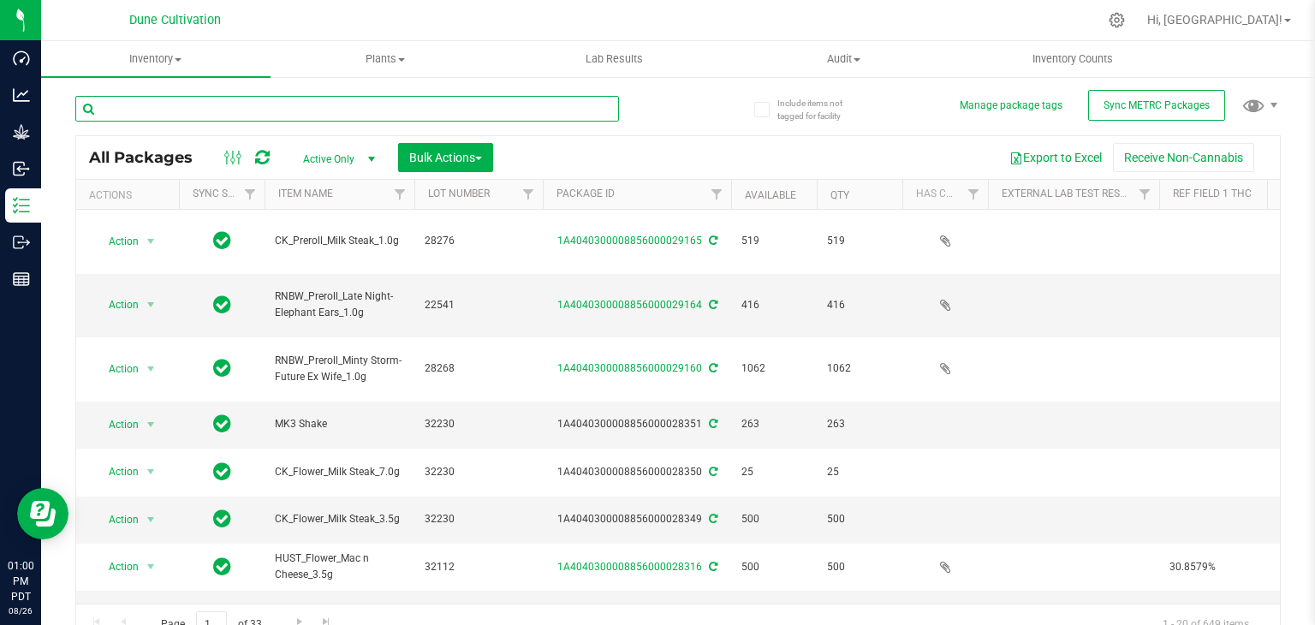
click at [191, 108] on input "text" at bounding box center [347, 109] width 544 height 26
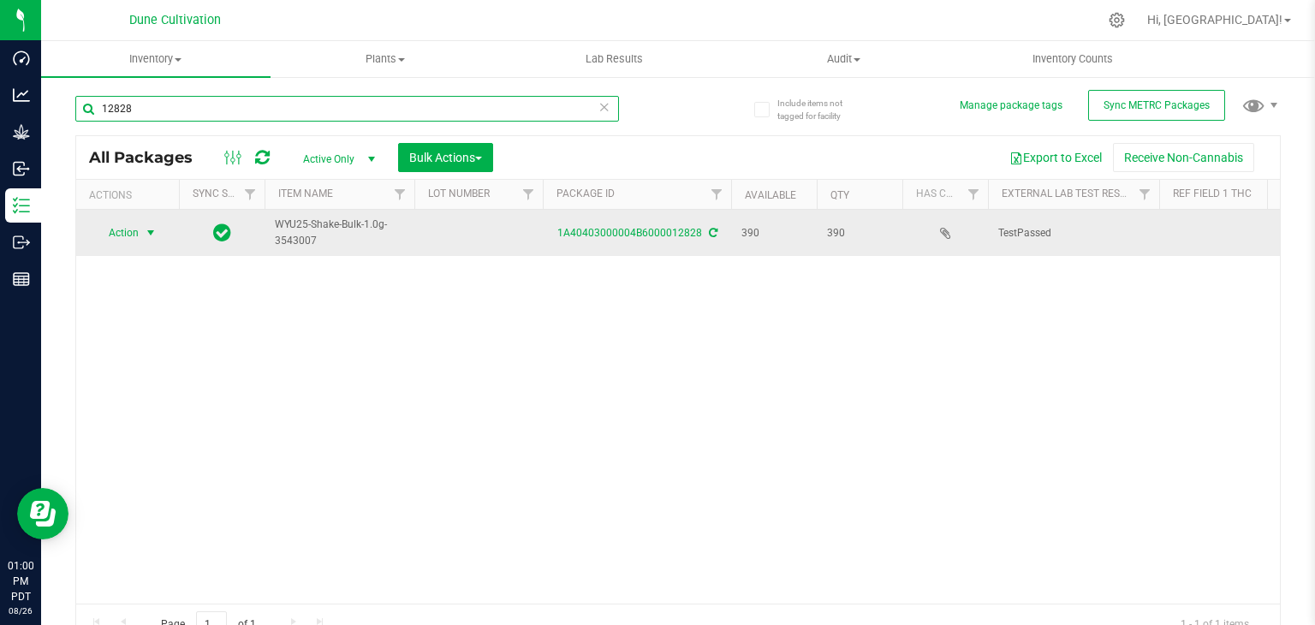
type input "12828"
click at [132, 235] on span "Action" at bounding box center [116, 233] width 46 height 24
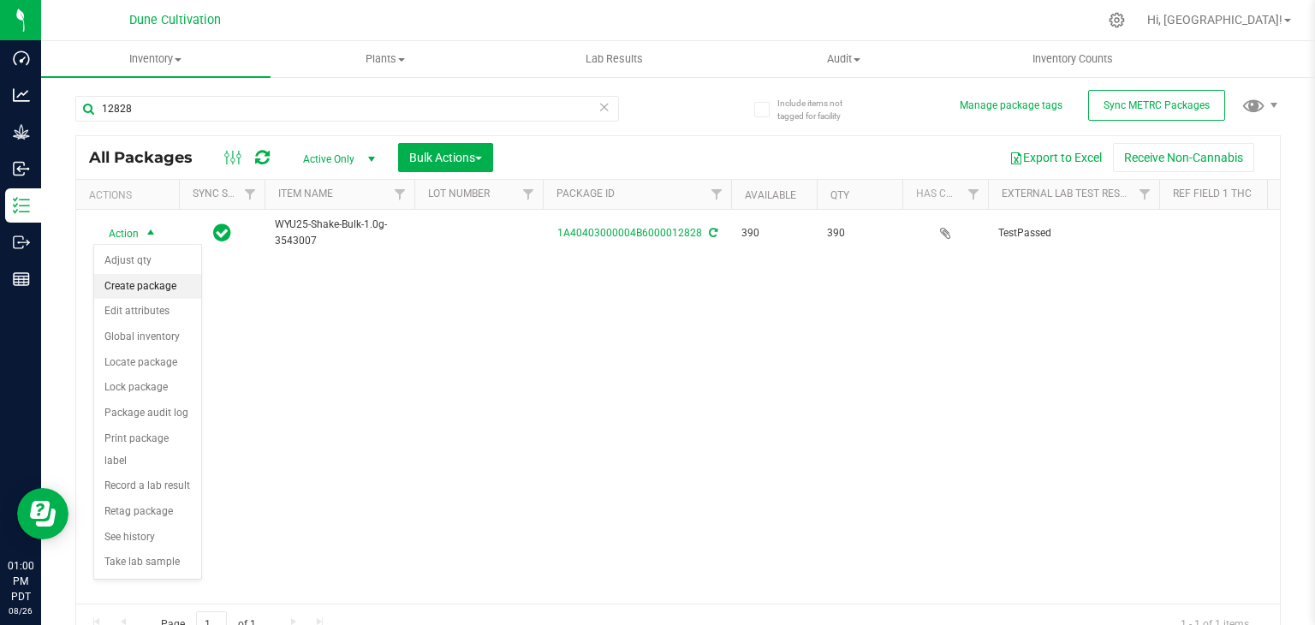
click at [131, 278] on li "Create package" at bounding box center [147, 287] width 107 height 26
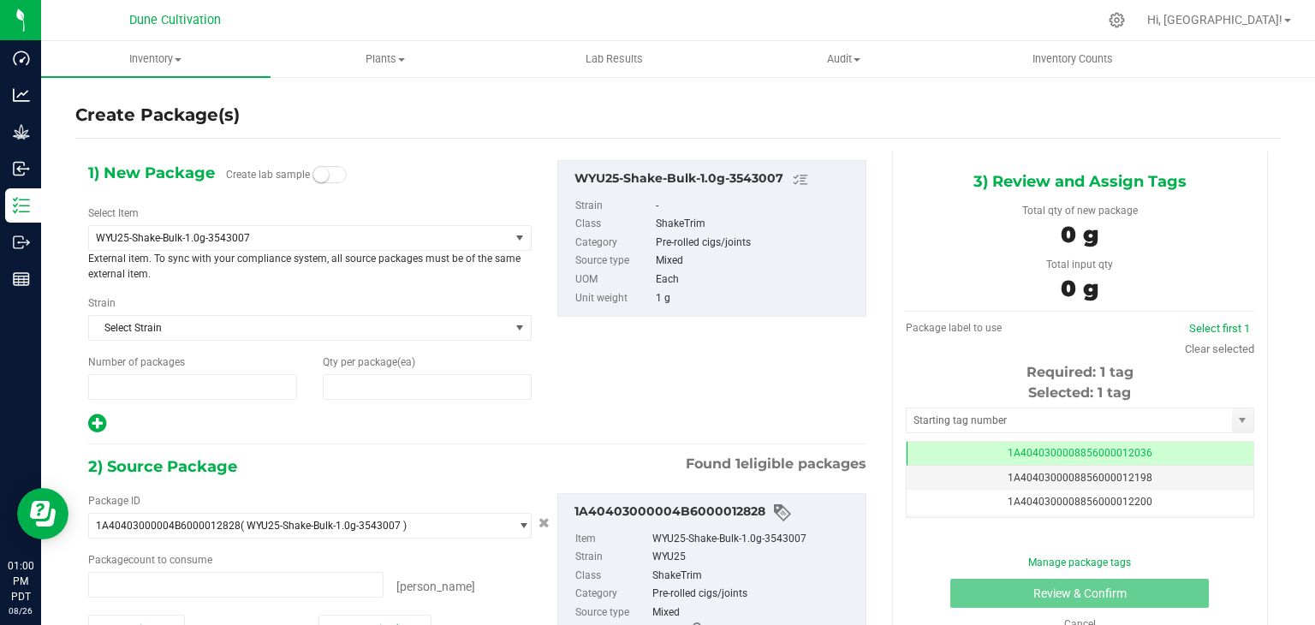
type input "1"
type input "0"
type input "0 ea"
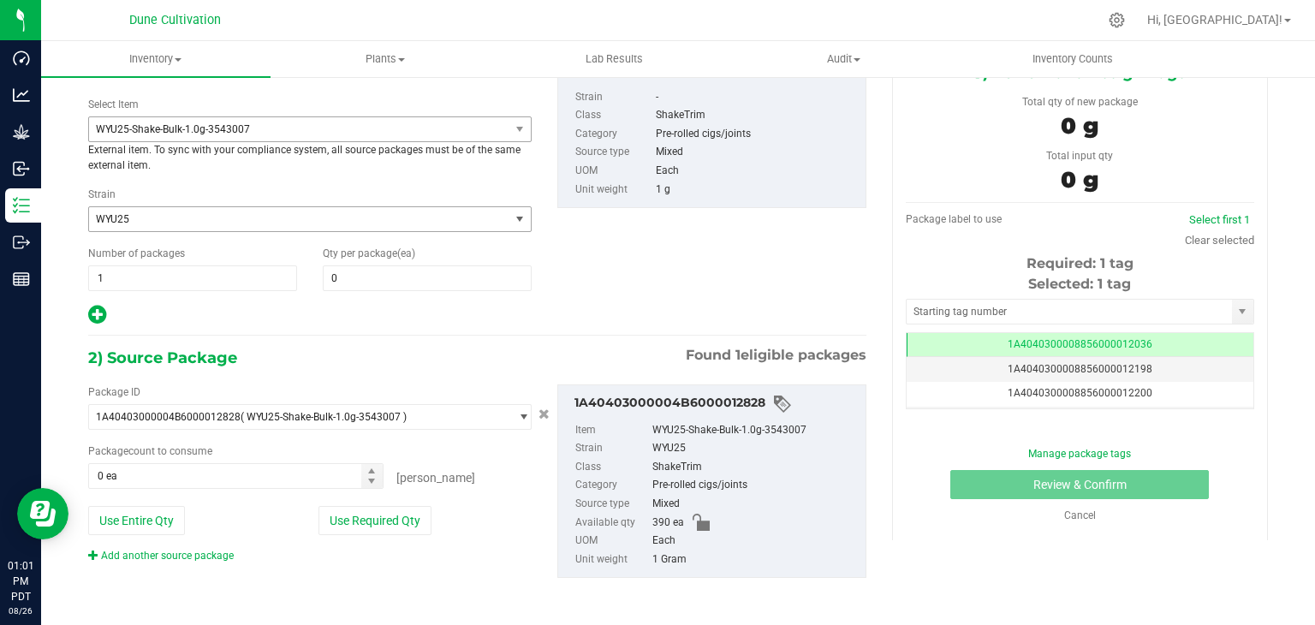
scroll to position [110, 0]
click at [288, 137] on span "WYU25-Shake-Bulk-1.0g-3543007" at bounding box center [299, 128] width 420 height 24
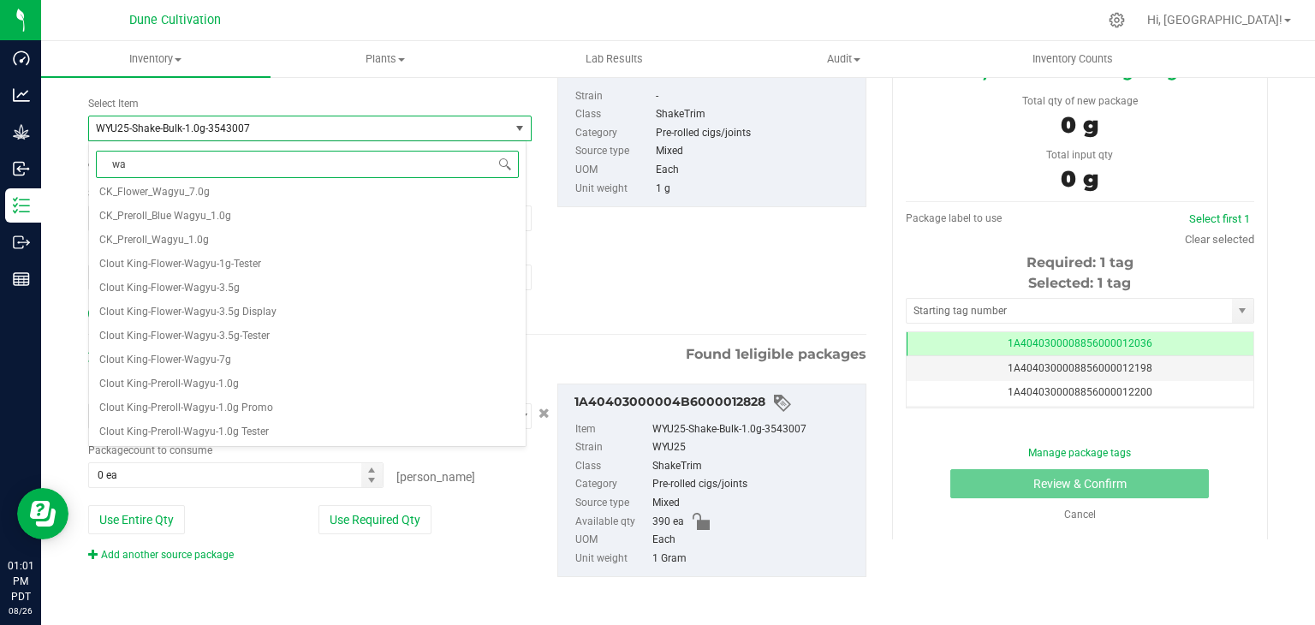
scroll to position [0, 0]
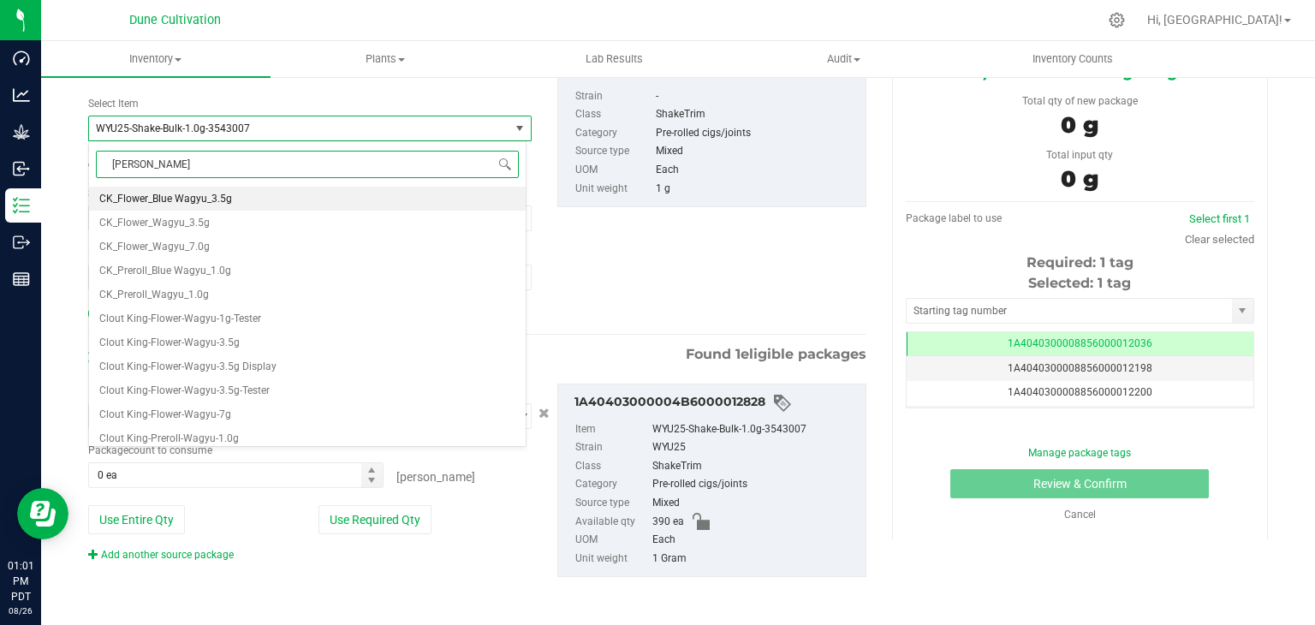
type input "wagyu"
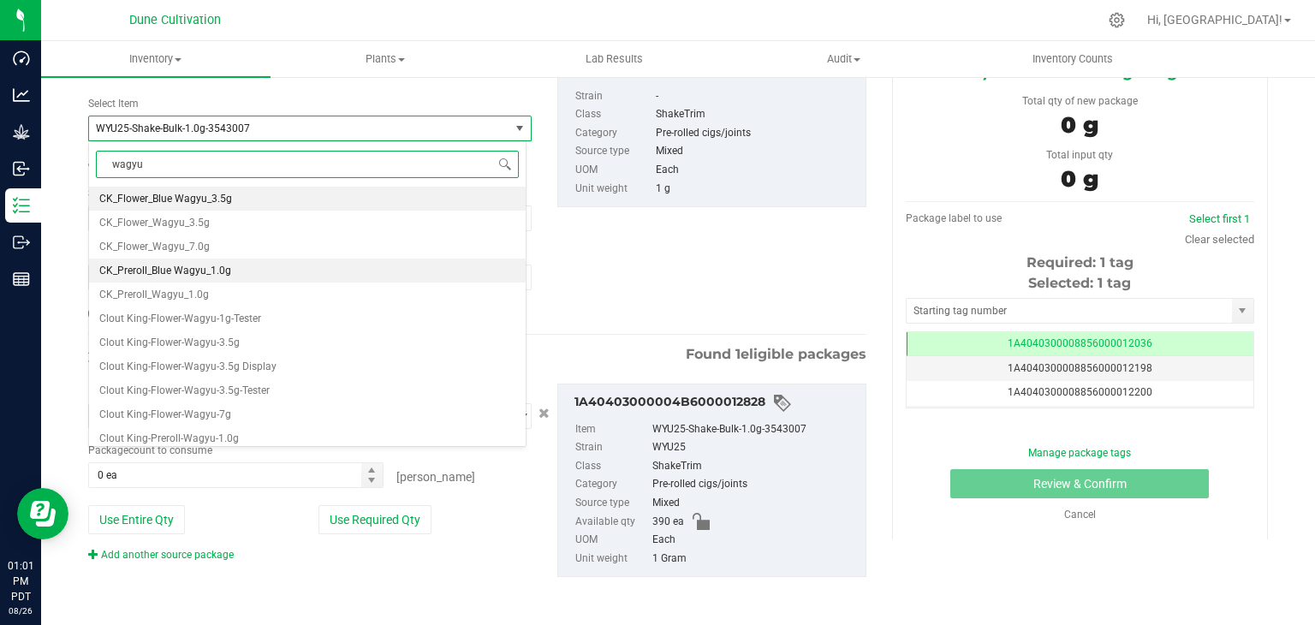
click at [234, 271] on li "CK_Preroll_Blue Wagyu_1.0g" at bounding box center [307, 270] width 437 height 24
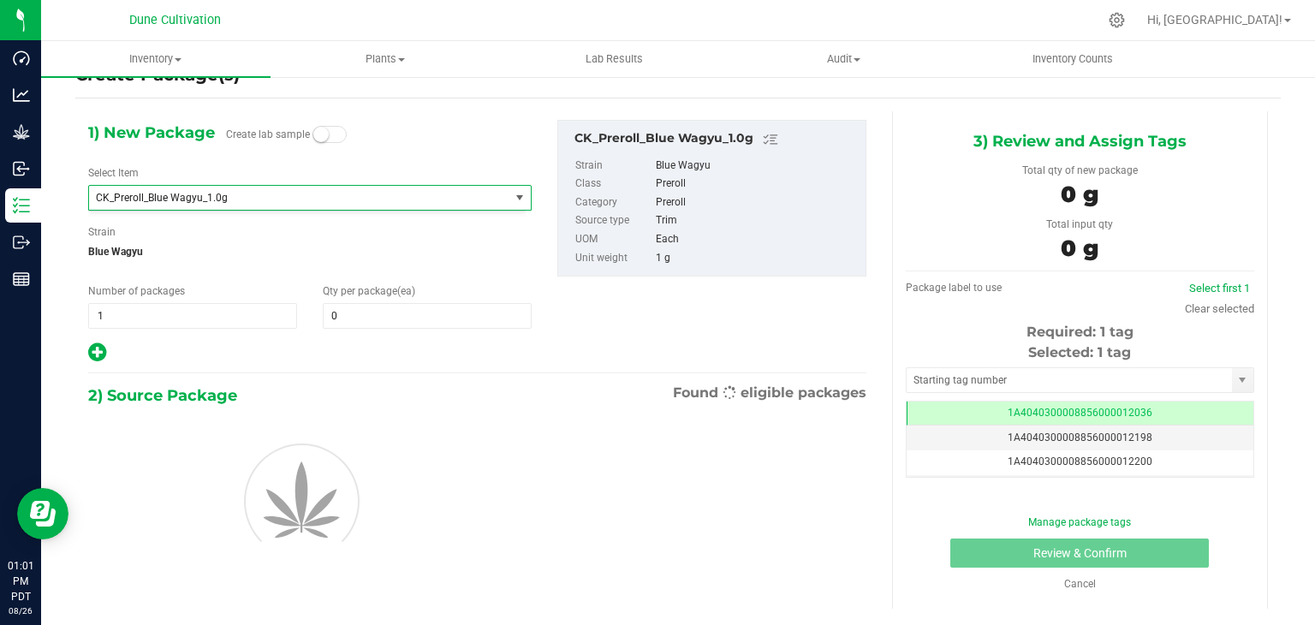
type input "0"
click at [338, 196] on span "CK_Preroll_Blue Wagyu_1.0g" at bounding box center [291, 198] width 390 height 12
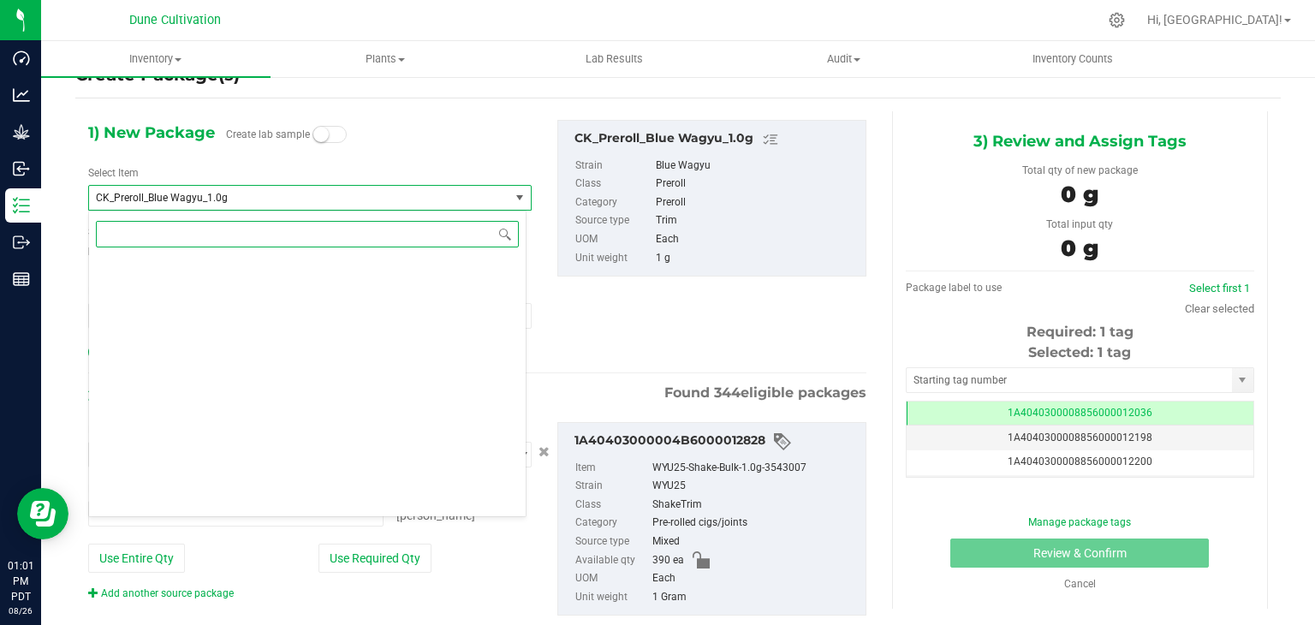
type input "0 ea"
type input "wagyu"
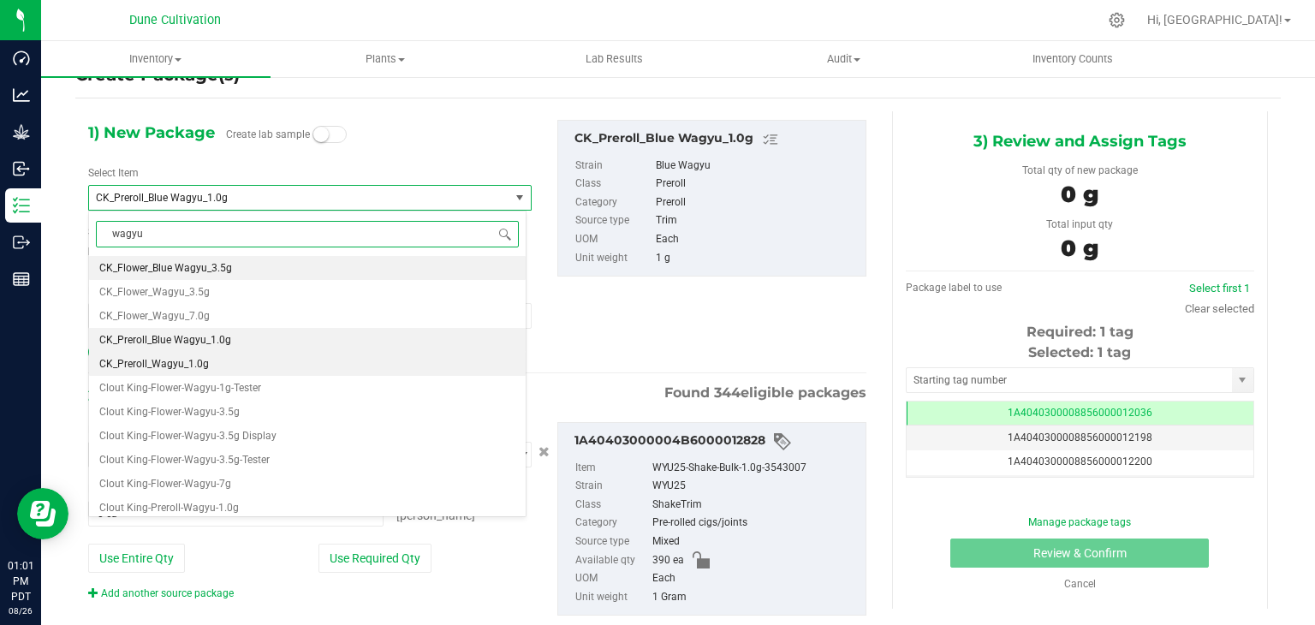
click at [196, 364] on span "CK_Preroll_Wagyu_1.0g" at bounding box center [154, 364] width 110 height 12
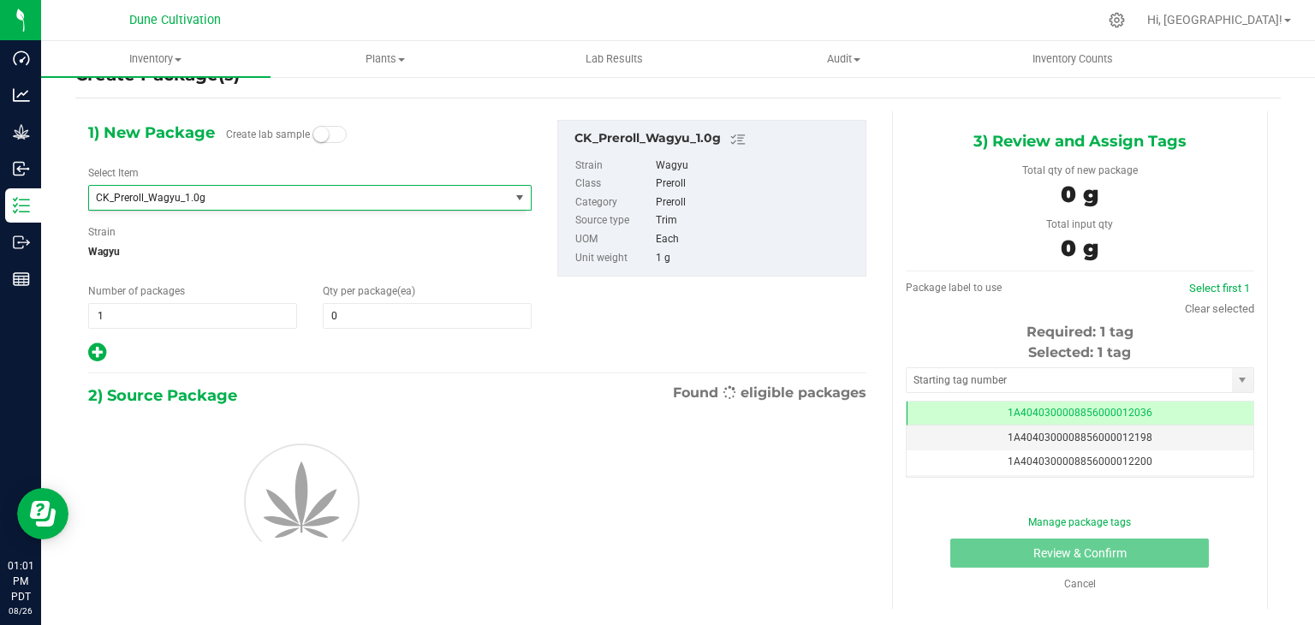
type input "0"
click at [377, 319] on input "0" at bounding box center [427, 316] width 207 height 24
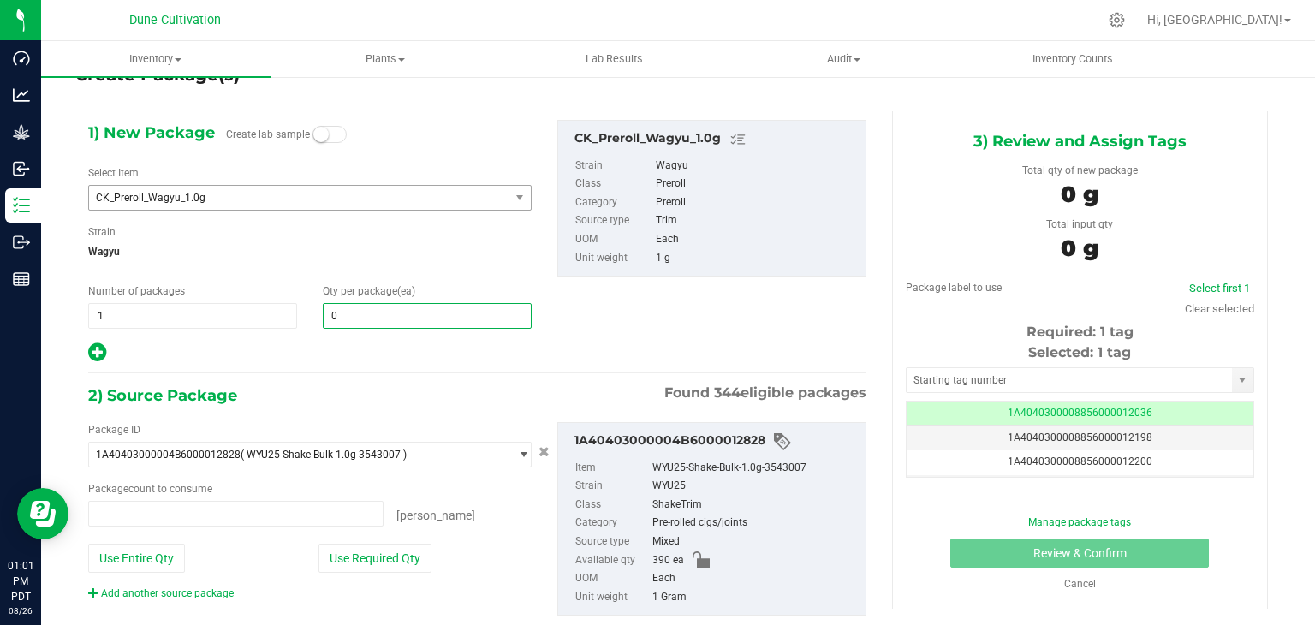
type input "0 ea"
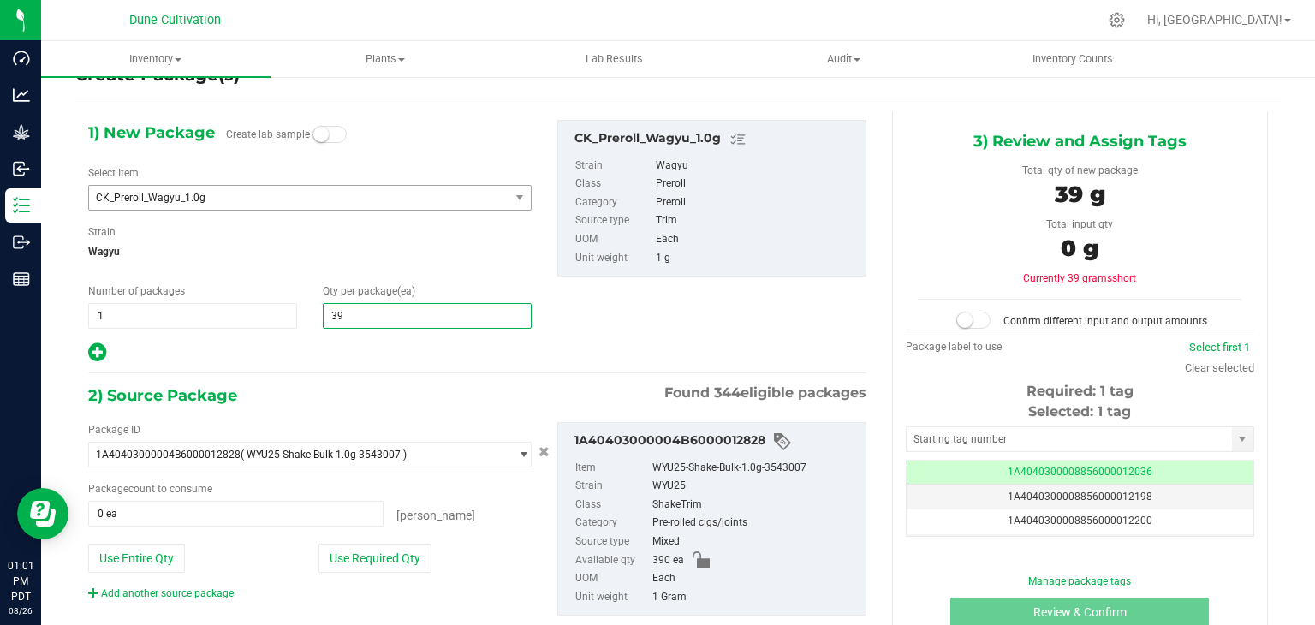
type input "390"
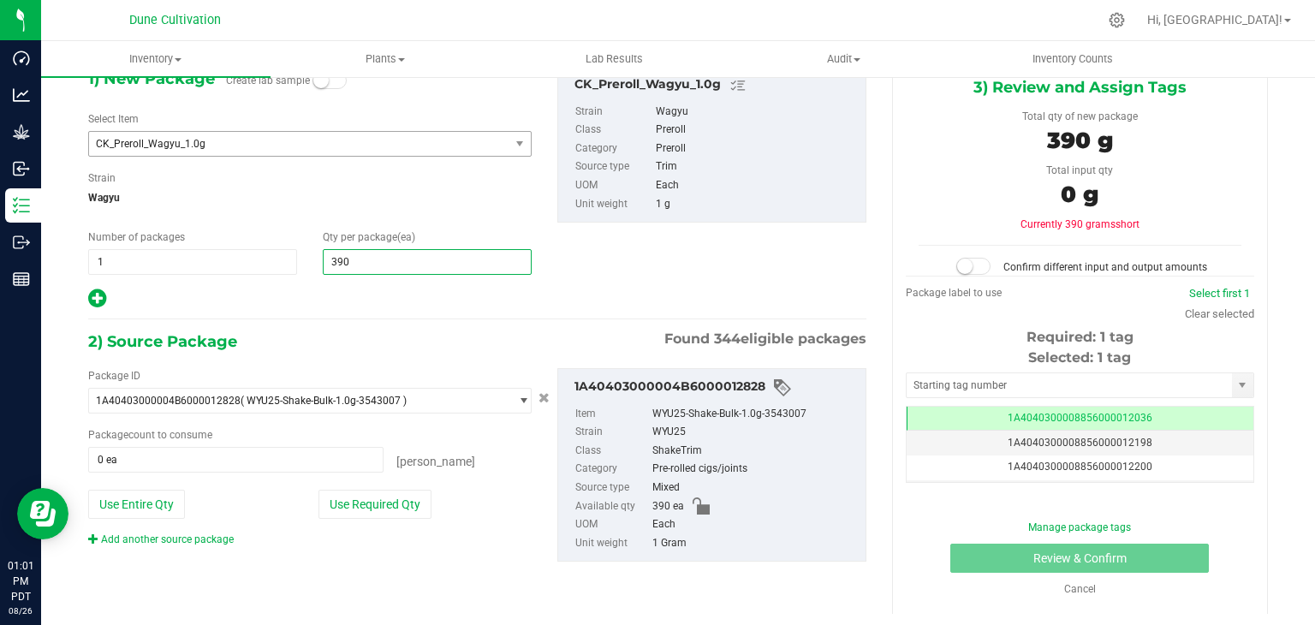
drag, startPoint x: 389, startPoint y: 508, endPoint x: 445, endPoint y: 480, distance: 62.8
click at [389, 508] on button "Use Required Qty" at bounding box center [374, 504] width 113 height 29
type input "390"
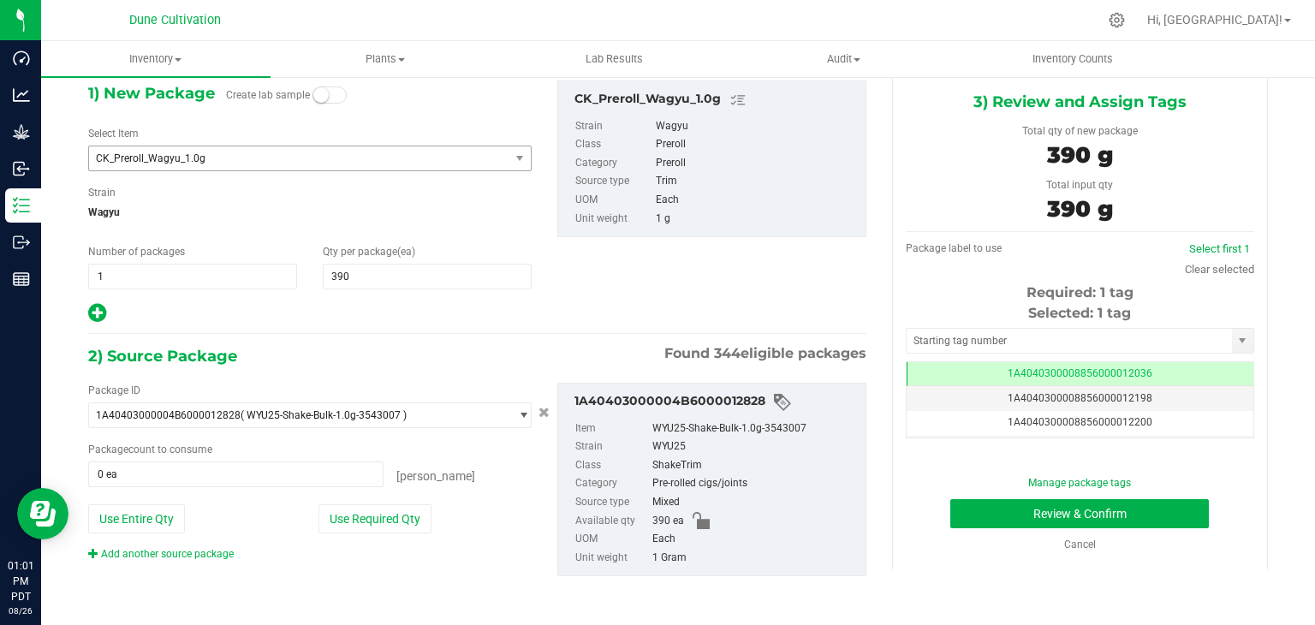
type input "390 ea"
click at [1016, 340] on input "text" at bounding box center [1068, 341] width 325 height 24
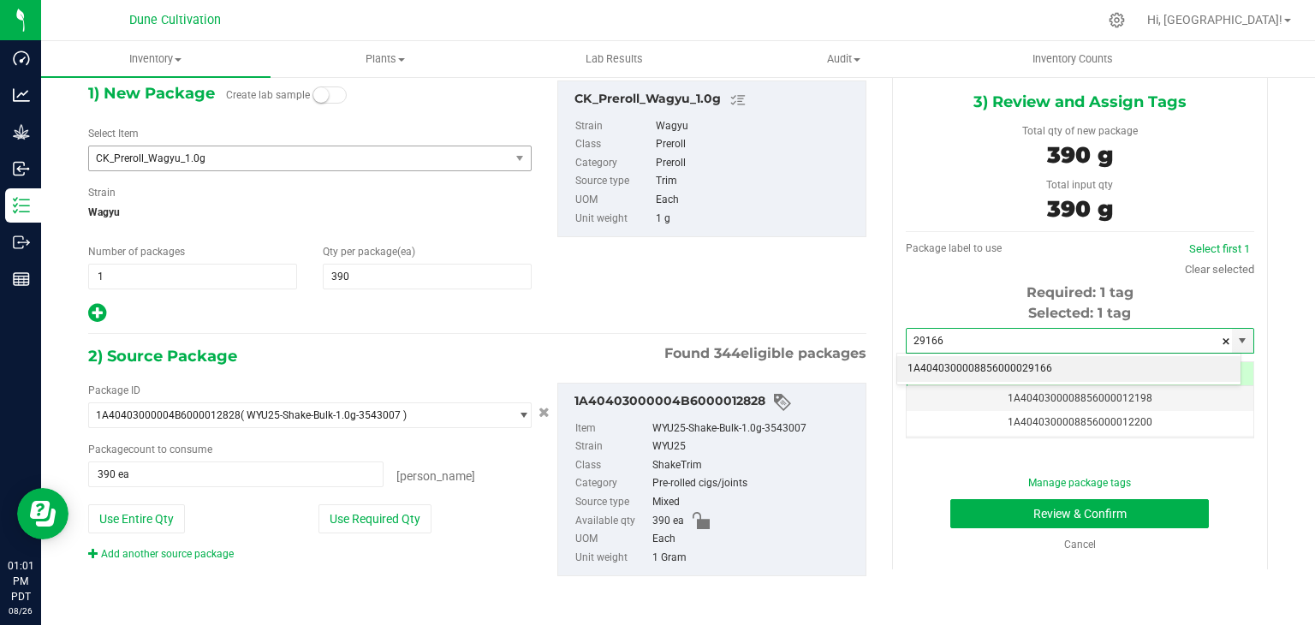
click at [1052, 369] on li "1A4040300008856000029166" at bounding box center [1068, 369] width 343 height 26
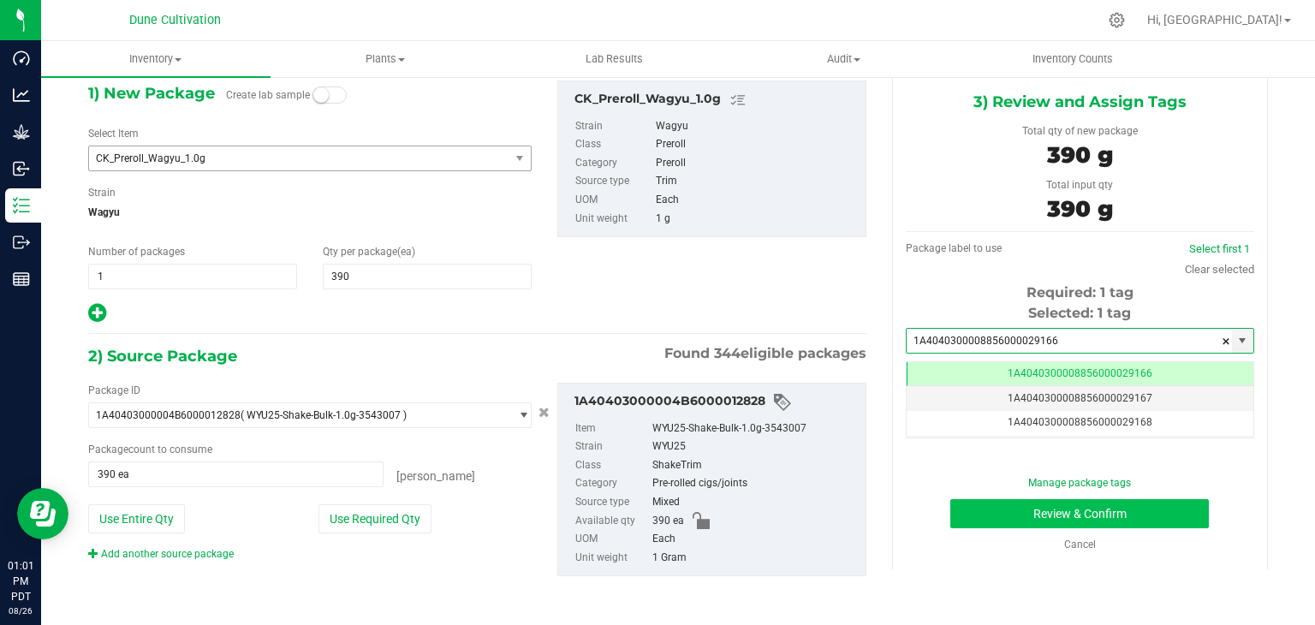
type input "1A4040300008856000029166"
click at [995, 520] on button "Review & Confirm" at bounding box center [1079, 513] width 258 height 29
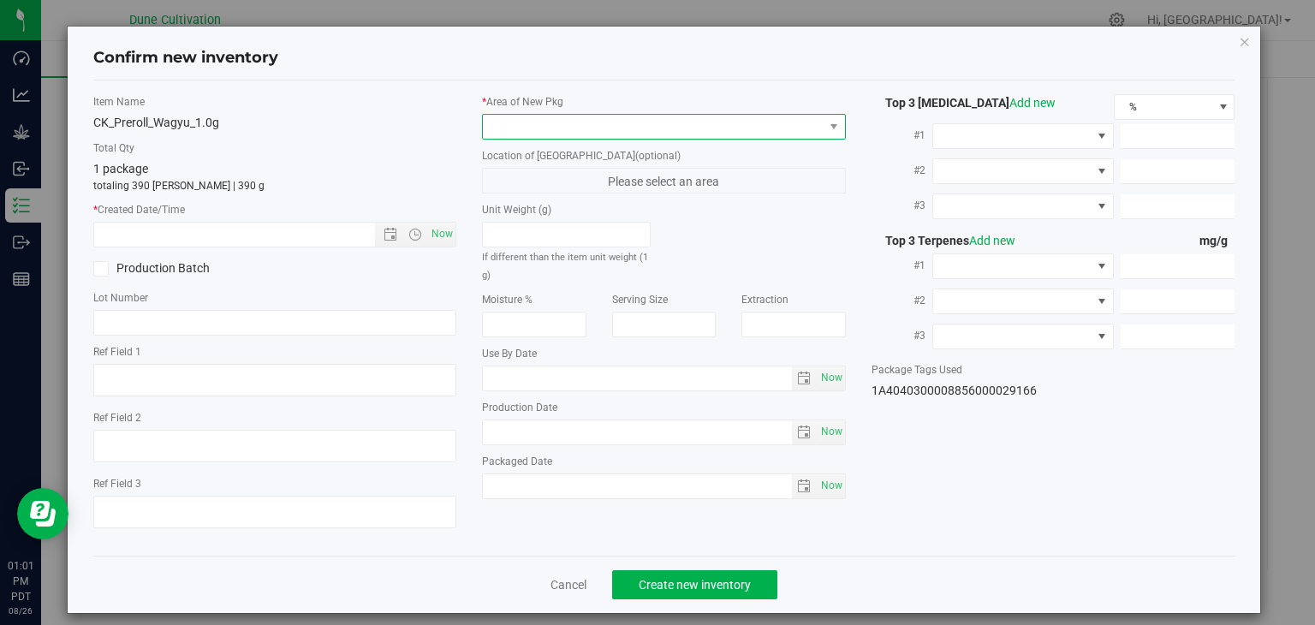
click at [729, 137] on span at bounding box center [653, 127] width 341 height 24
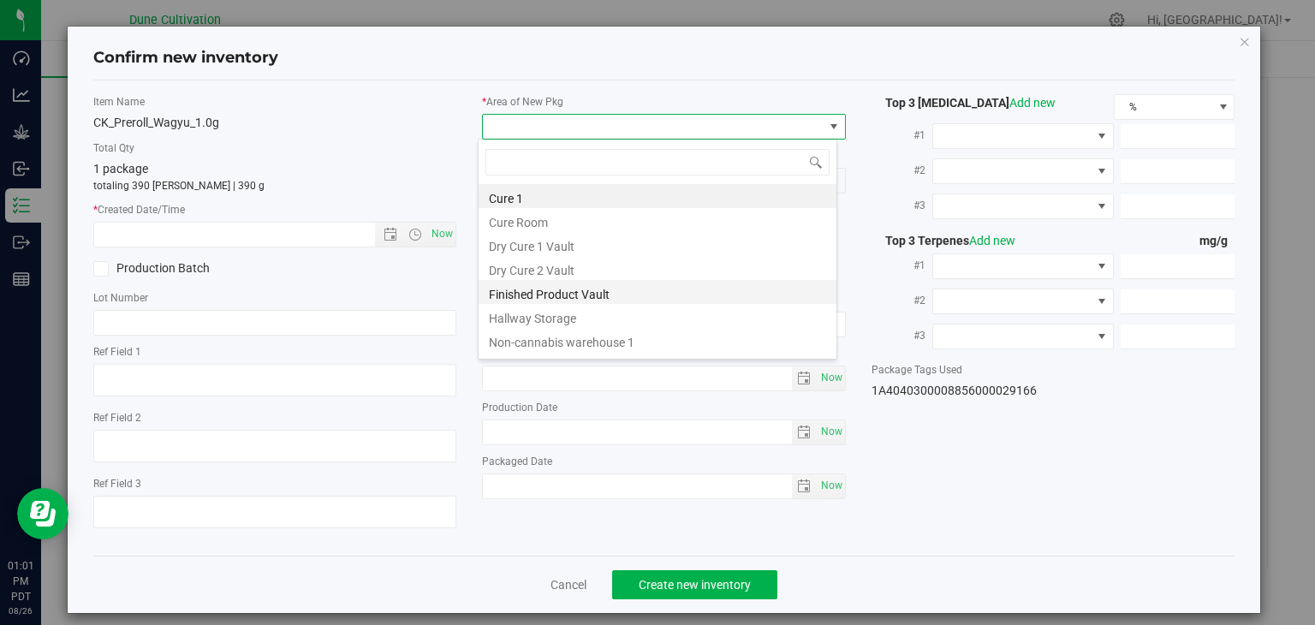
click at [590, 292] on li "Finished Product Vault" at bounding box center [657, 292] width 358 height 24
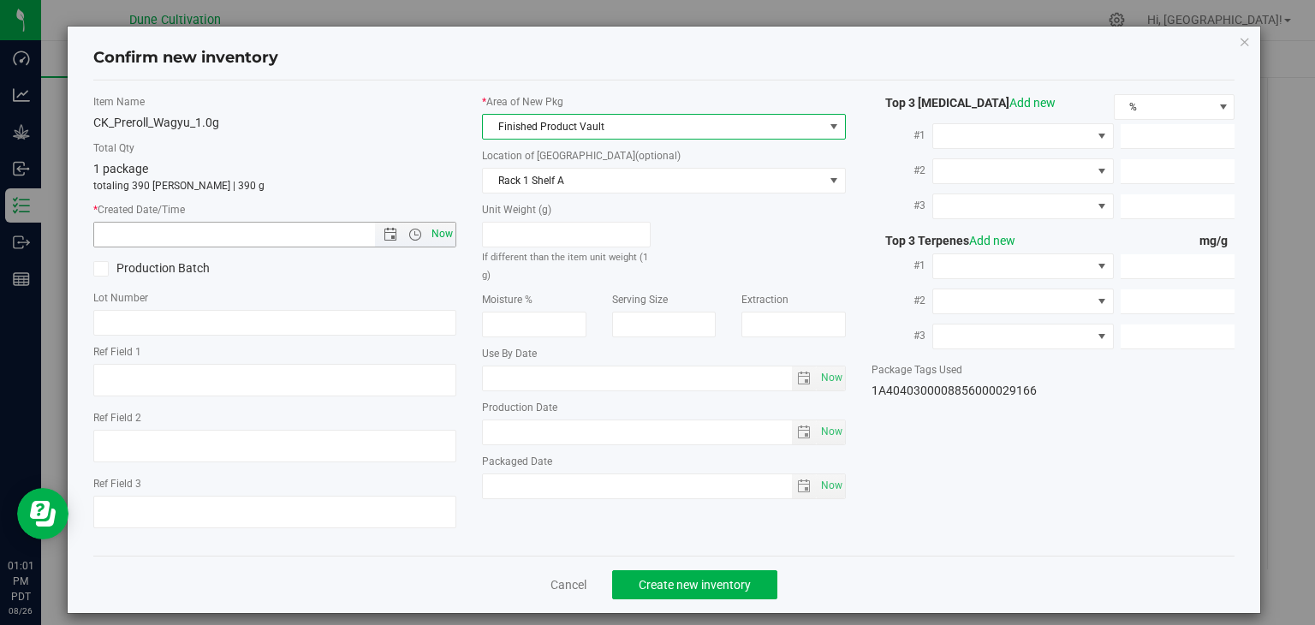
click at [437, 235] on span "Now" at bounding box center [442, 234] width 29 height 25
type input "[DATE] 1:01 PM"
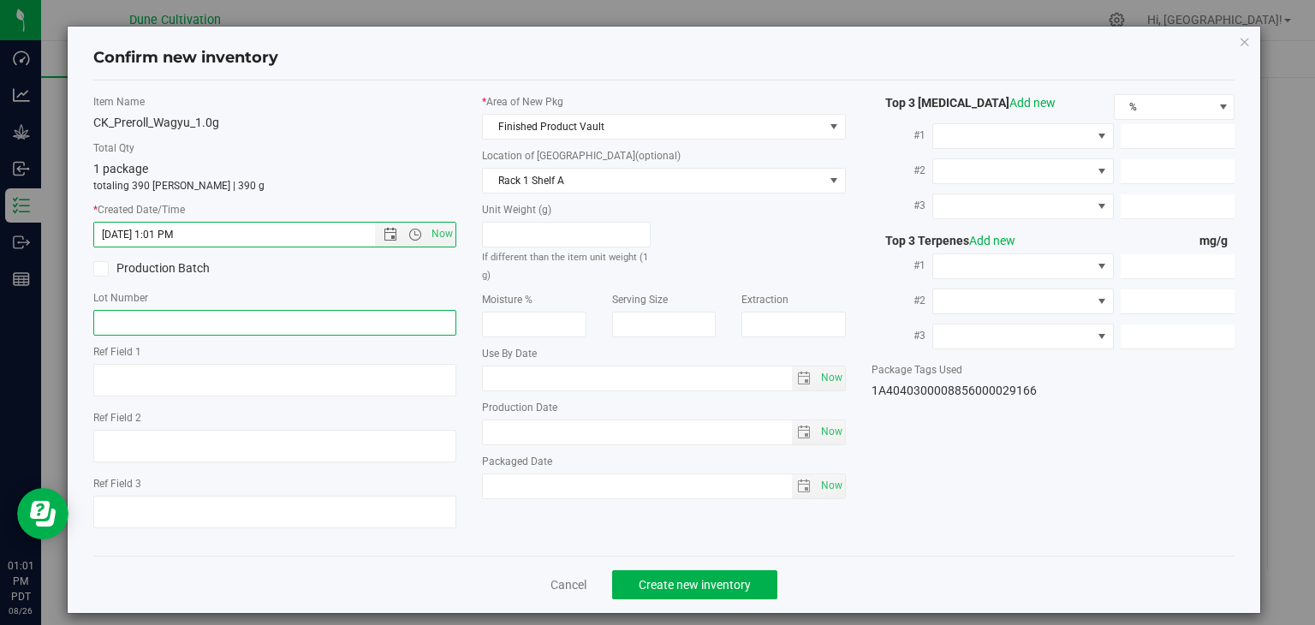
click at [220, 322] on input "text" at bounding box center [275, 323] width 364 height 26
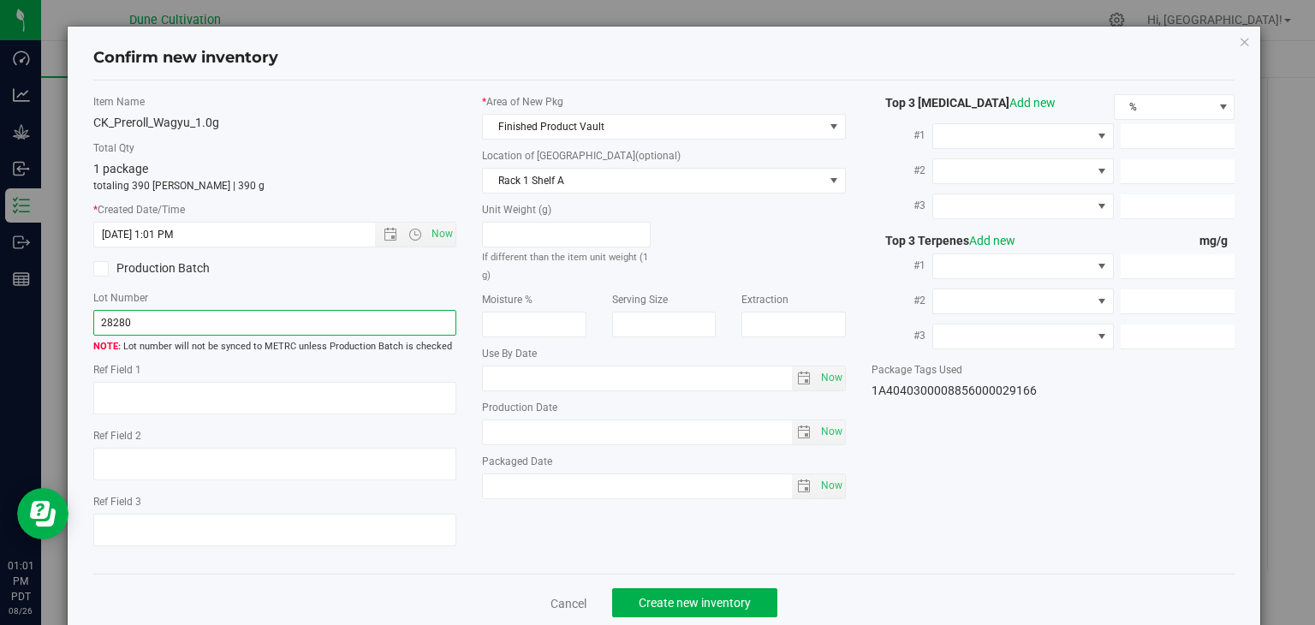
type input "28280"
click at [490, 598] on div "Cancel Create new inventory" at bounding box center [664, 601] width 1142 height 57
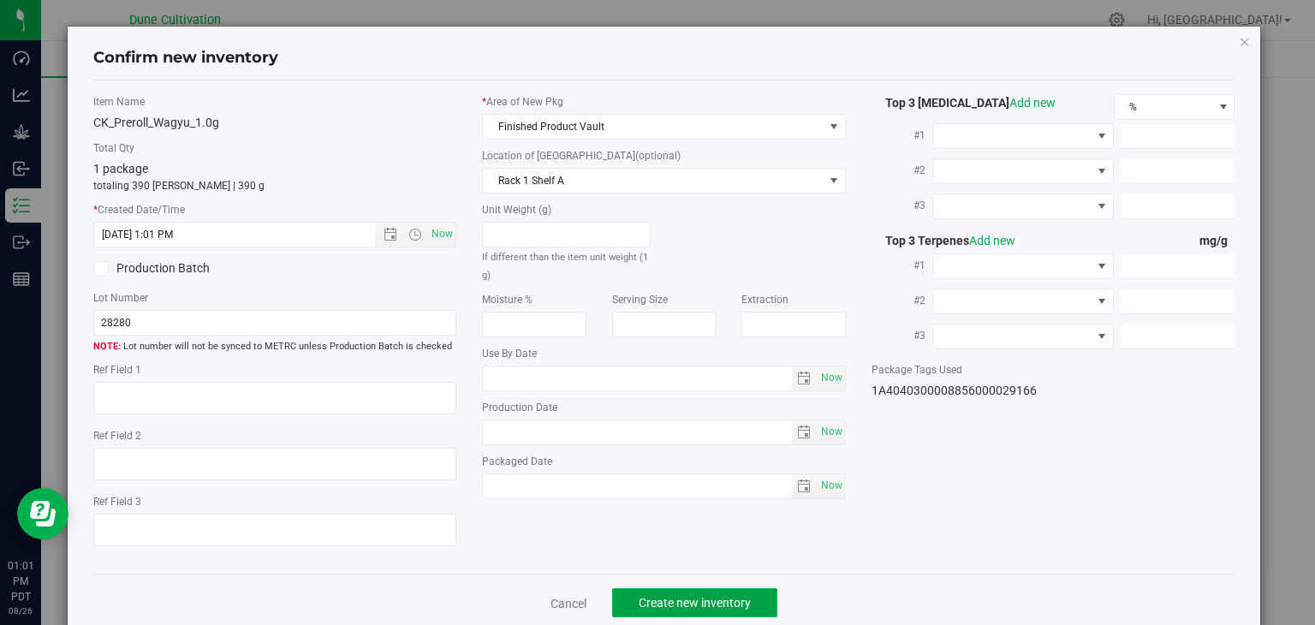
click at [726, 609] on span "Create new inventory" at bounding box center [695, 603] width 112 height 14
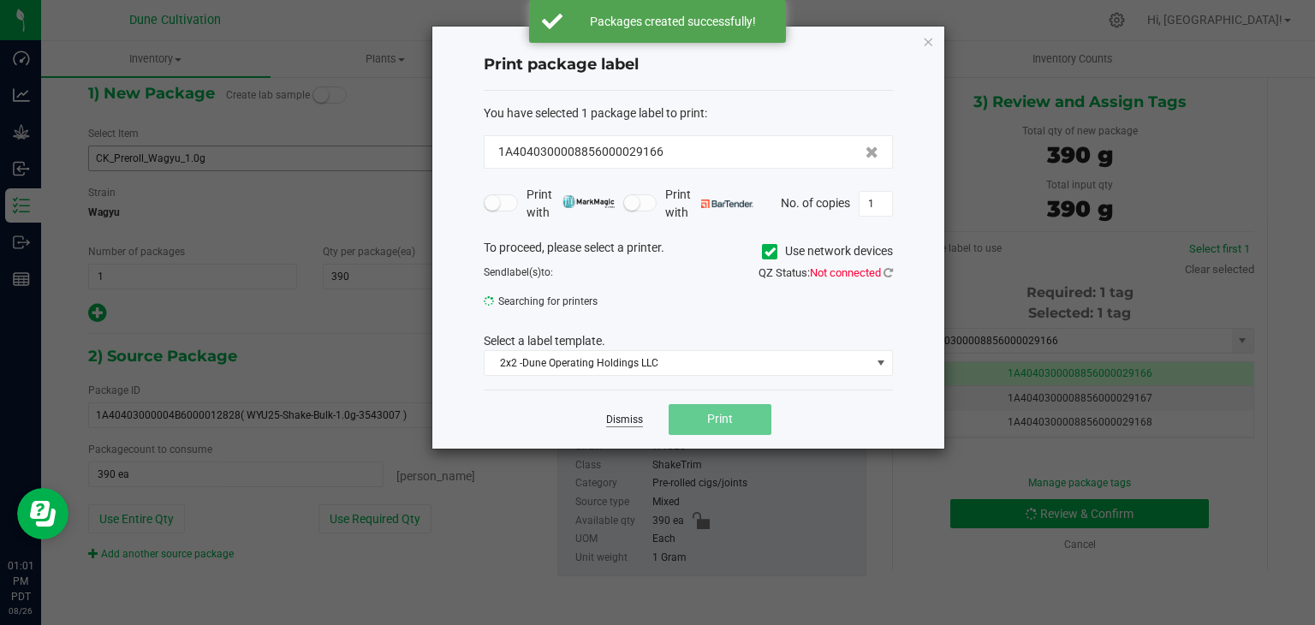
click at [631, 422] on link "Dismiss" at bounding box center [624, 420] width 37 height 15
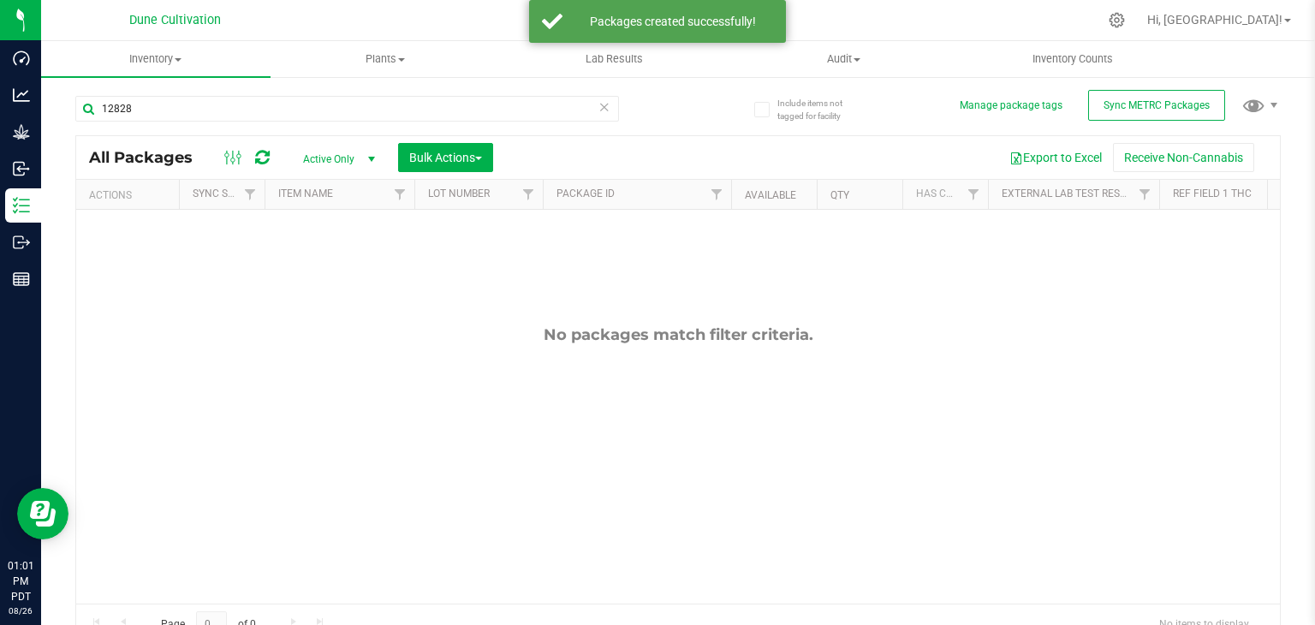
click at [598, 104] on icon at bounding box center [604, 106] width 12 height 21
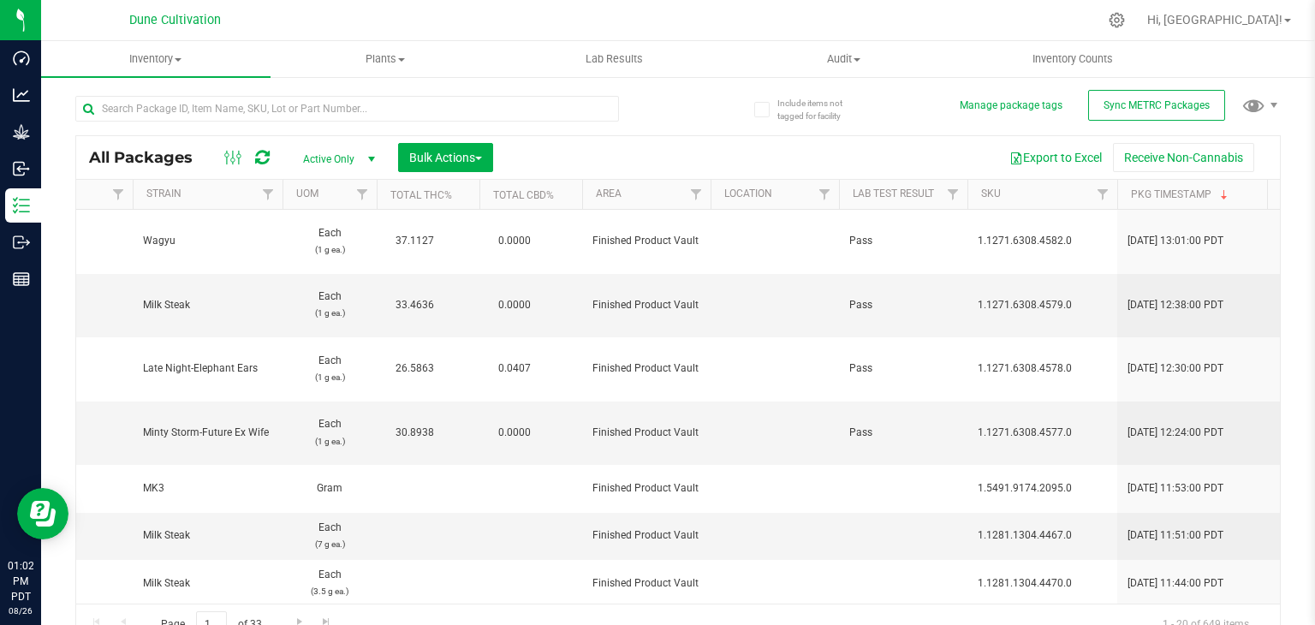
scroll to position [0, 2106]
